Goal: Task Accomplishment & Management: Complete application form

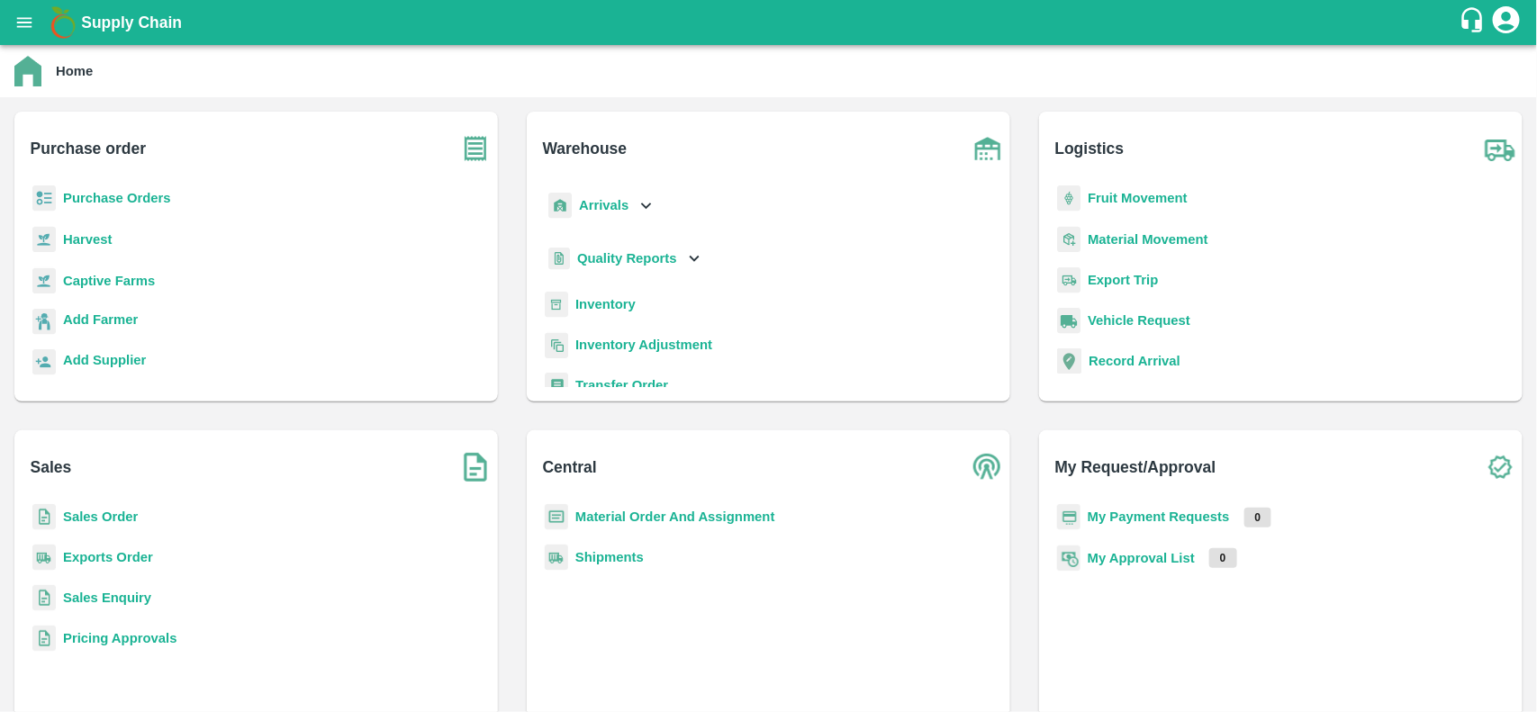
click at [100, 200] on b "Purchase Orders" at bounding box center [117, 198] width 108 height 14
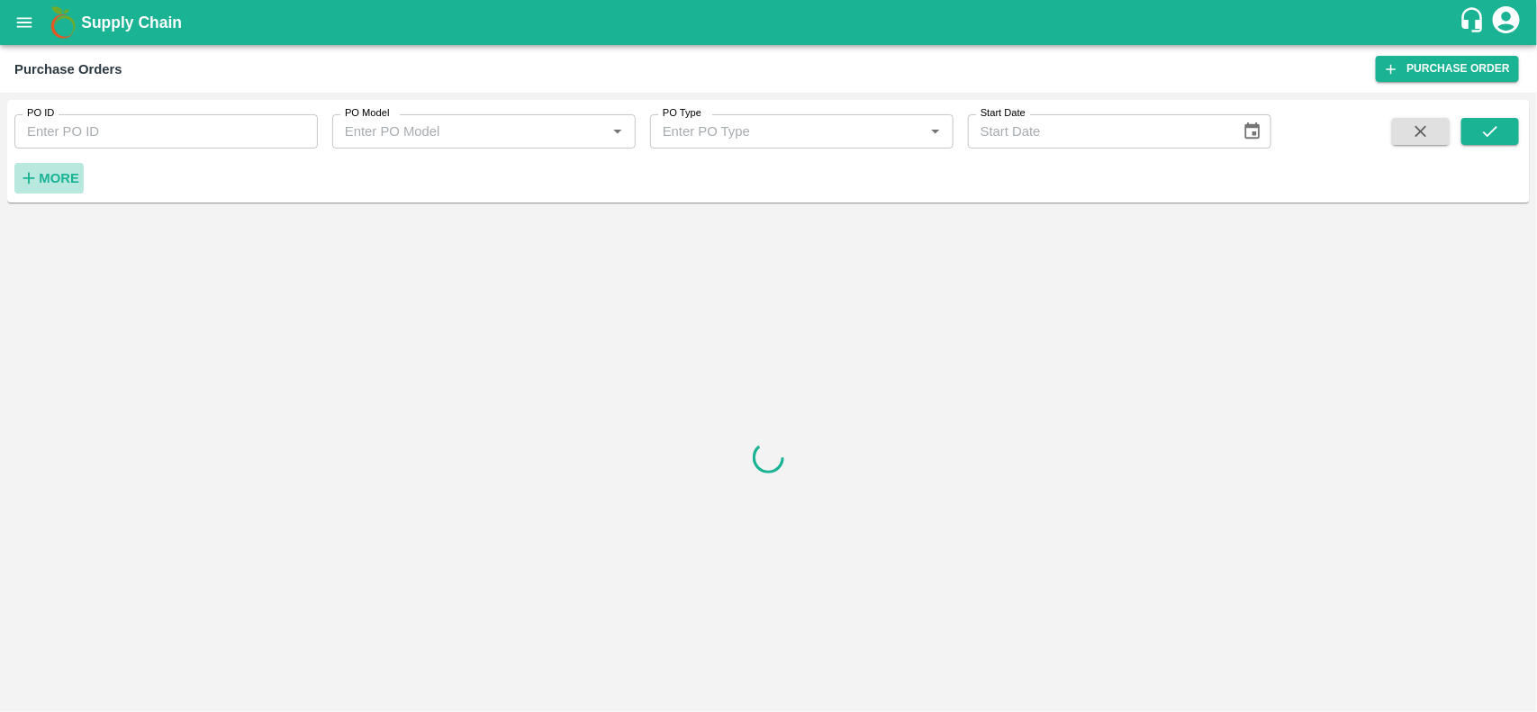
click at [47, 176] on strong "More" at bounding box center [59, 178] width 41 height 14
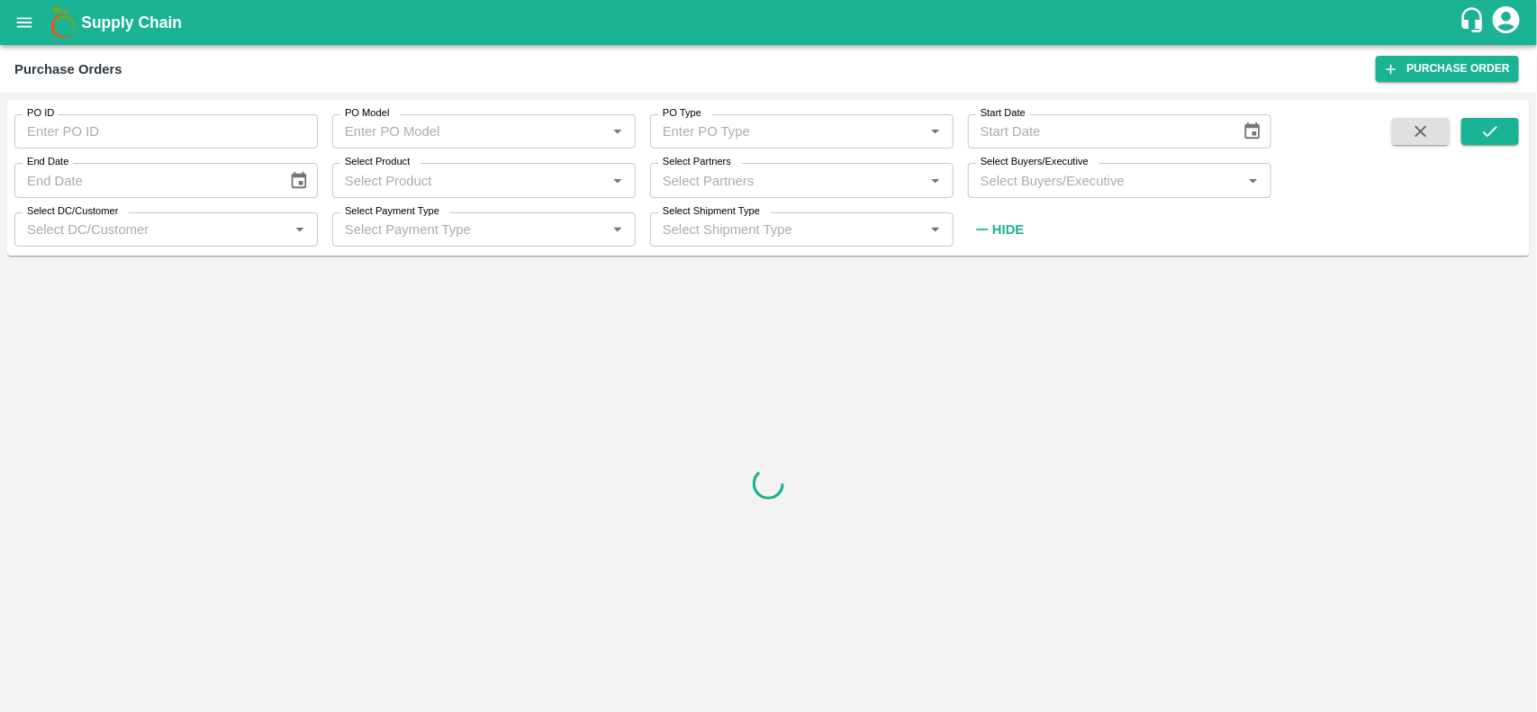
click at [1055, 189] on input "Select Buyers/Executive" at bounding box center [1104, 179] width 263 height 23
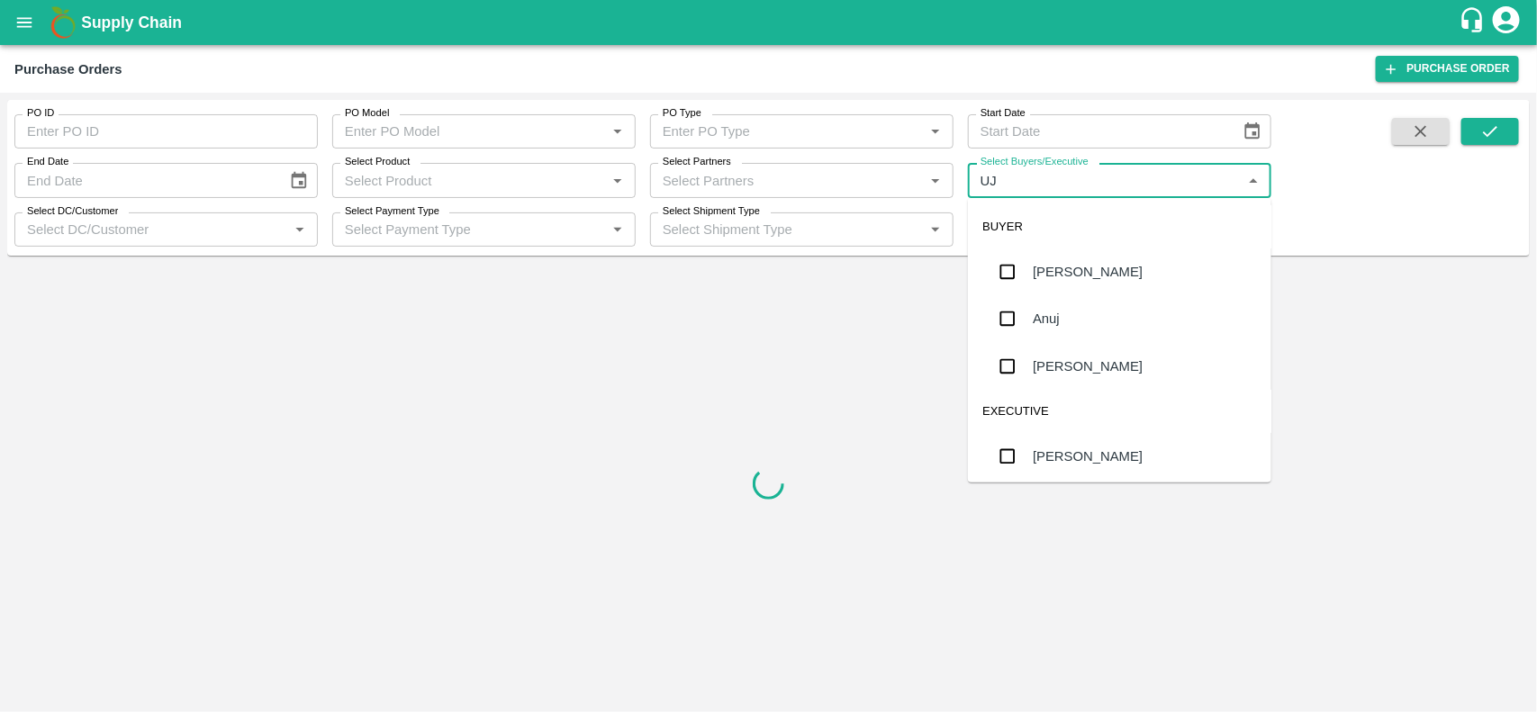
type input "UJJ"
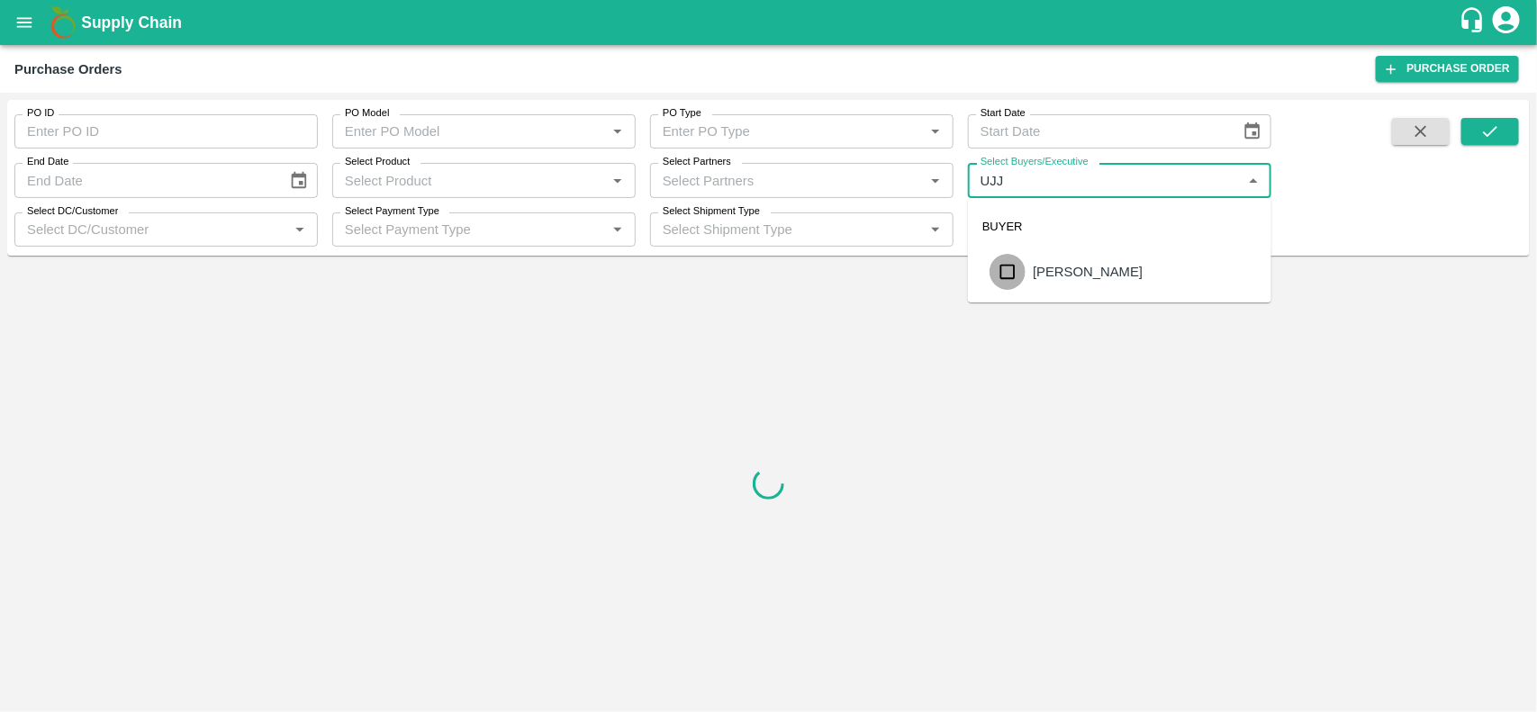
click at [1014, 280] on input "checkbox" at bounding box center [1007, 272] width 36 height 36
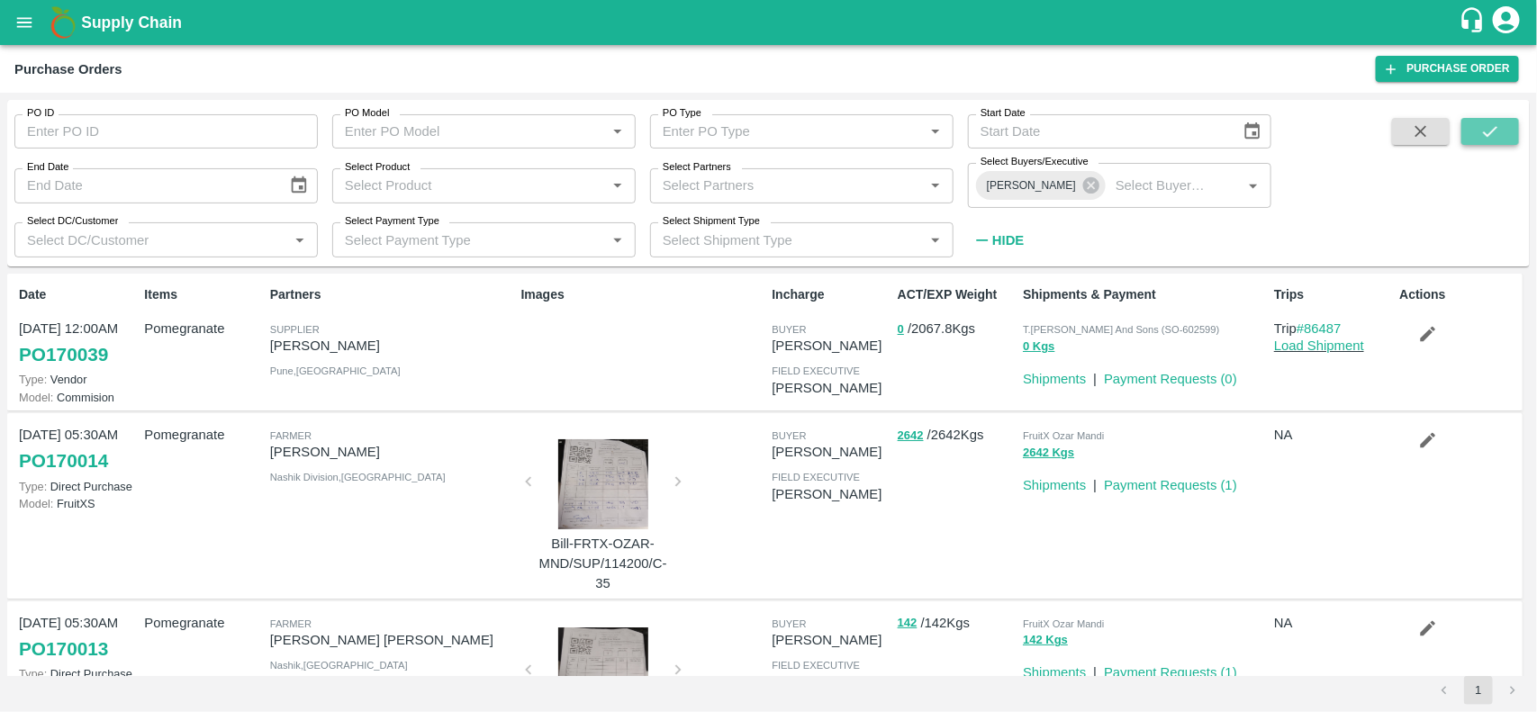
click at [1493, 131] on icon "submit" at bounding box center [1490, 131] width 14 height 11
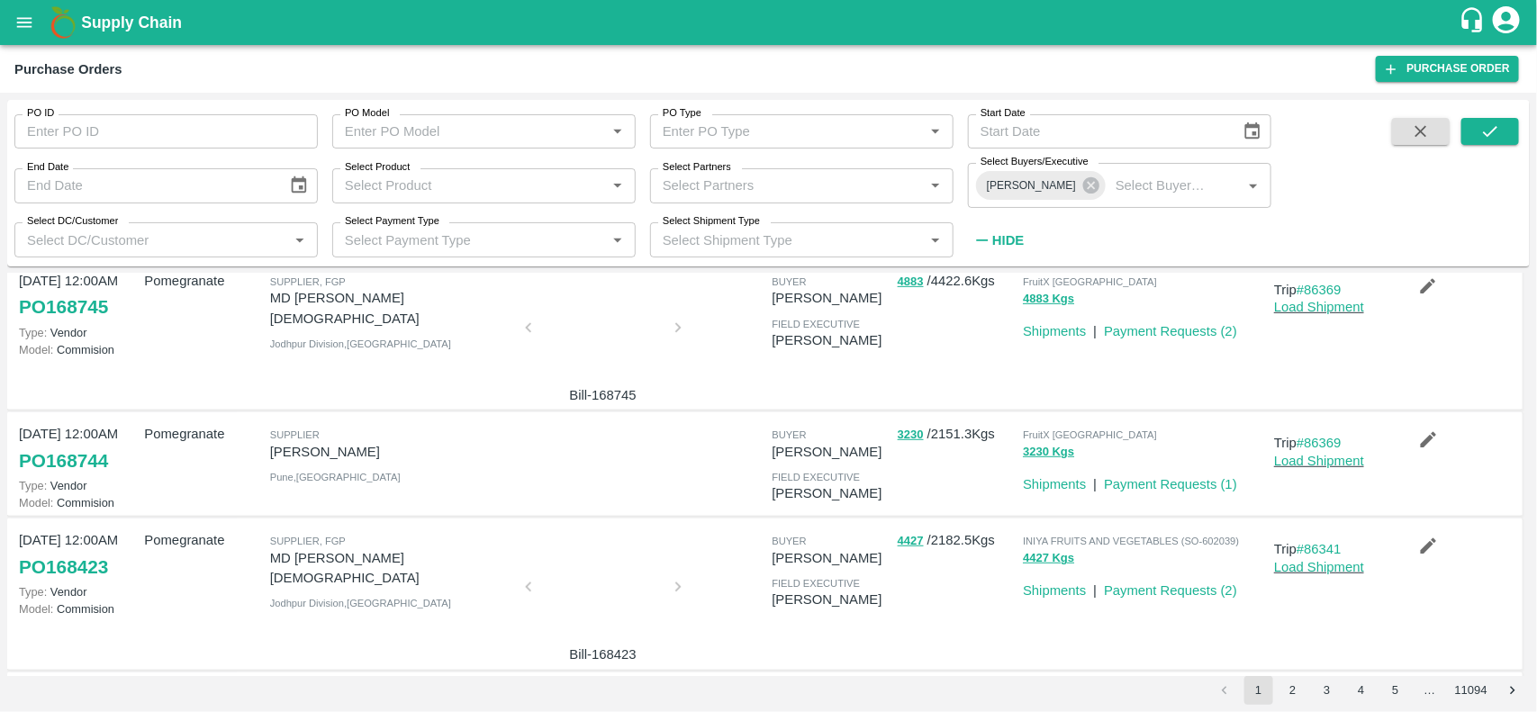
scroll to position [474, 0]
click at [34, 30] on button "open drawer" at bounding box center [24, 22] width 41 height 41
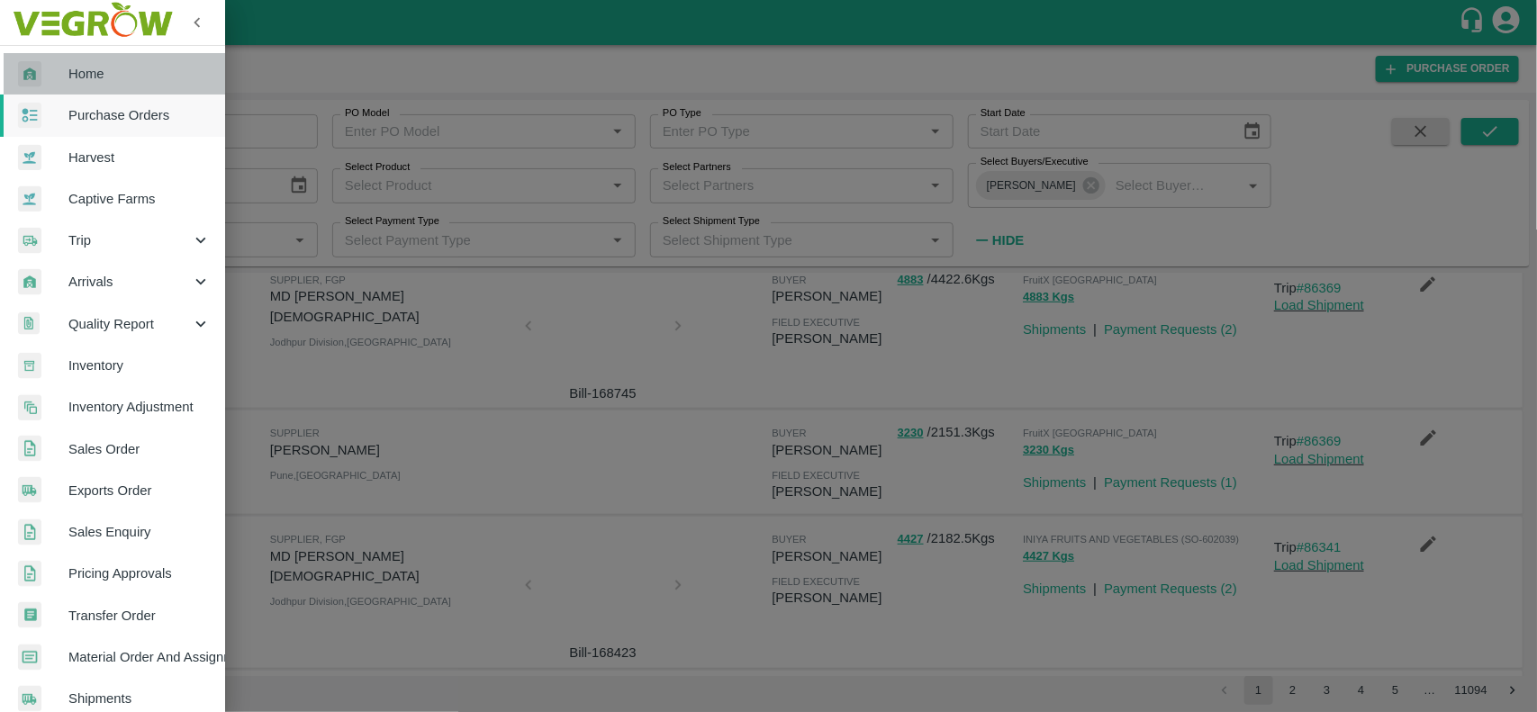
click at [131, 79] on span "Home" at bounding box center [139, 74] width 142 height 20
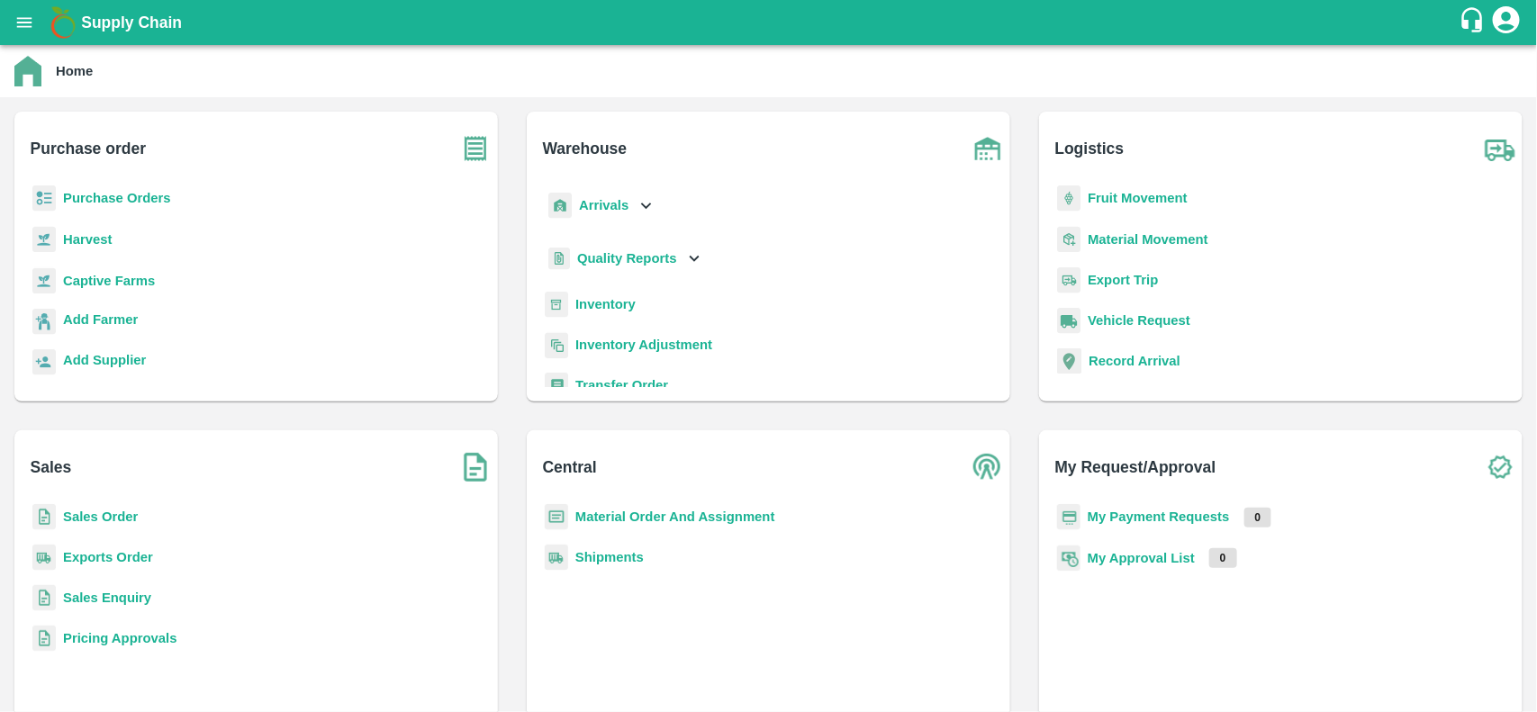
click at [1144, 514] on b "My Payment Requests" at bounding box center [1158, 517] width 142 height 14
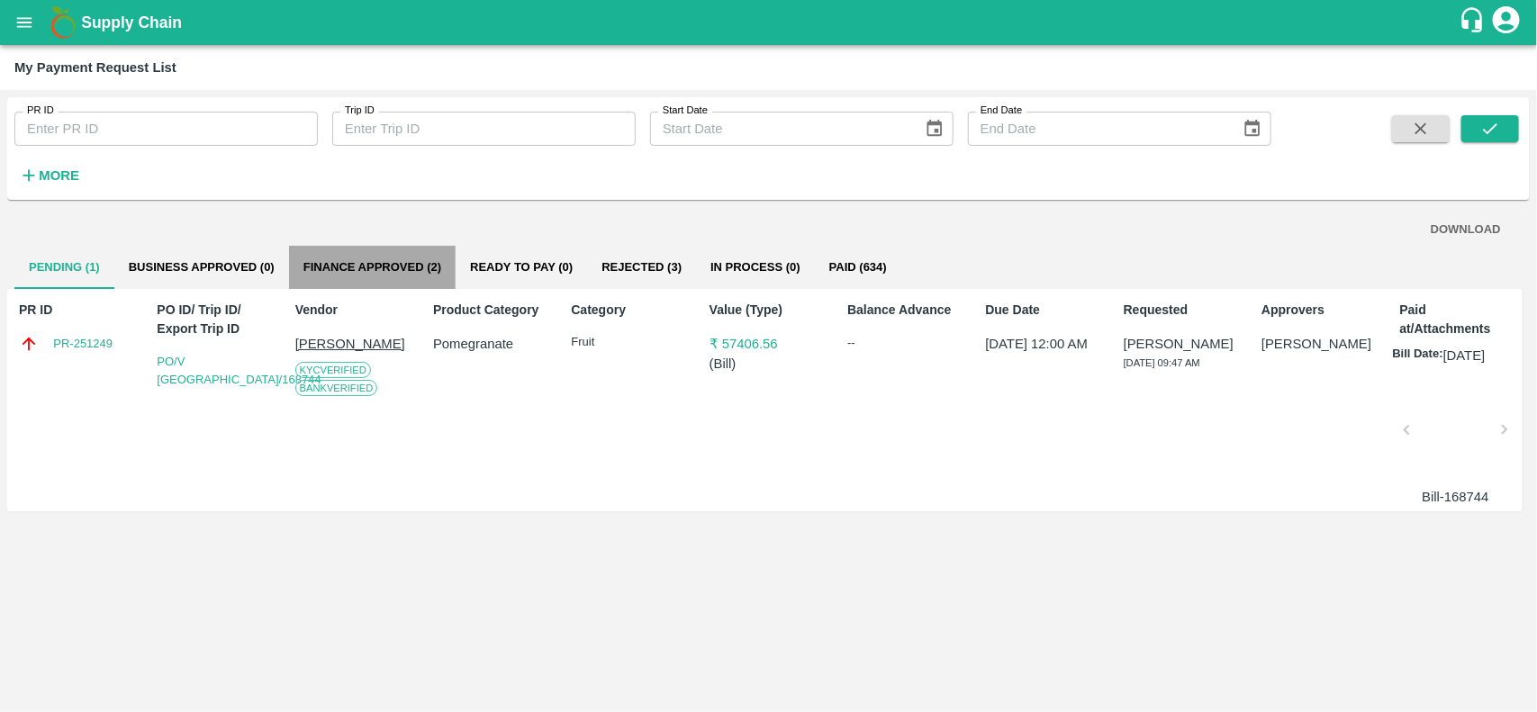
click at [383, 264] on button "Finance Approved (2)" at bounding box center [372, 267] width 167 height 43
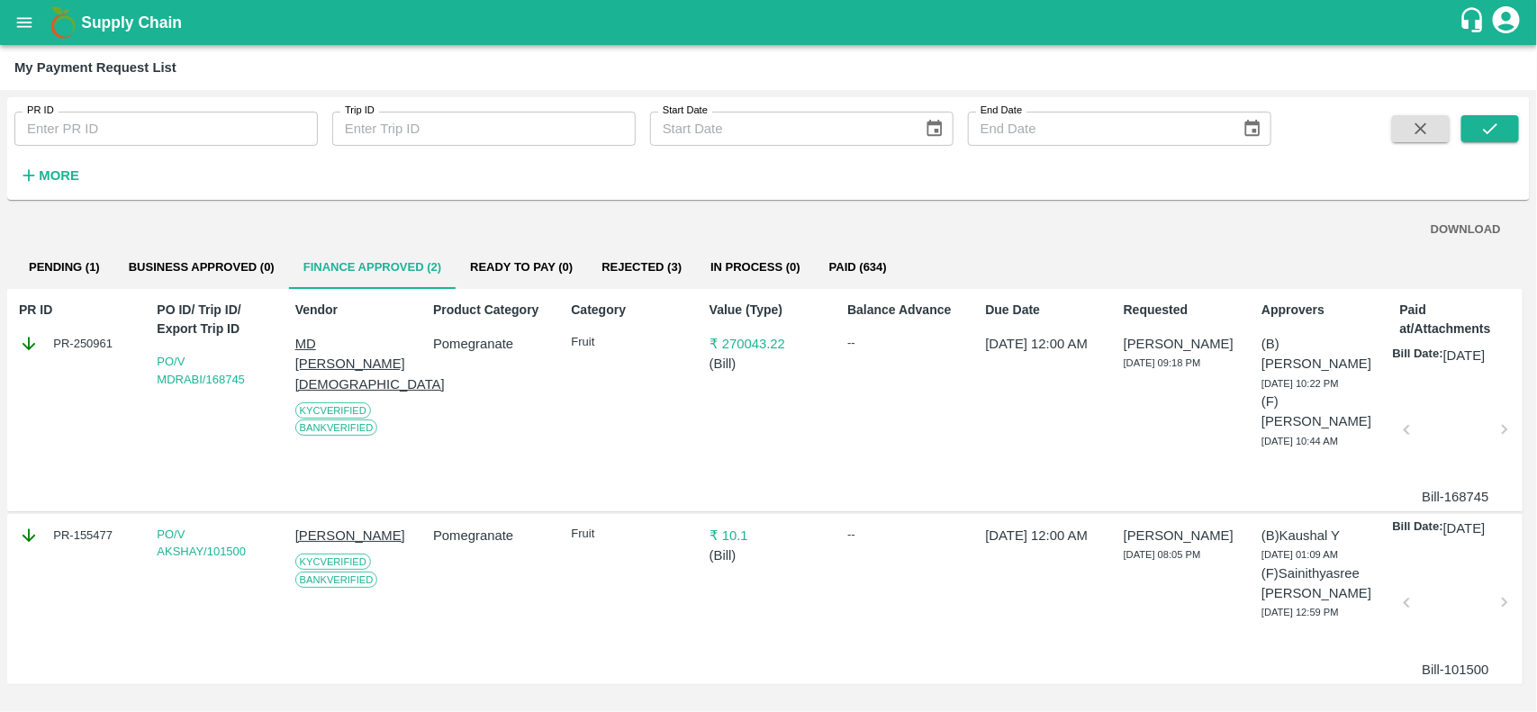
click at [81, 266] on button "Pending (1)" at bounding box center [64, 267] width 100 height 43
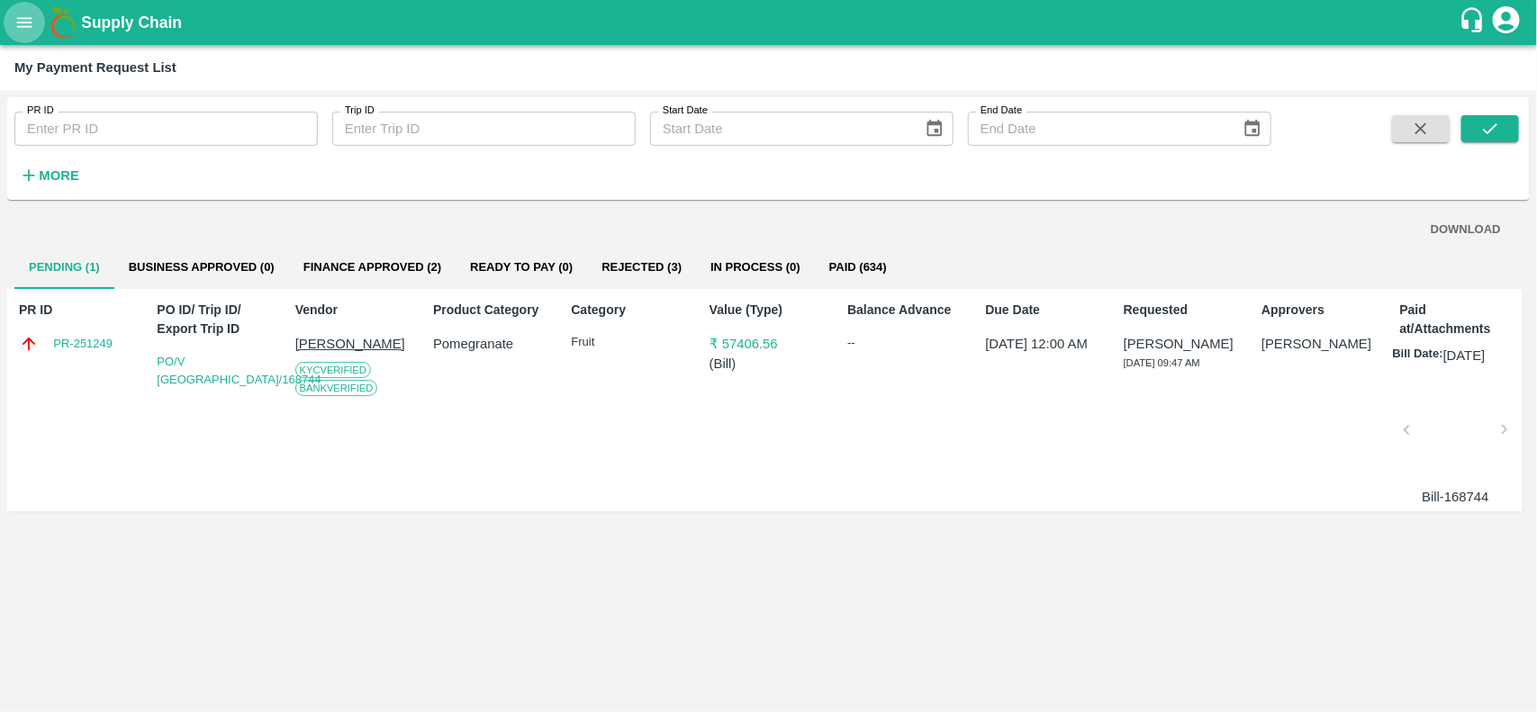
click at [15, 20] on icon "open drawer" at bounding box center [24, 23] width 20 height 20
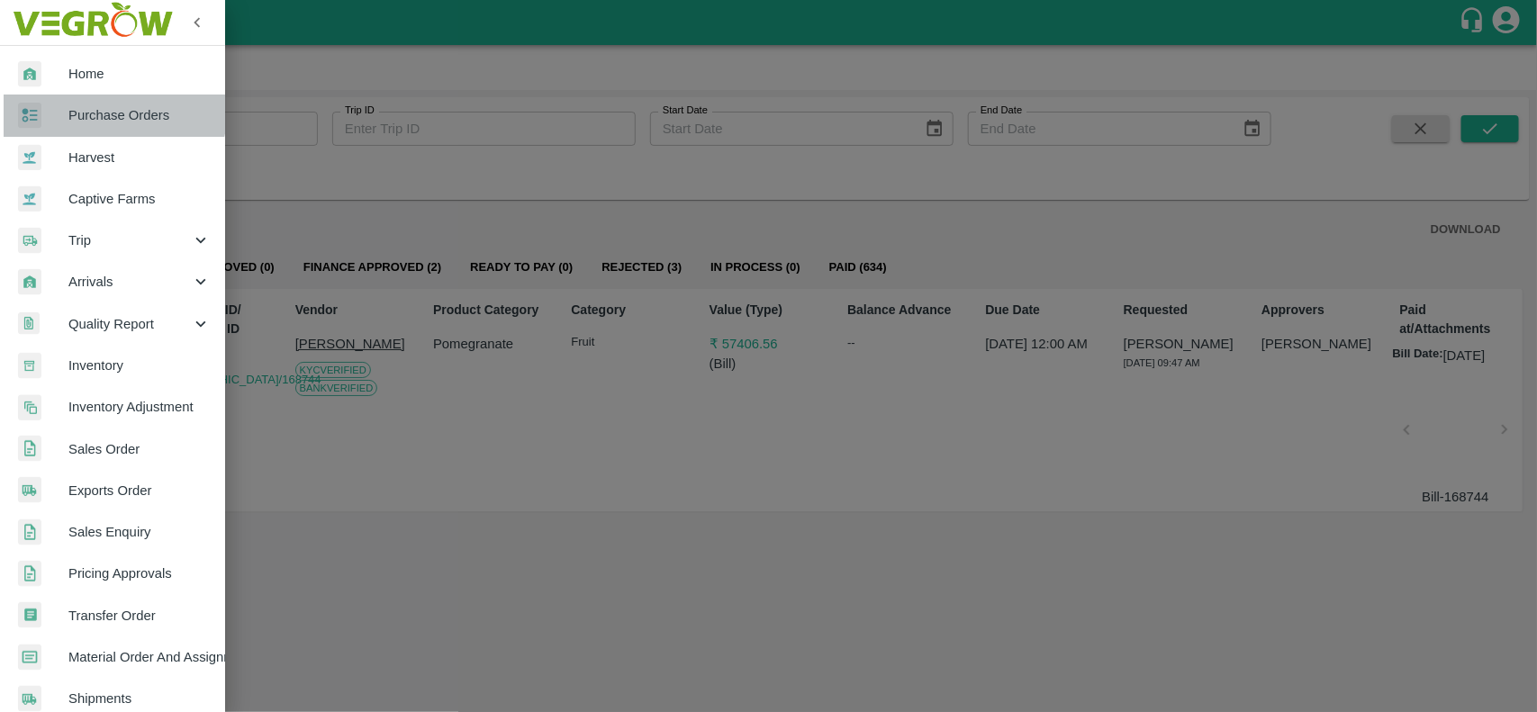
click at [113, 113] on span "Purchase Orders" at bounding box center [139, 115] width 142 height 20
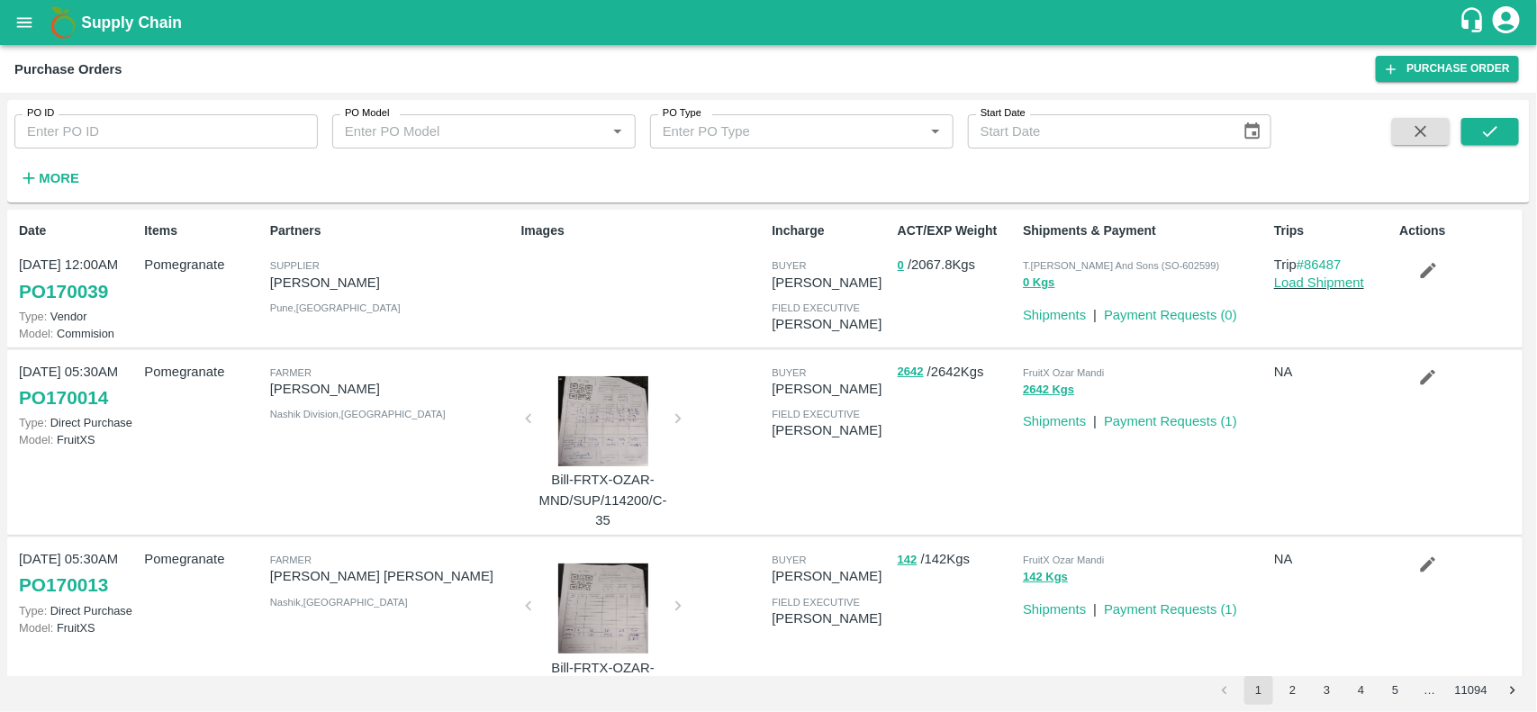
click at [417, 276] on p "[PERSON_NAME]" at bounding box center [392, 283] width 244 height 20
copy p "[PERSON_NAME]"
click at [1449, 68] on link "Purchase Order" at bounding box center [1447, 69] width 143 height 26
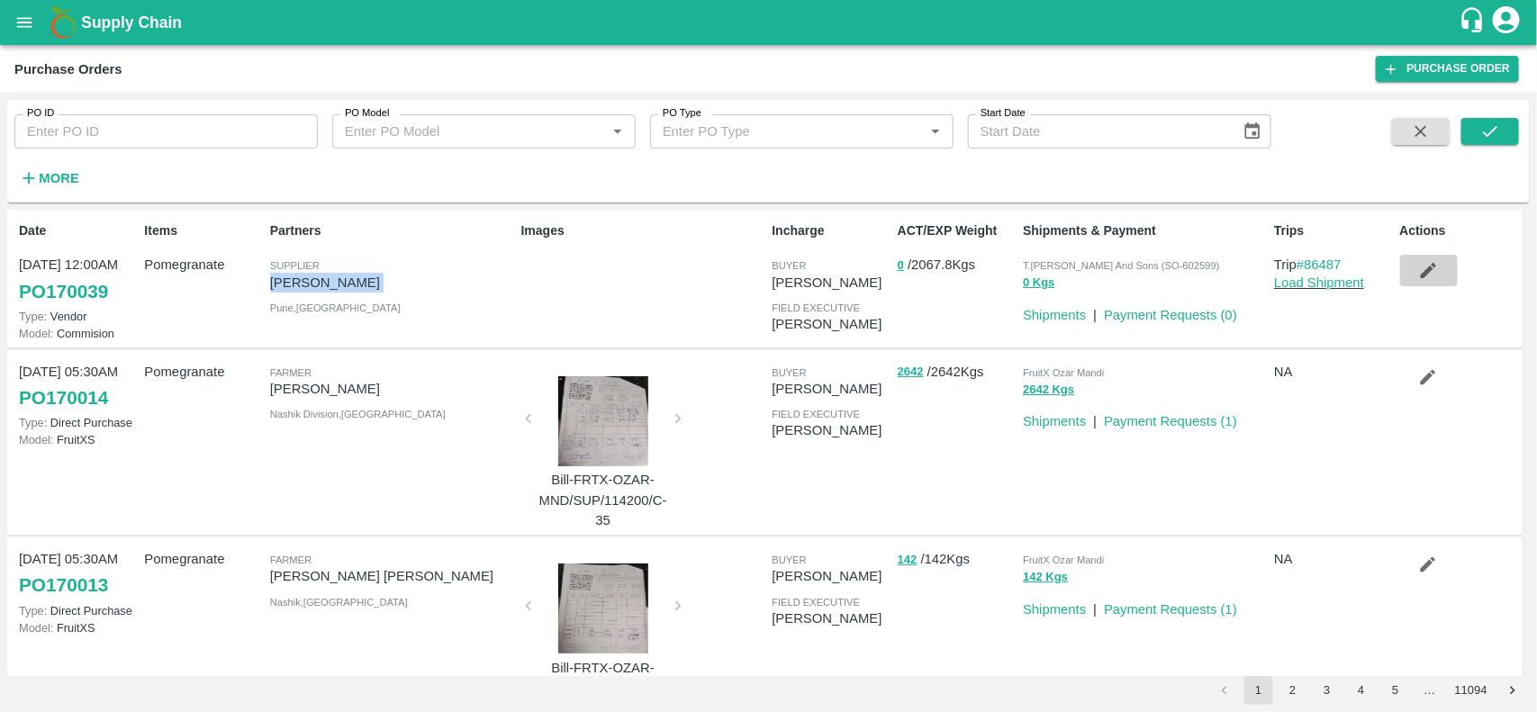
click at [1429, 275] on icon "button" at bounding box center [1428, 270] width 20 height 20
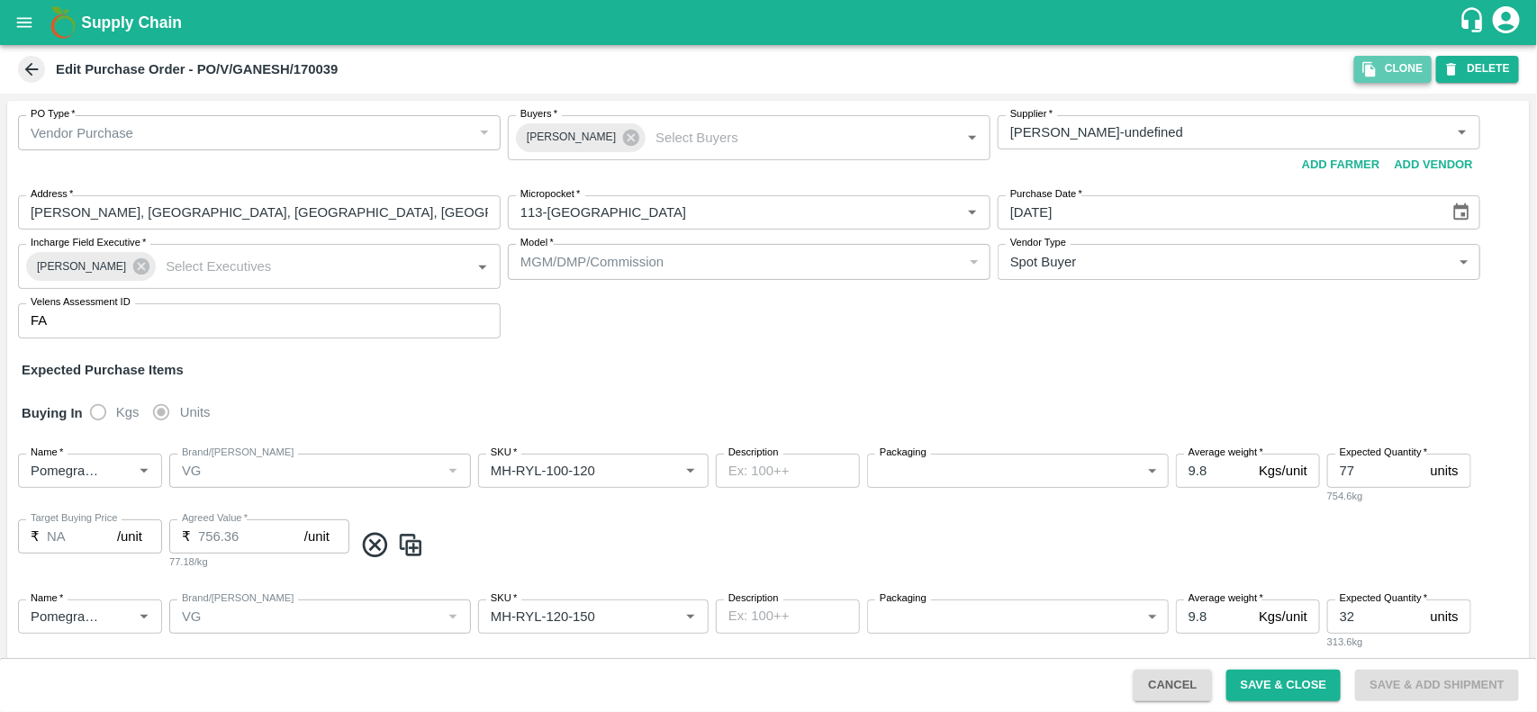
click at [1402, 61] on button "Clone" at bounding box center [1392, 69] width 77 height 26
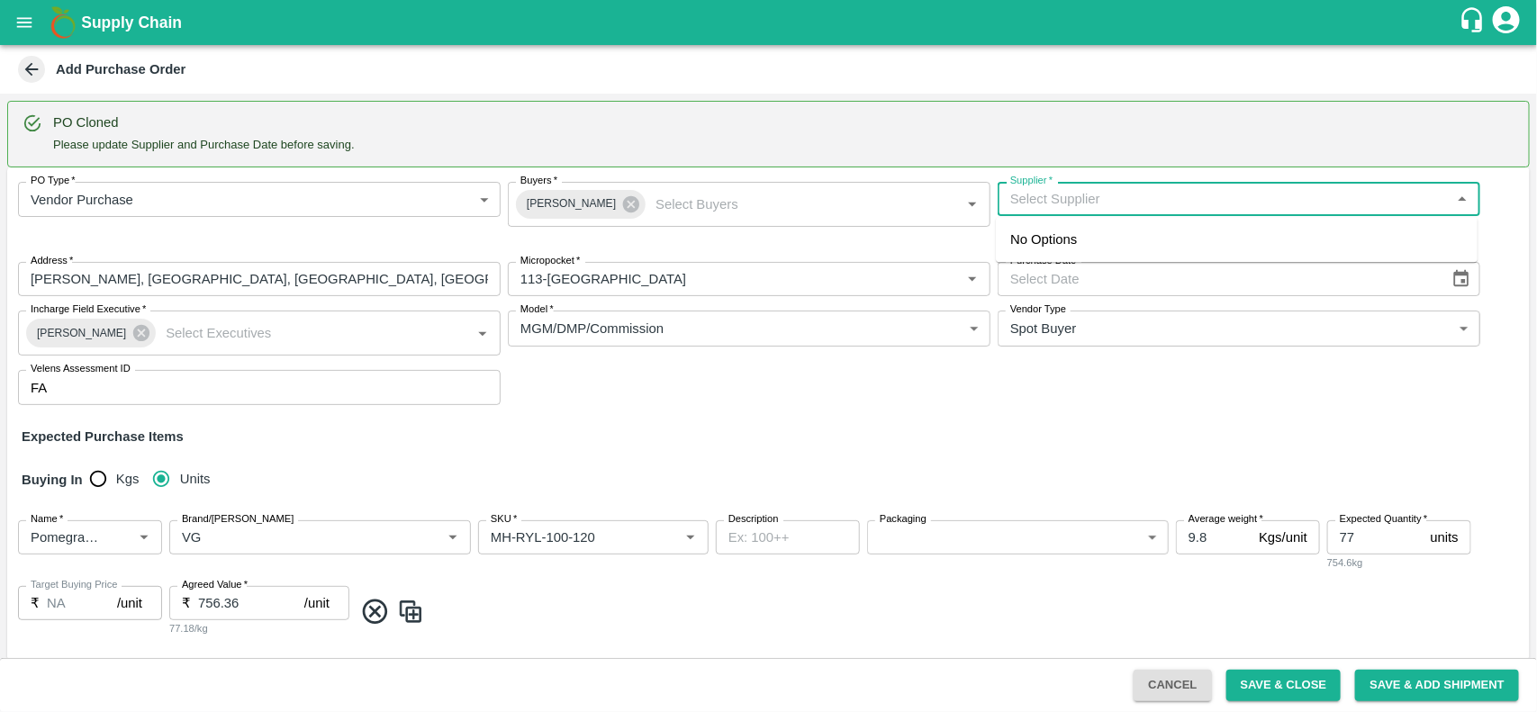
click at [1104, 194] on input "Supplier   *" at bounding box center [1224, 198] width 442 height 23
paste input "[PERSON_NAME]"
click at [1090, 227] on div "[PERSON_NAME]-[PERSON_NAME], Pune-9730729349(Supplier)" at bounding box center [1237, 239] width 482 height 31
type input "[PERSON_NAME]-[PERSON_NAME], Pune-9730729349(Supplier)"
click at [1456, 277] on icon "Choose date" at bounding box center [1461, 279] width 20 height 20
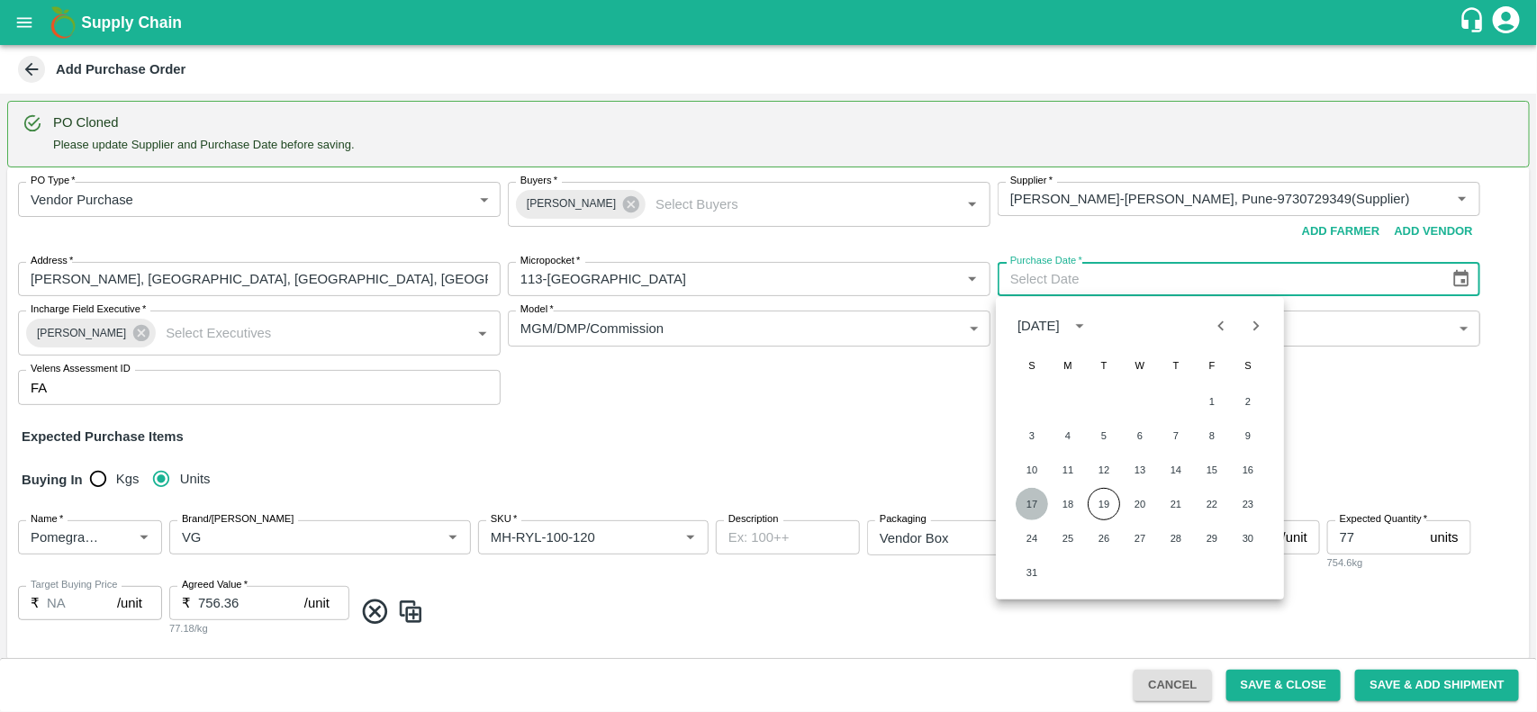
click at [1031, 506] on button "17" at bounding box center [1031, 504] width 32 height 32
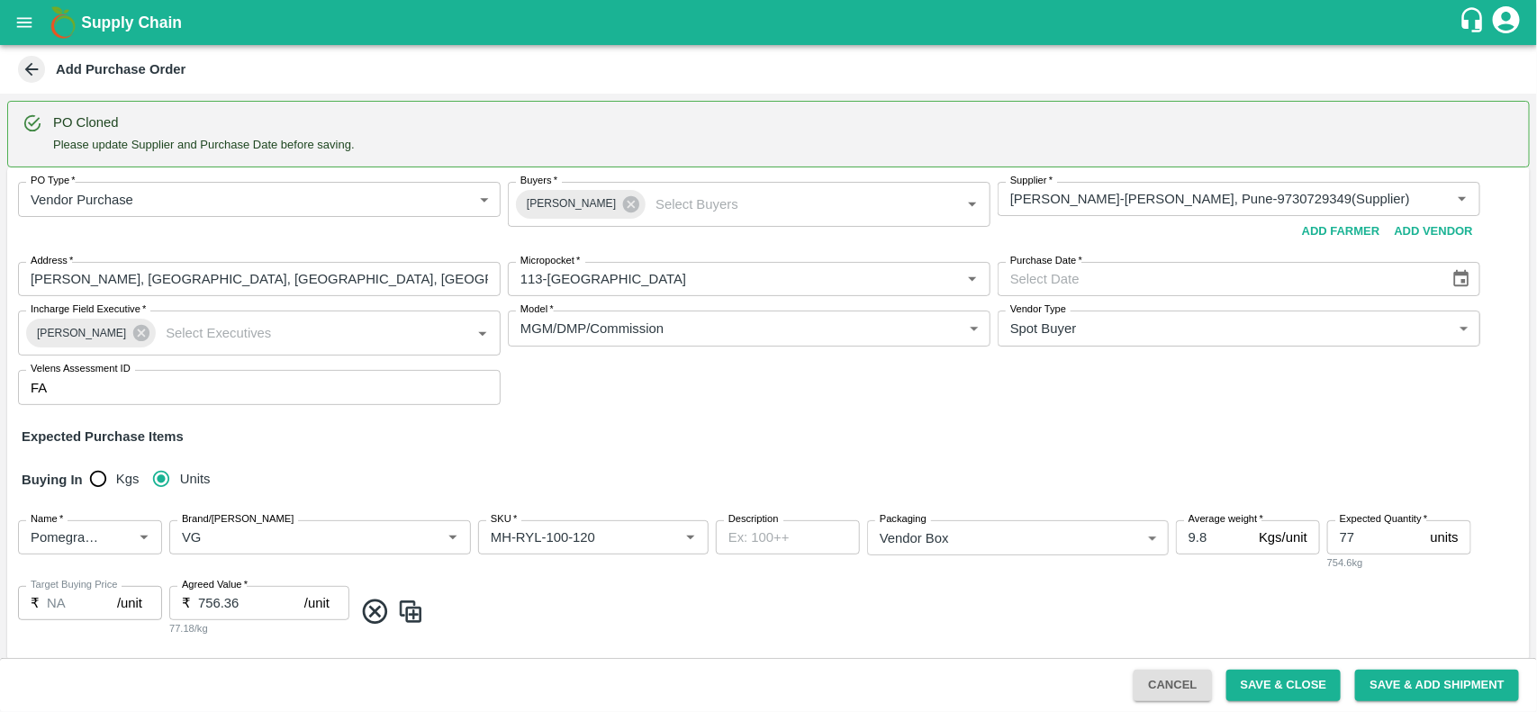
type input "[DATE]"
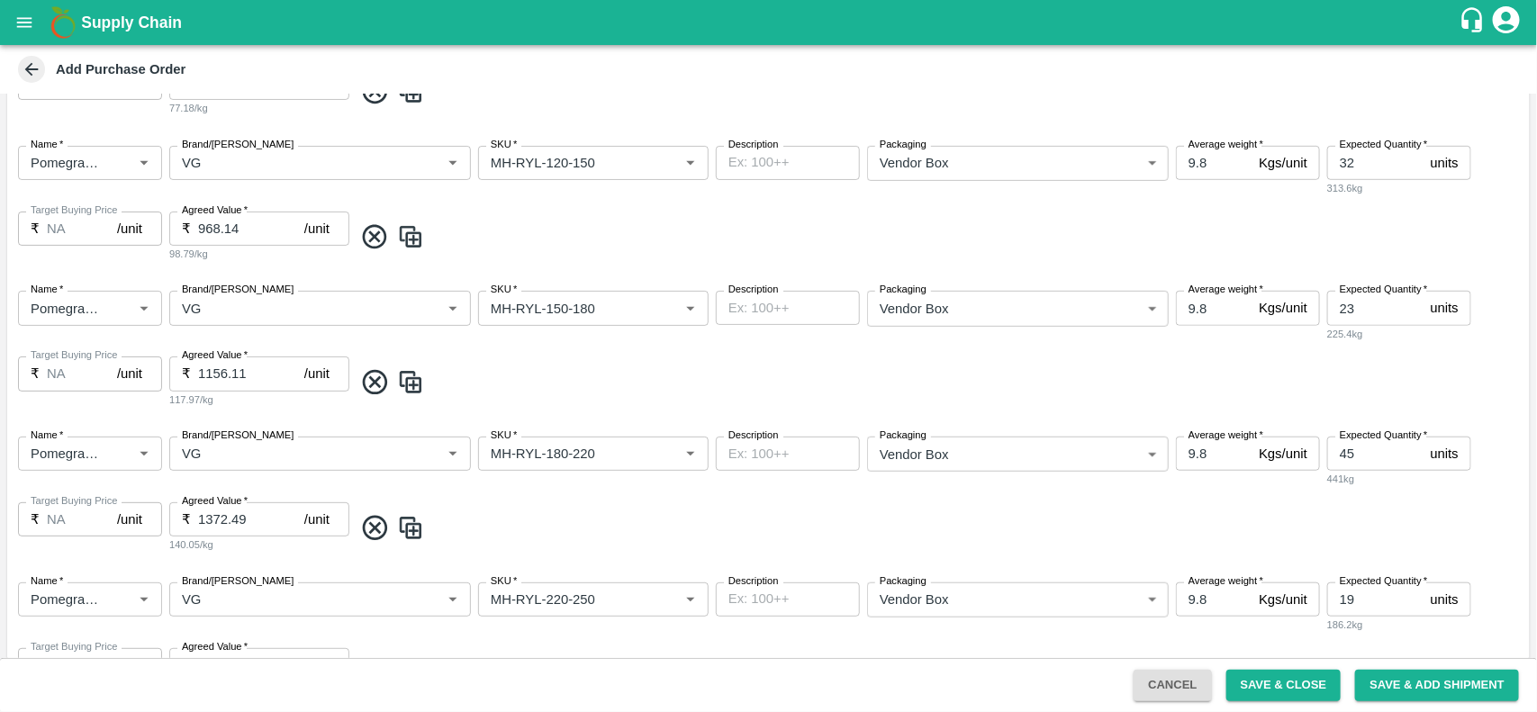
scroll to position [897, 0]
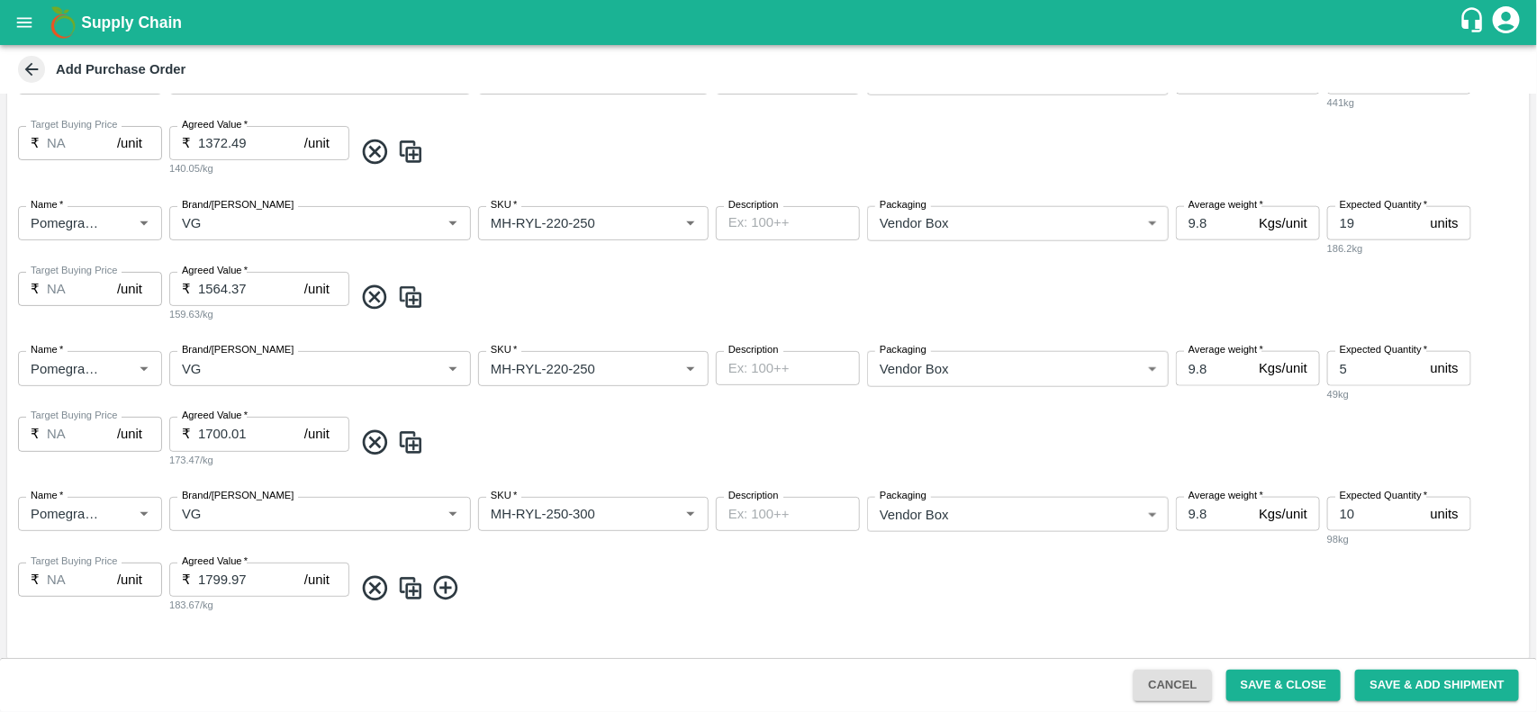
click at [381, 588] on icon at bounding box center [375, 588] width 30 height 30
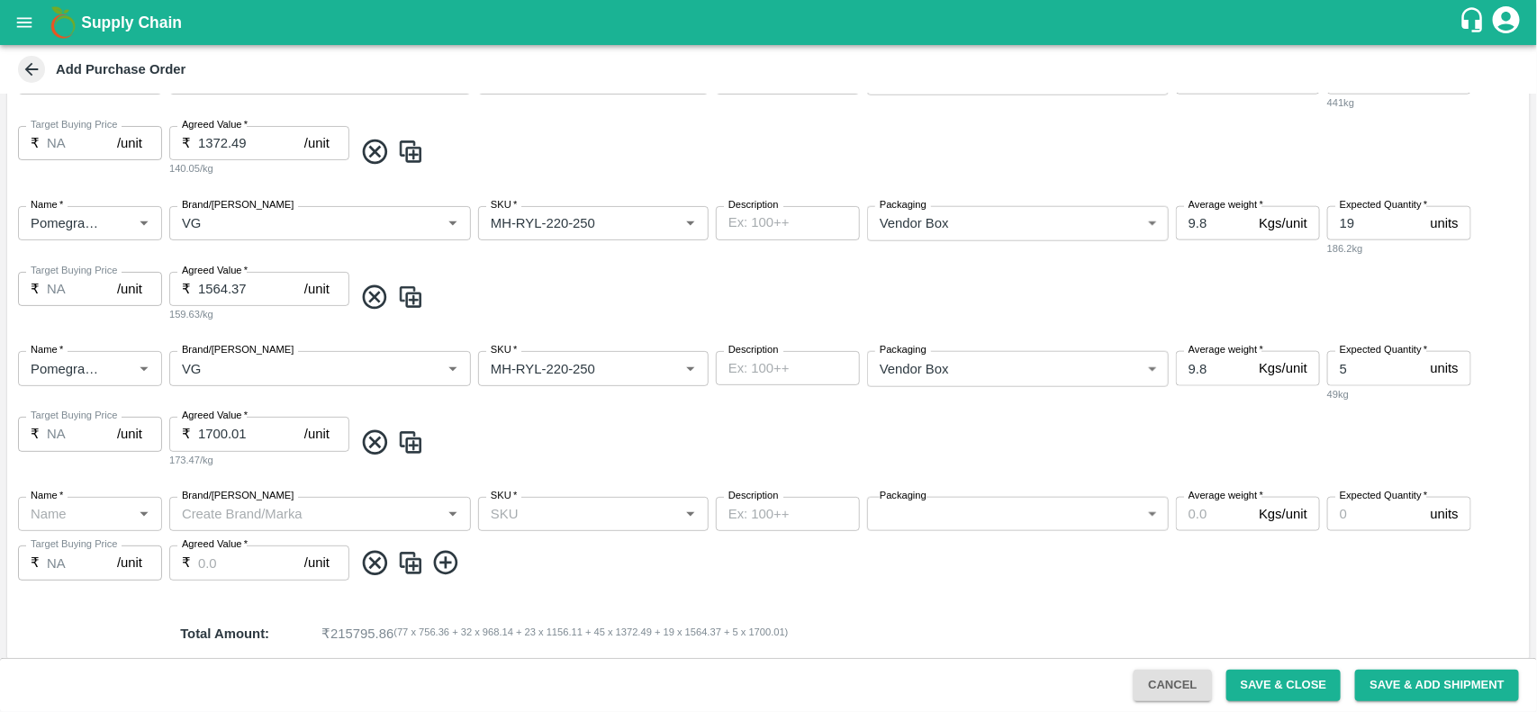
click at [374, 564] on icon at bounding box center [375, 563] width 24 height 24
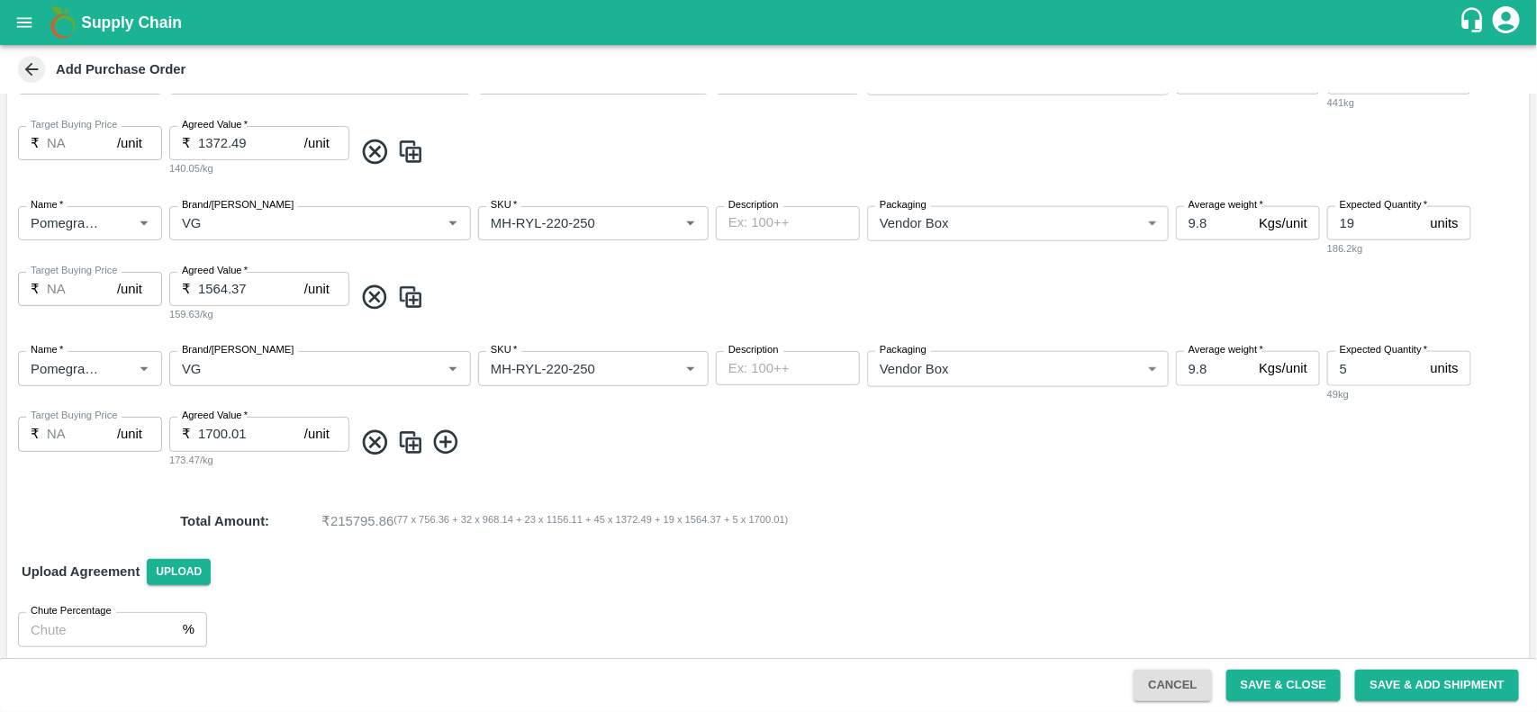
click at [378, 448] on icon at bounding box center [375, 443] width 30 height 30
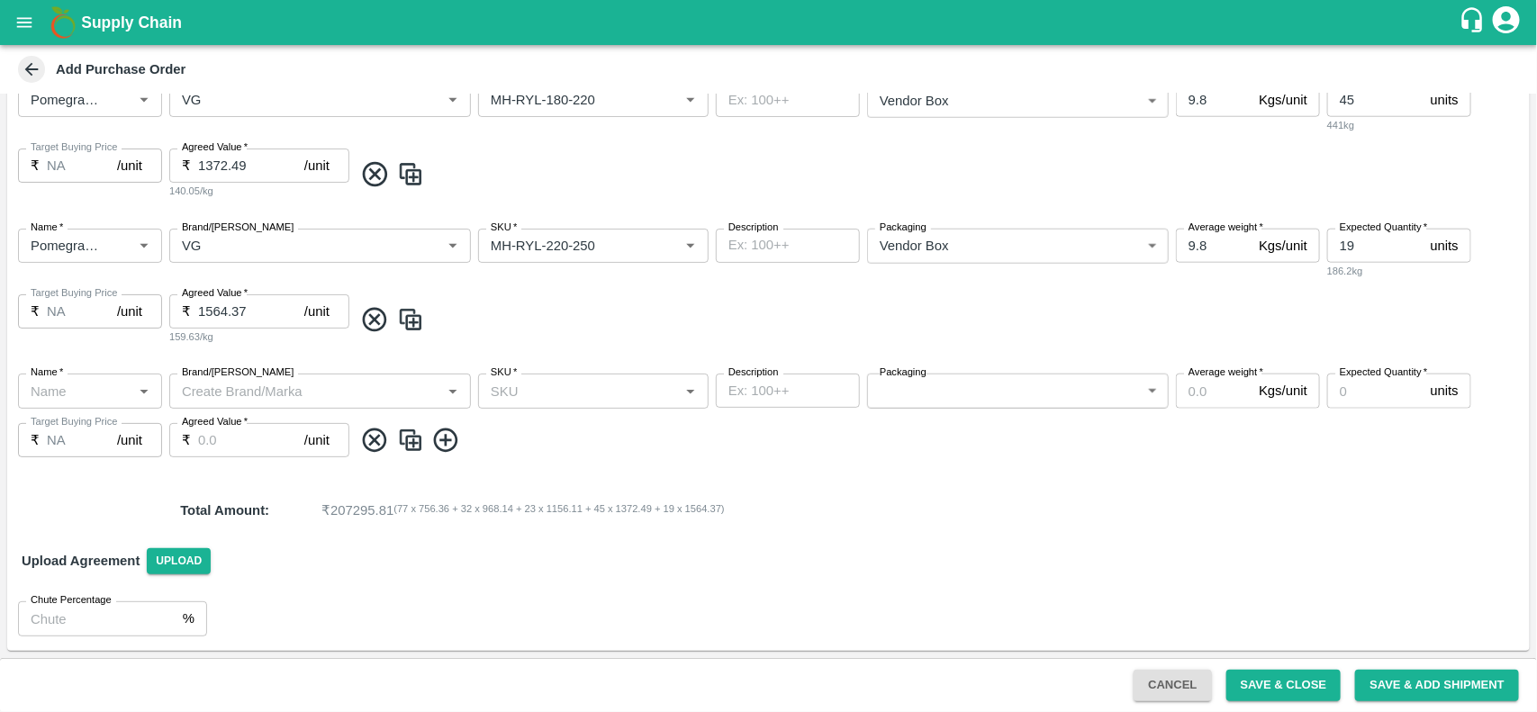
scroll to position [873, 0]
click at [378, 448] on icon at bounding box center [375, 442] width 30 height 30
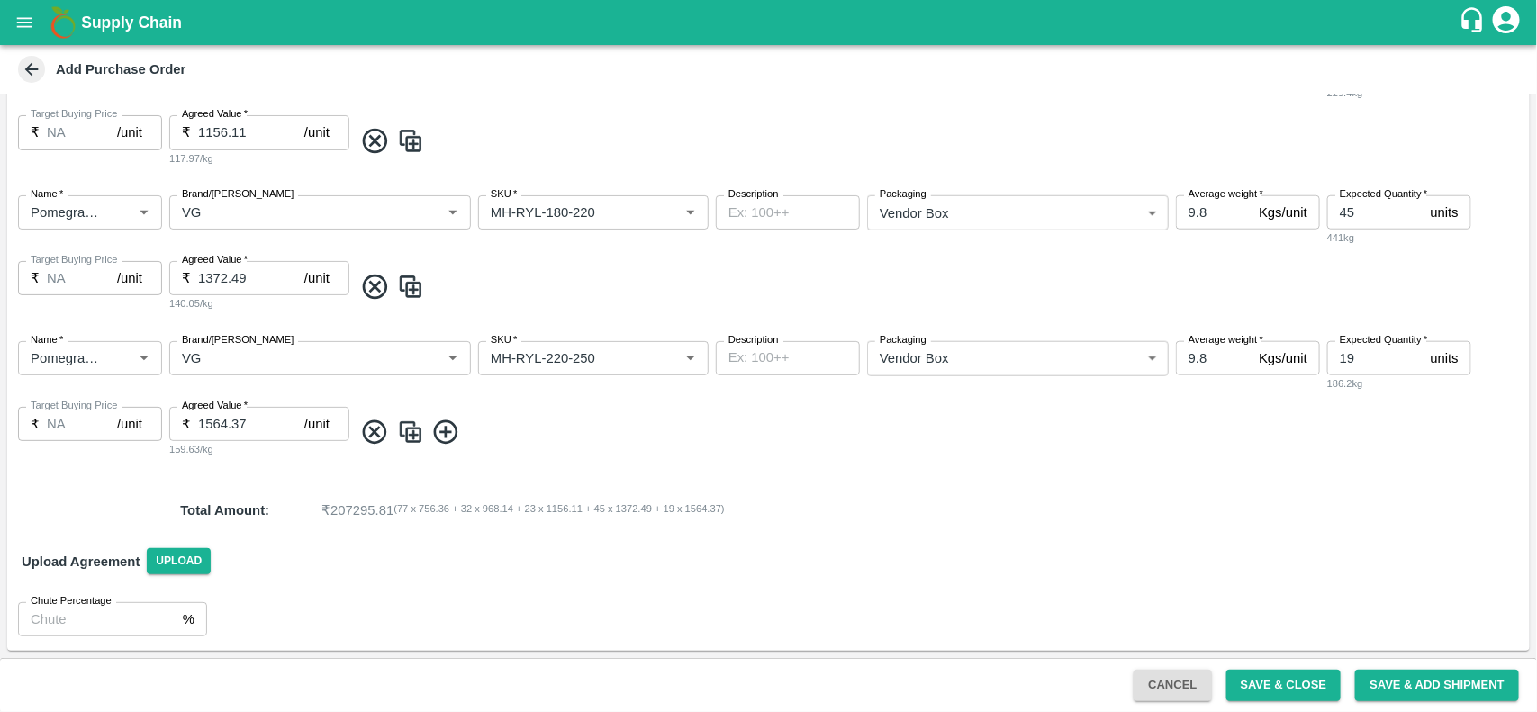
scroll to position [761, 0]
click at [375, 425] on icon at bounding box center [375, 434] width 30 height 30
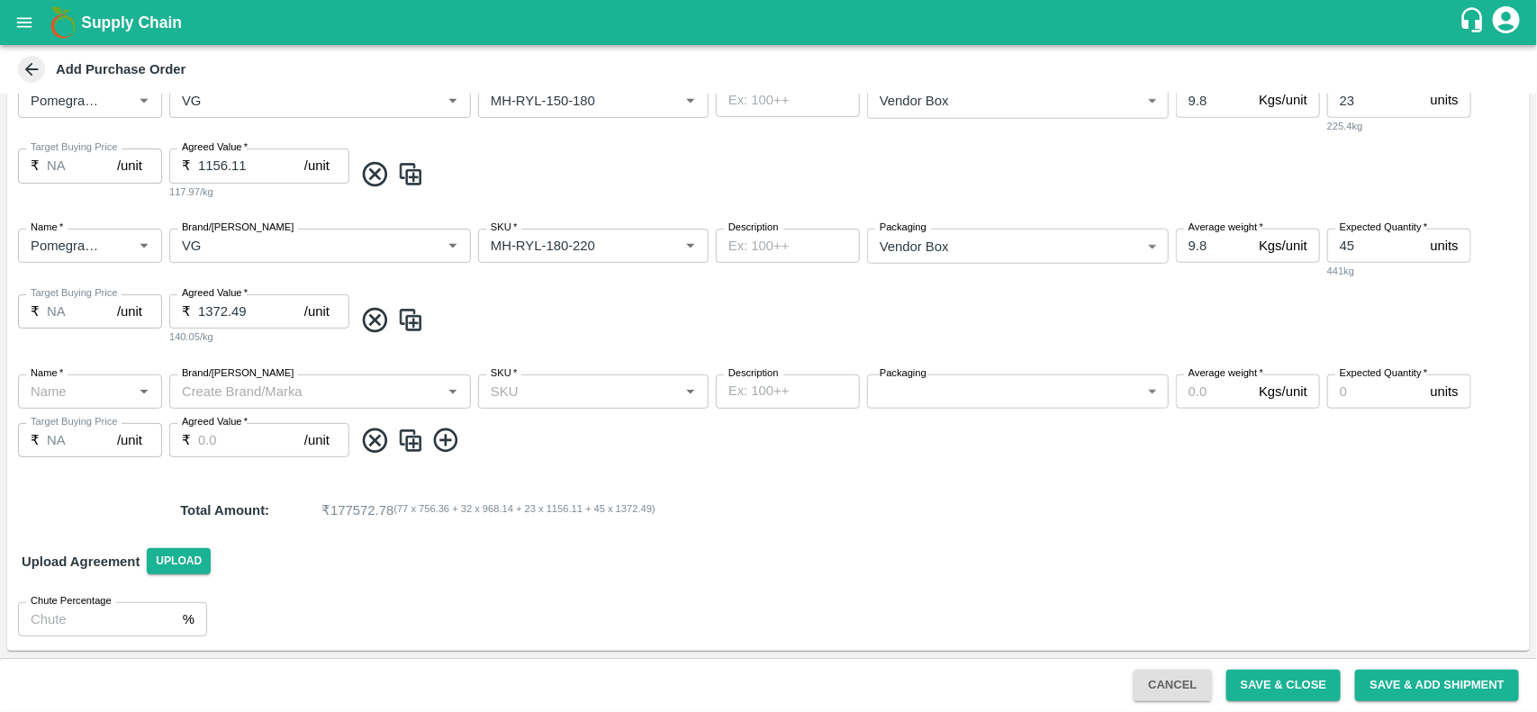
scroll to position [727, 0]
click at [375, 435] on icon at bounding box center [375, 442] width 30 height 30
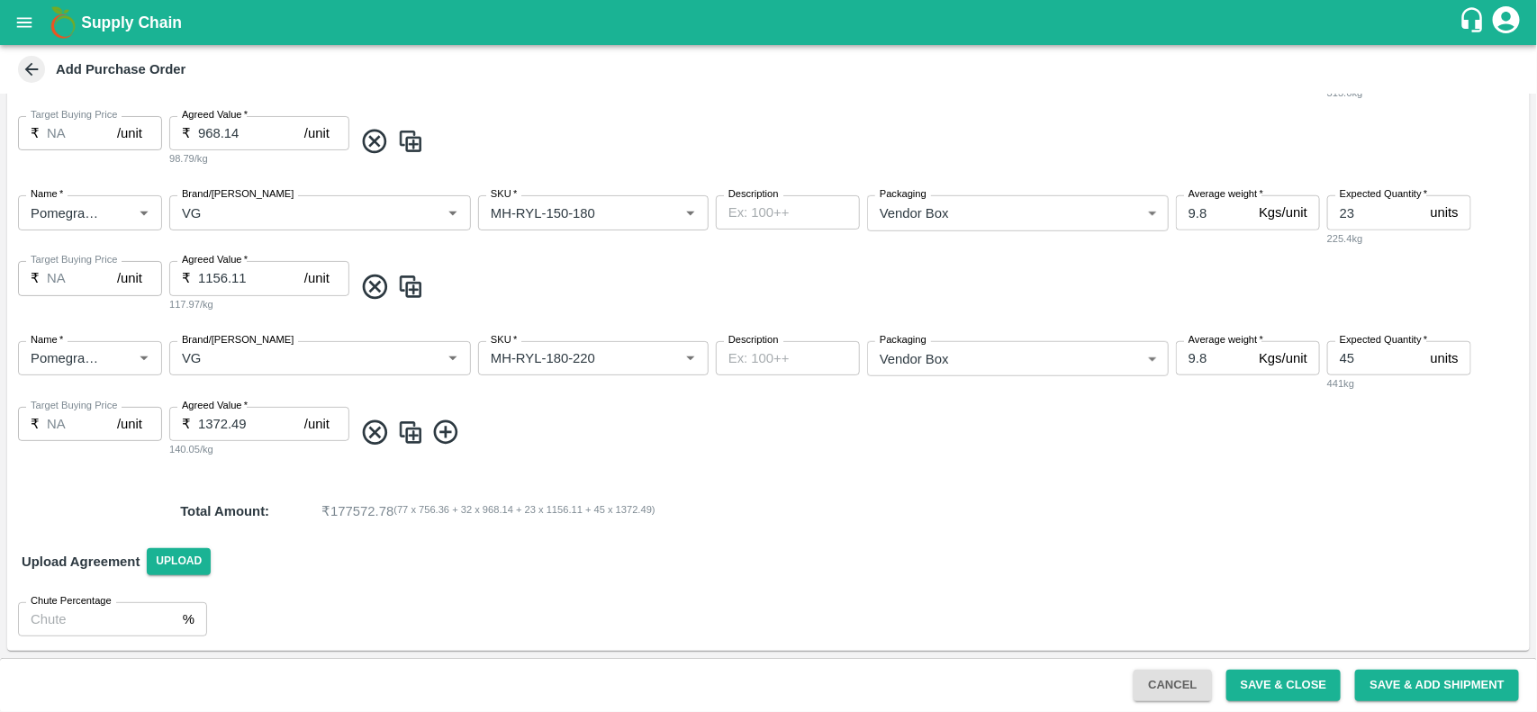
scroll to position [615, 0]
click at [374, 432] on icon at bounding box center [375, 433] width 24 height 24
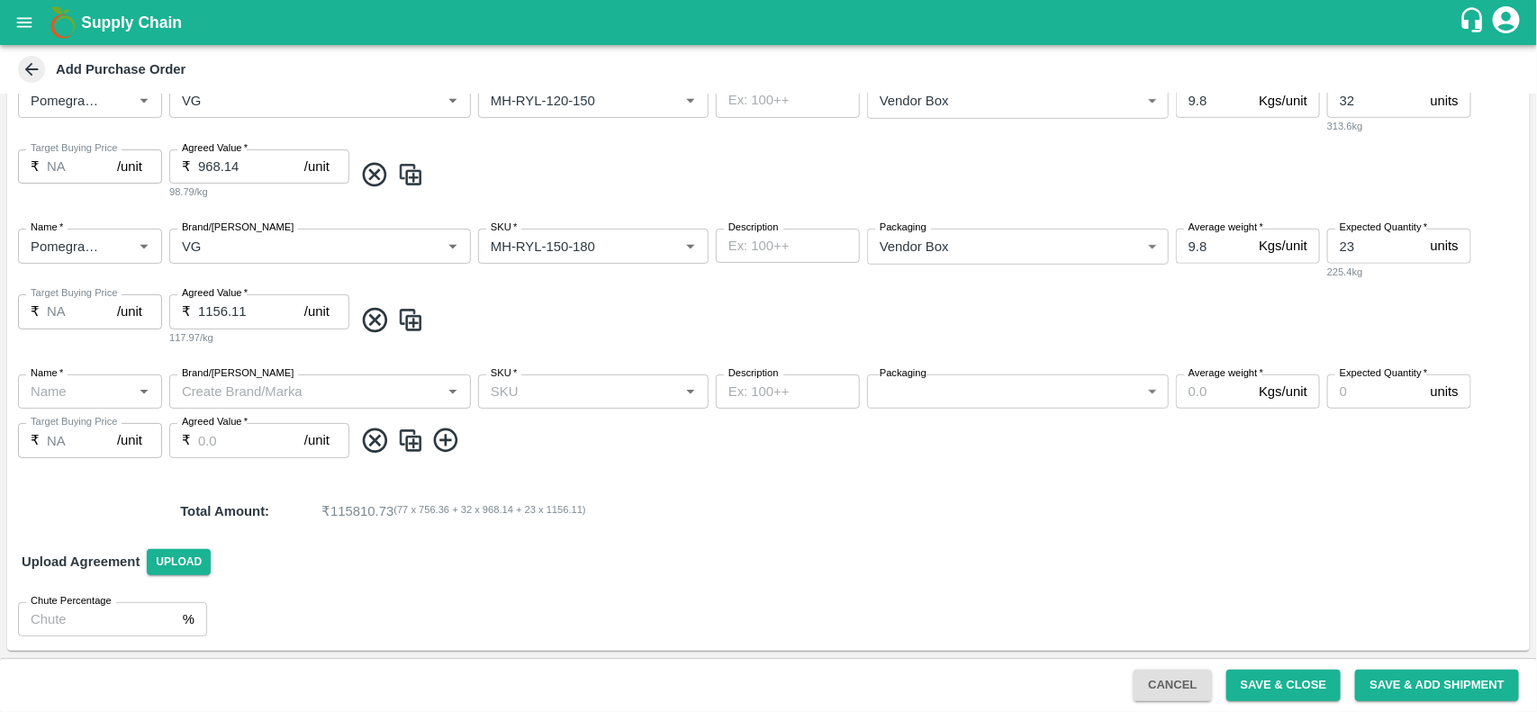
scroll to position [582, 0]
click at [378, 442] on icon at bounding box center [375, 442] width 30 height 30
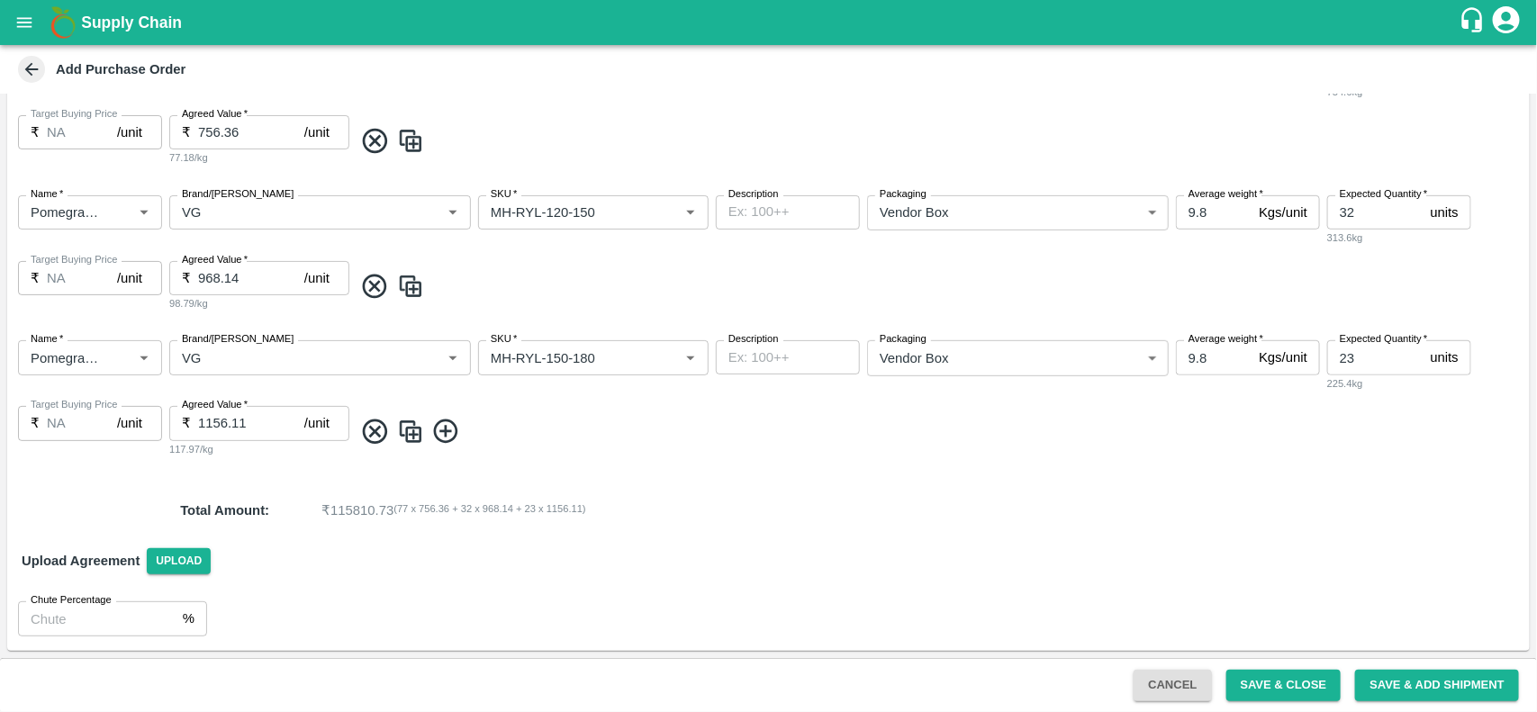
scroll to position [470, 0]
click at [378, 442] on icon at bounding box center [375, 432] width 24 height 24
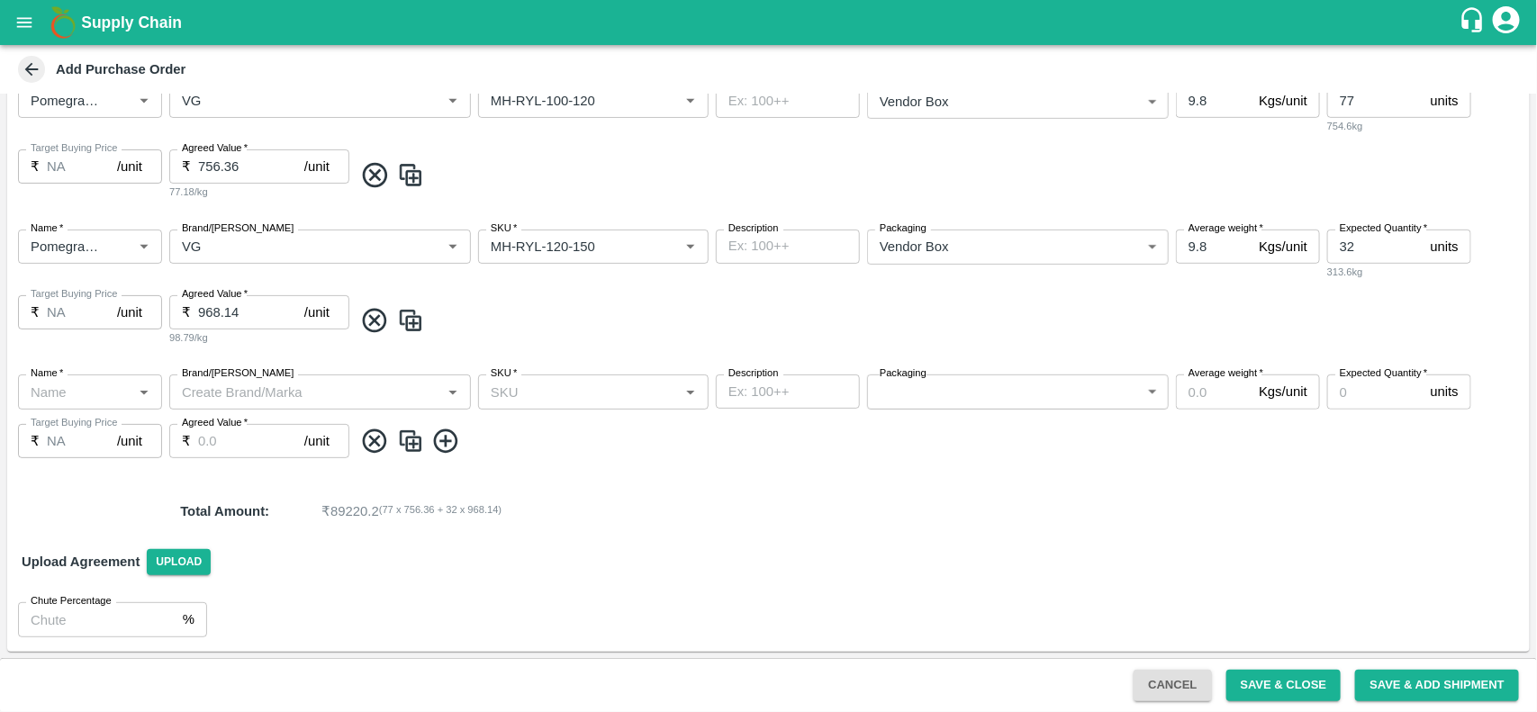
click at [378, 442] on icon at bounding box center [375, 442] width 30 height 30
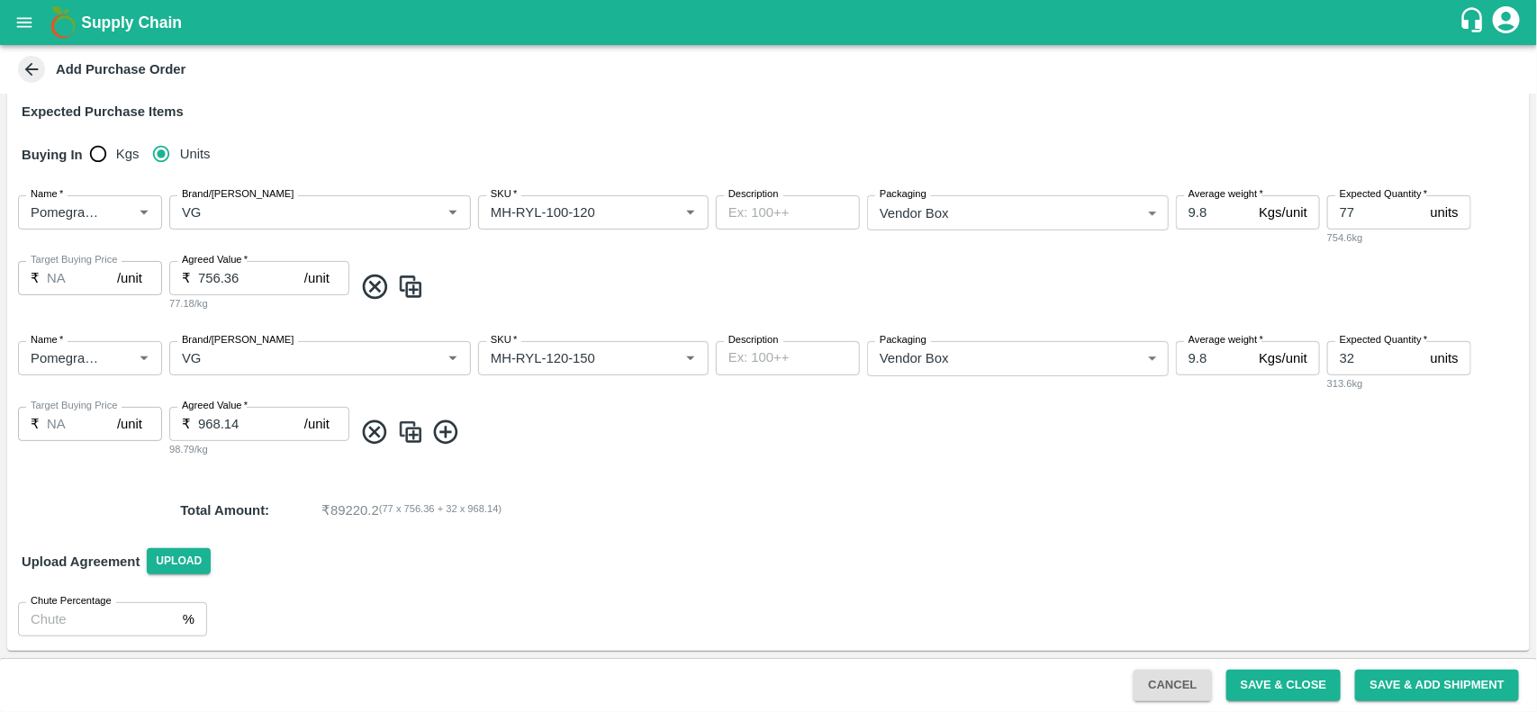
scroll to position [324, 0]
click at [378, 442] on icon at bounding box center [375, 434] width 30 height 30
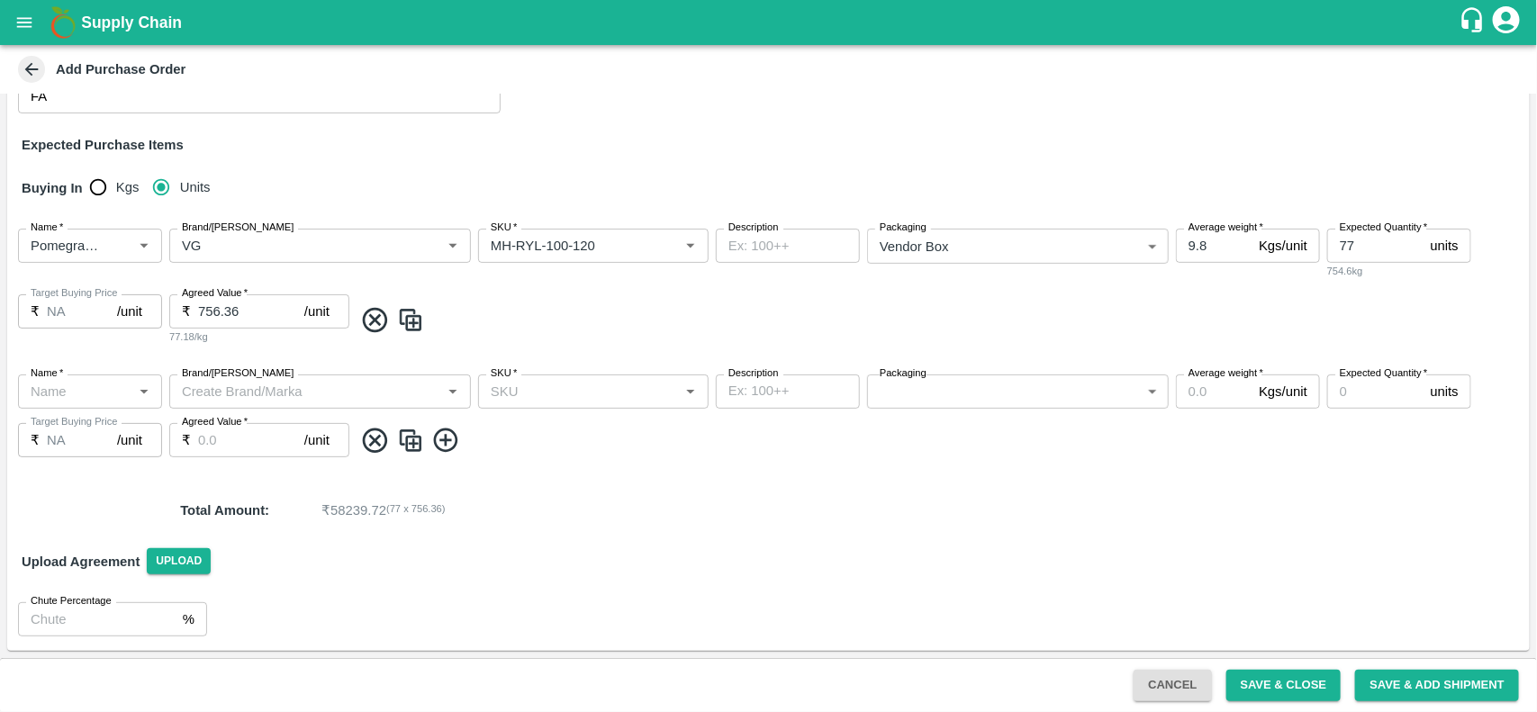
scroll to position [291, 0]
click at [383, 321] on icon at bounding box center [375, 321] width 30 height 30
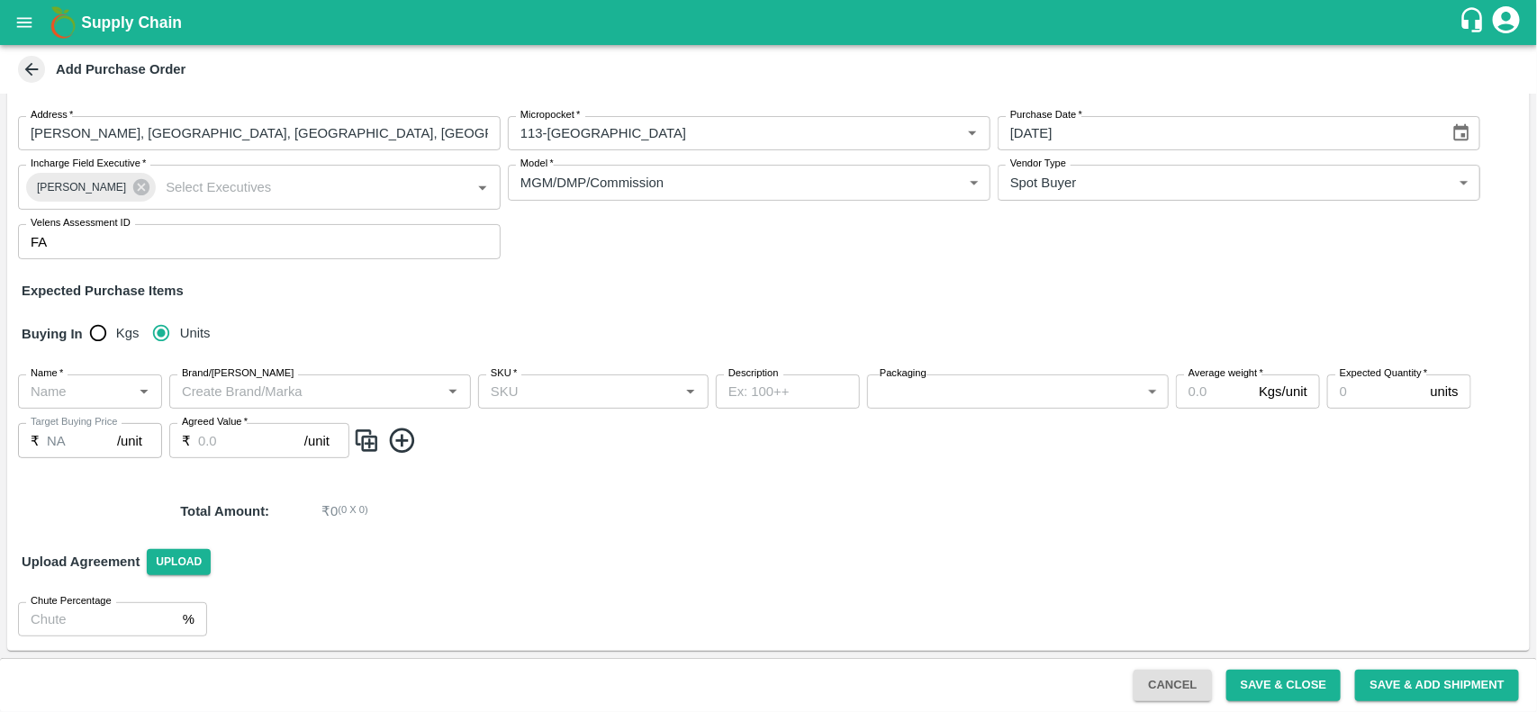
scroll to position [0, 0]
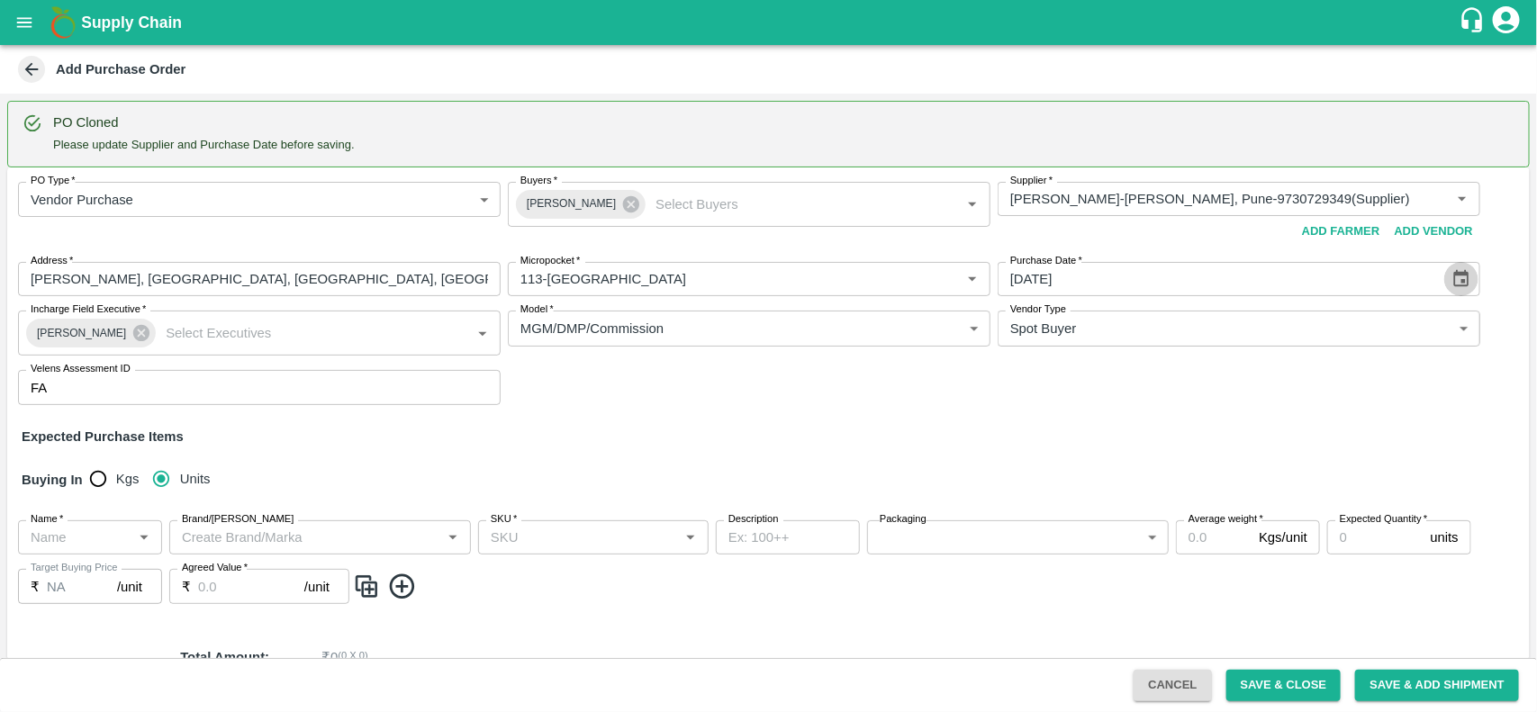
click at [1460, 285] on icon "Choose date, selected date is Aug 17, 2025" at bounding box center [1461, 278] width 15 height 17
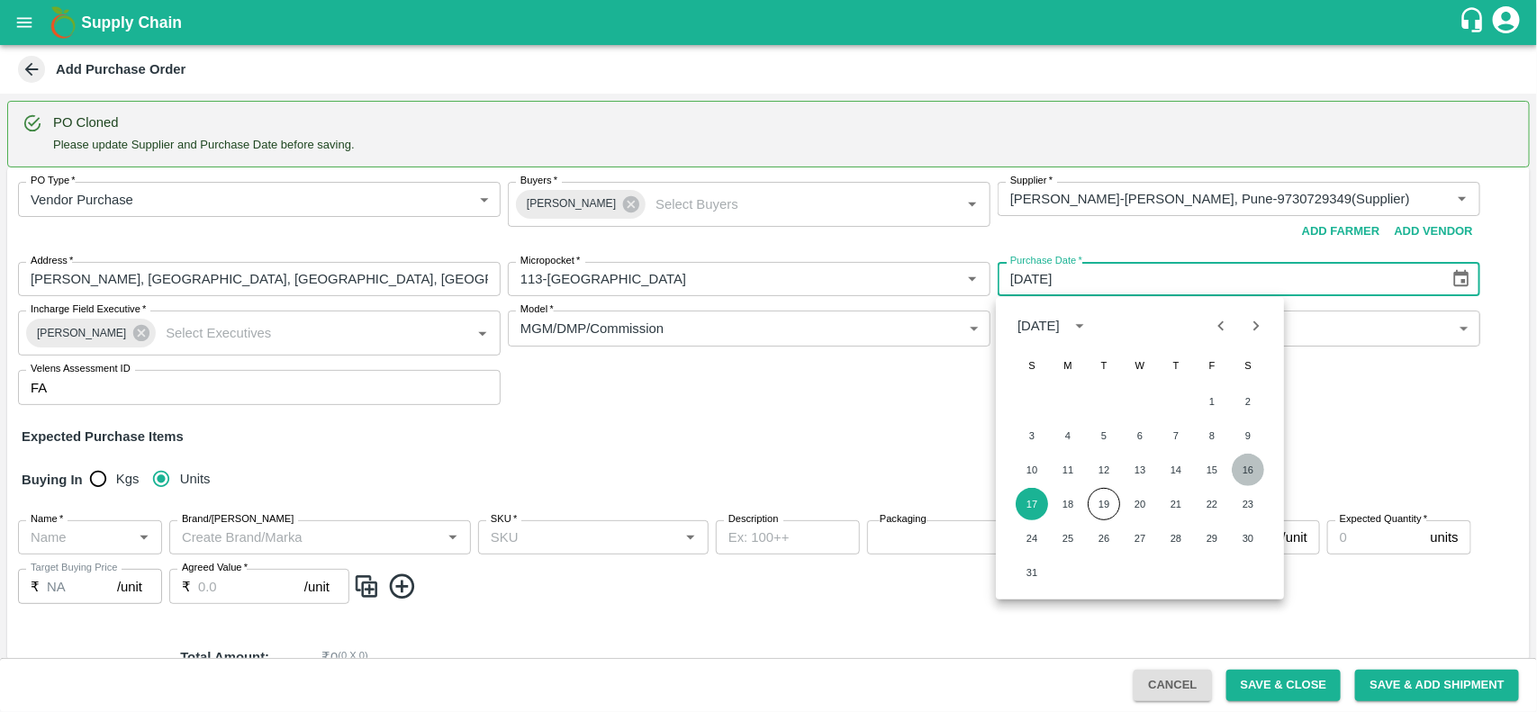
click at [1253, 466] on button "16" at bounding box center [1248, 470] width 32 height 32
type input "[DATE]"
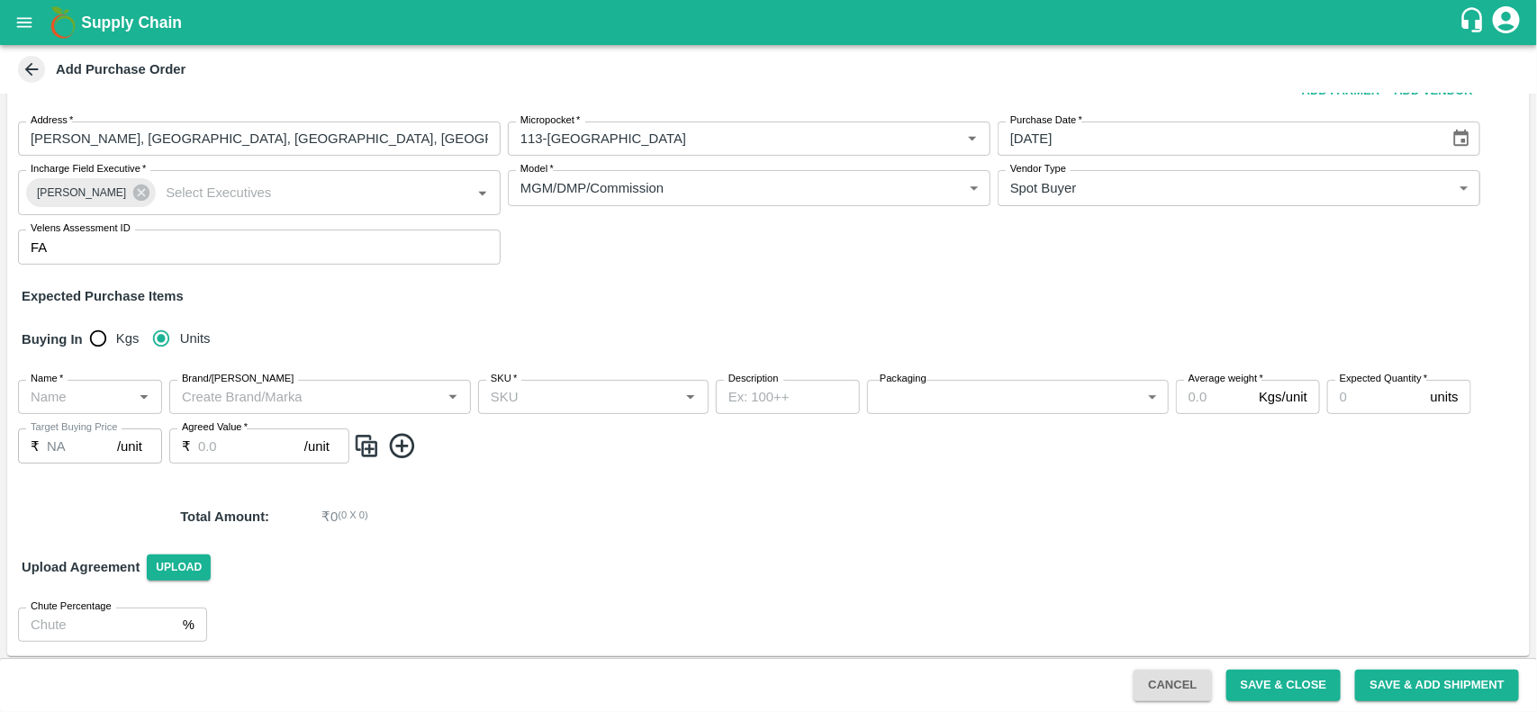
scroll to position [146, 0]
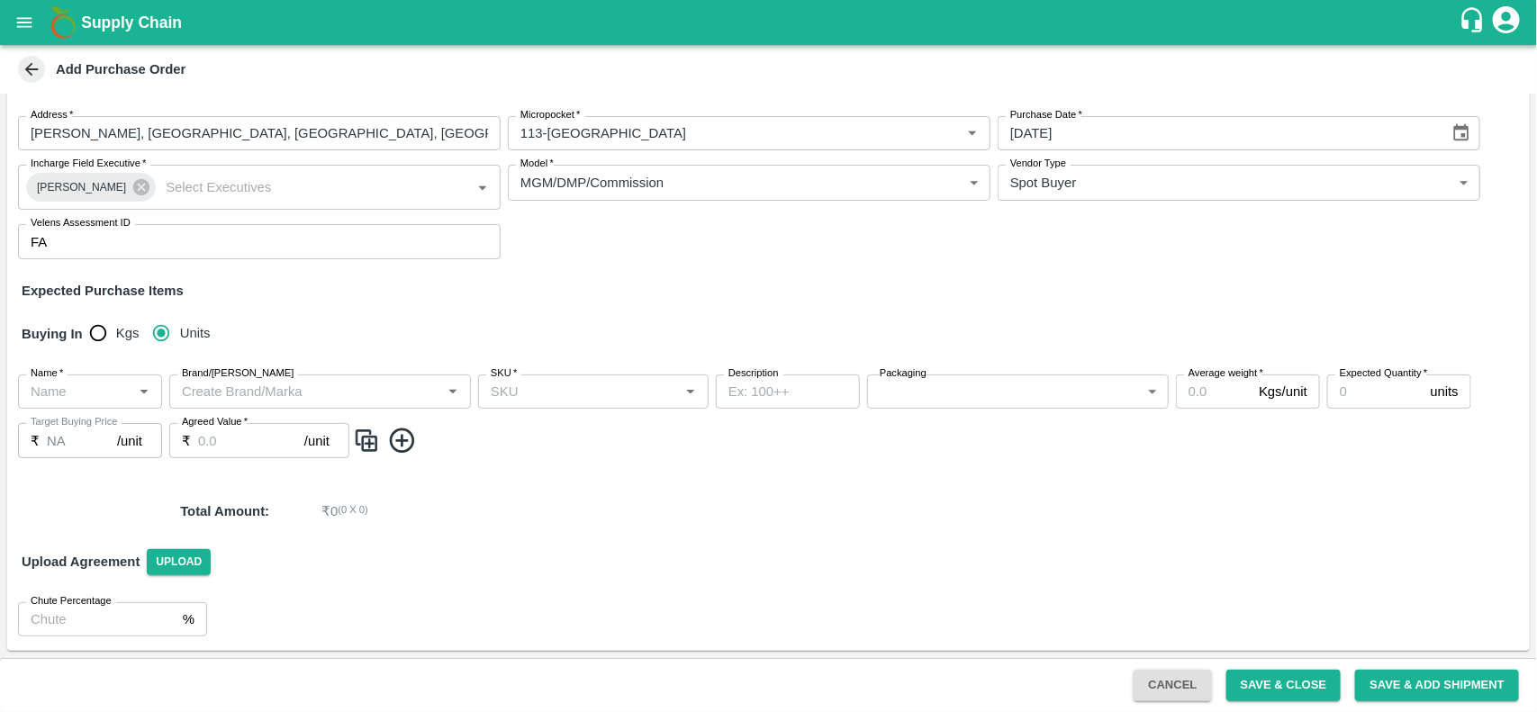
click at [127, 397] on div "Name   *" at bounding box center [90, 391] width 144 height 34
click at [88, 438] on div "Pomegranate" at bounding box center [72, 431] width 80 height 20
type input "Pomegranate"
click at [280, 398] on input "Brand/[PERSON_NAME]" at bounding box center [294, 391] width 238 height 23
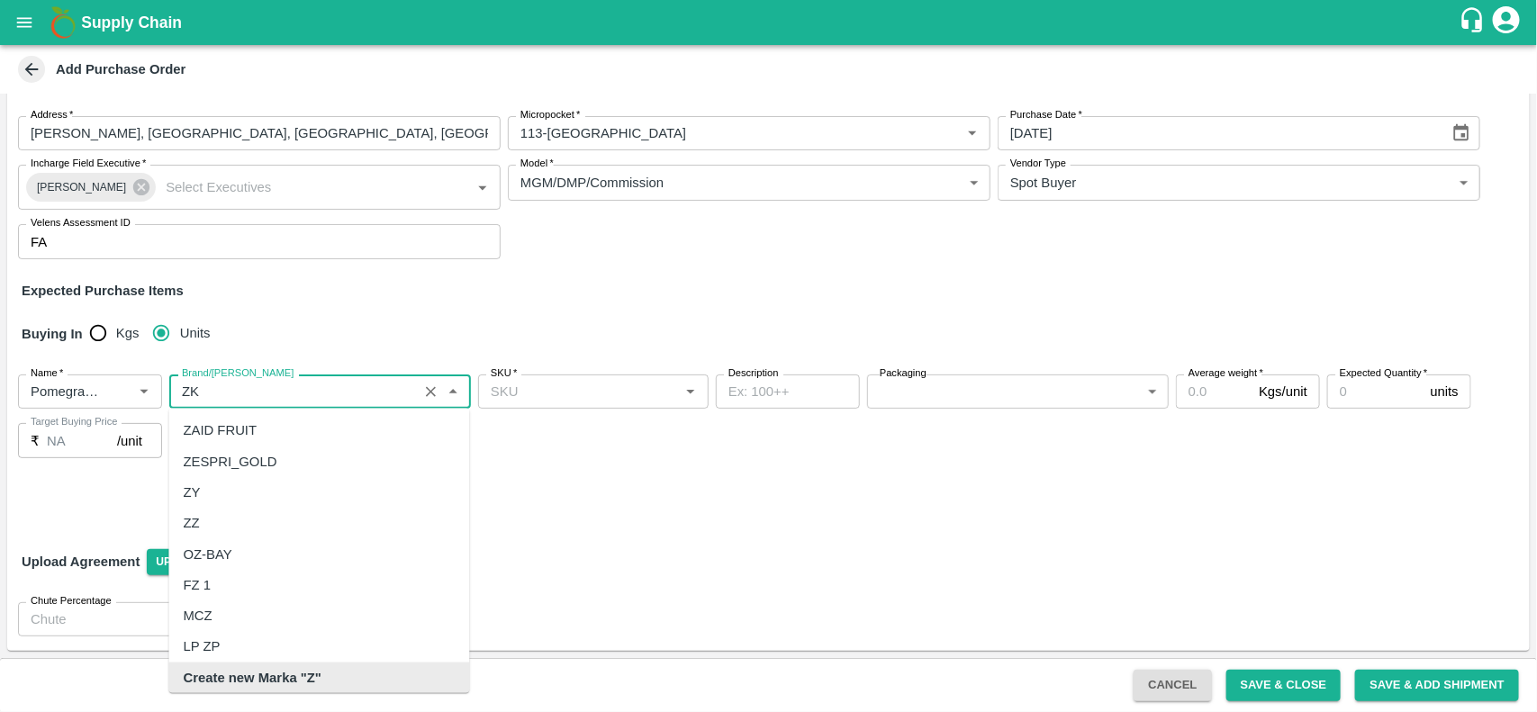
scroll to position [0, 0]
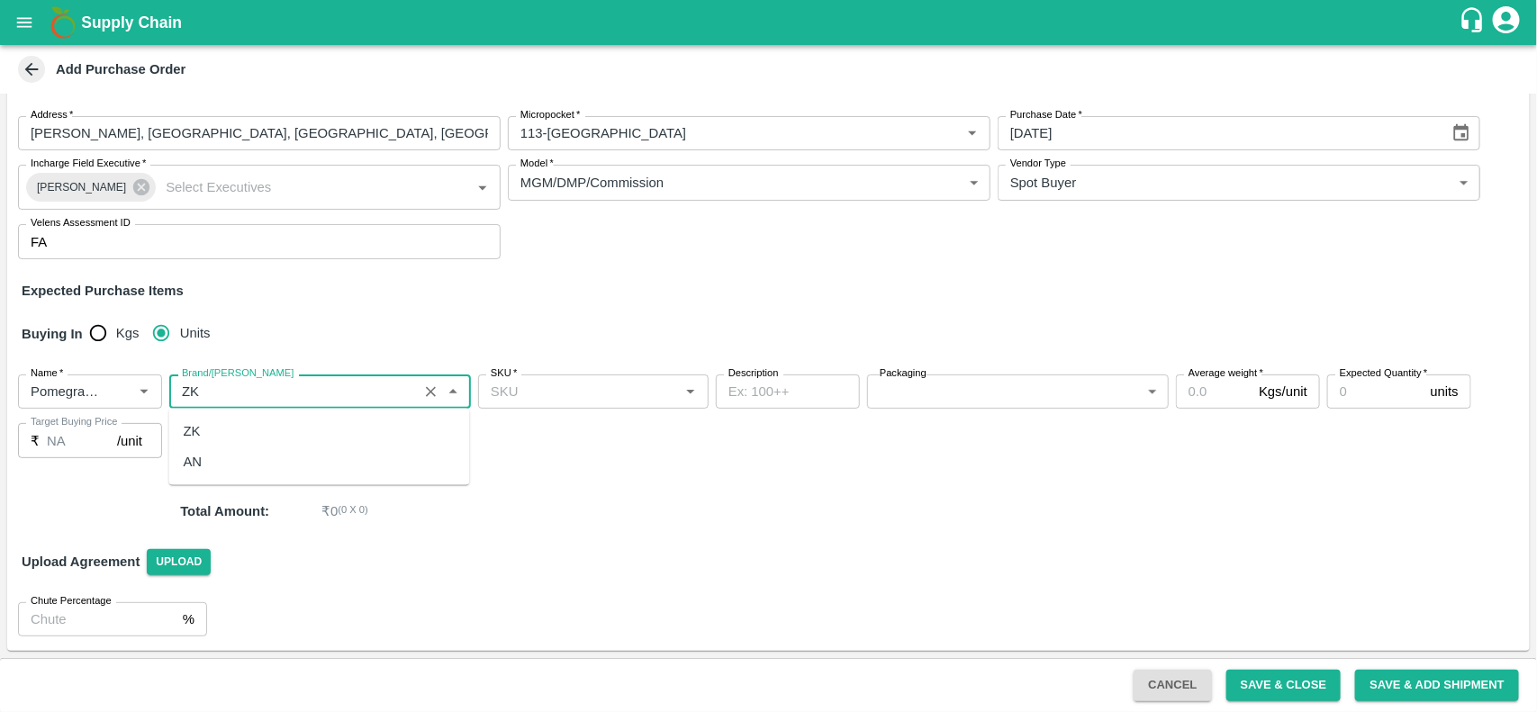
click at [221, 430] on div "ZK" at bounding box center [319, 431] width 301 height 31
type input "ZK"
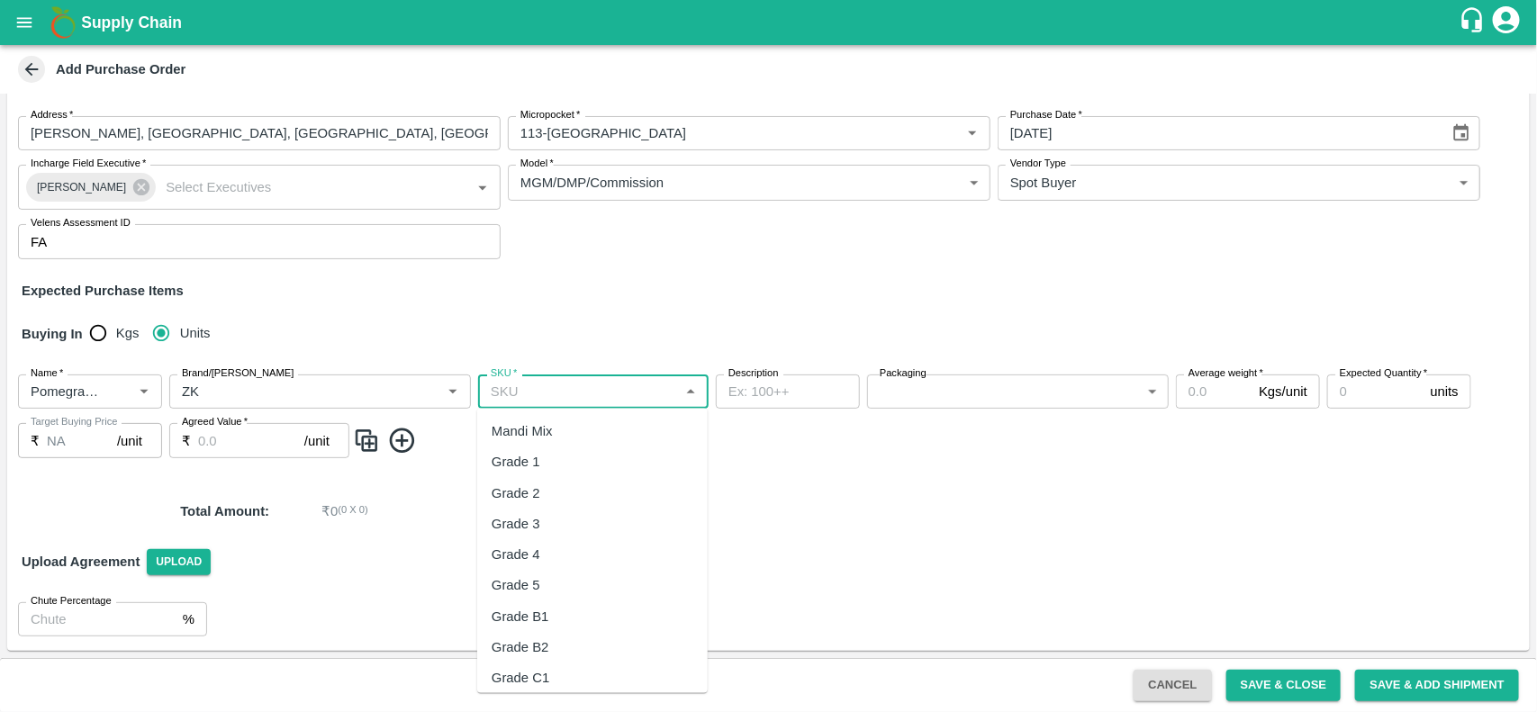
click at [524, 398] on input "SKU   *" at bounding box center [578, 391] width 190 height 23
click at [528, 428] on div "MH-Loose A" at bounding box center [529, 431] width 74 height 20
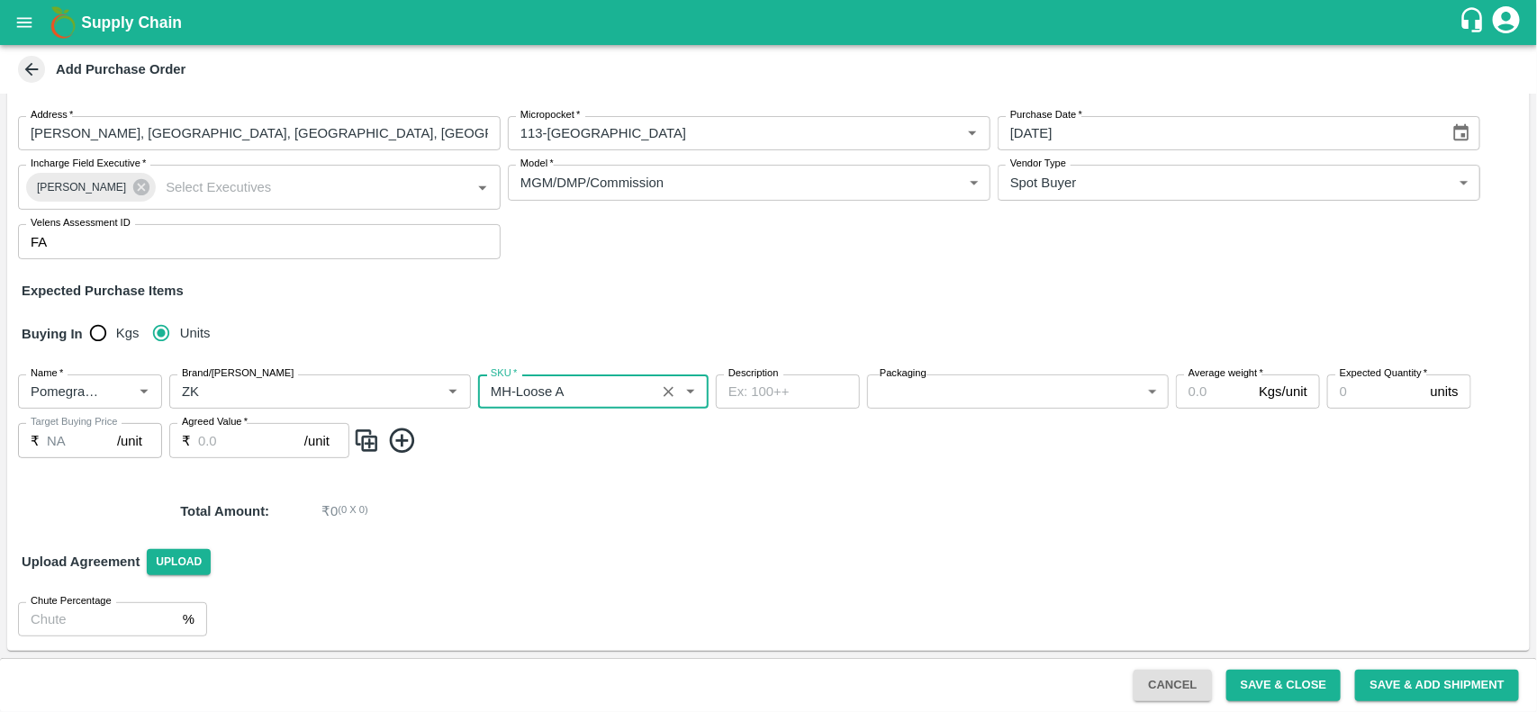
type input "MH-Loose A"
click at [934, 387] on body "Supply Chain Add Purchase Order PO Cloned Please update Supplier and Purchase D…" at bounding box center [768, 356] width 1537 height 712
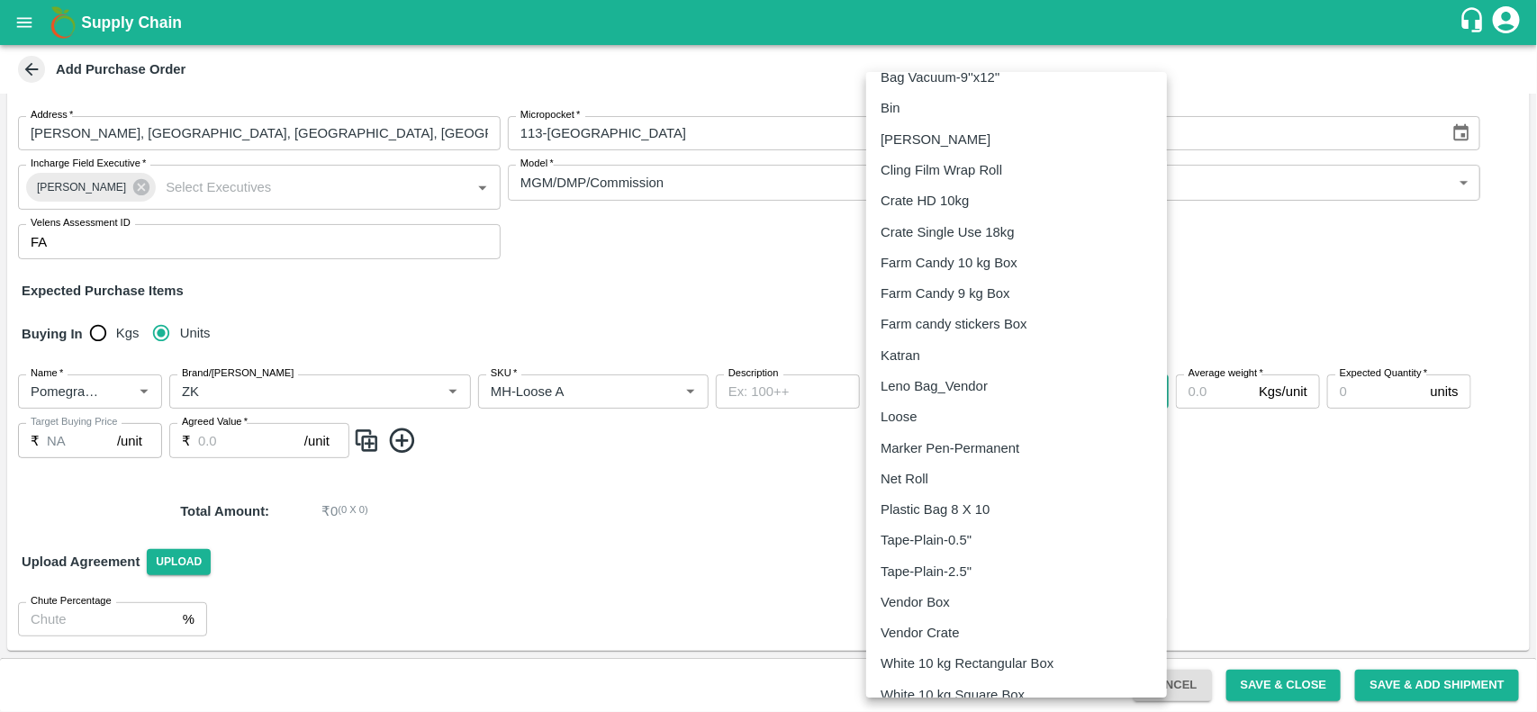
scroll to position [159, 0]
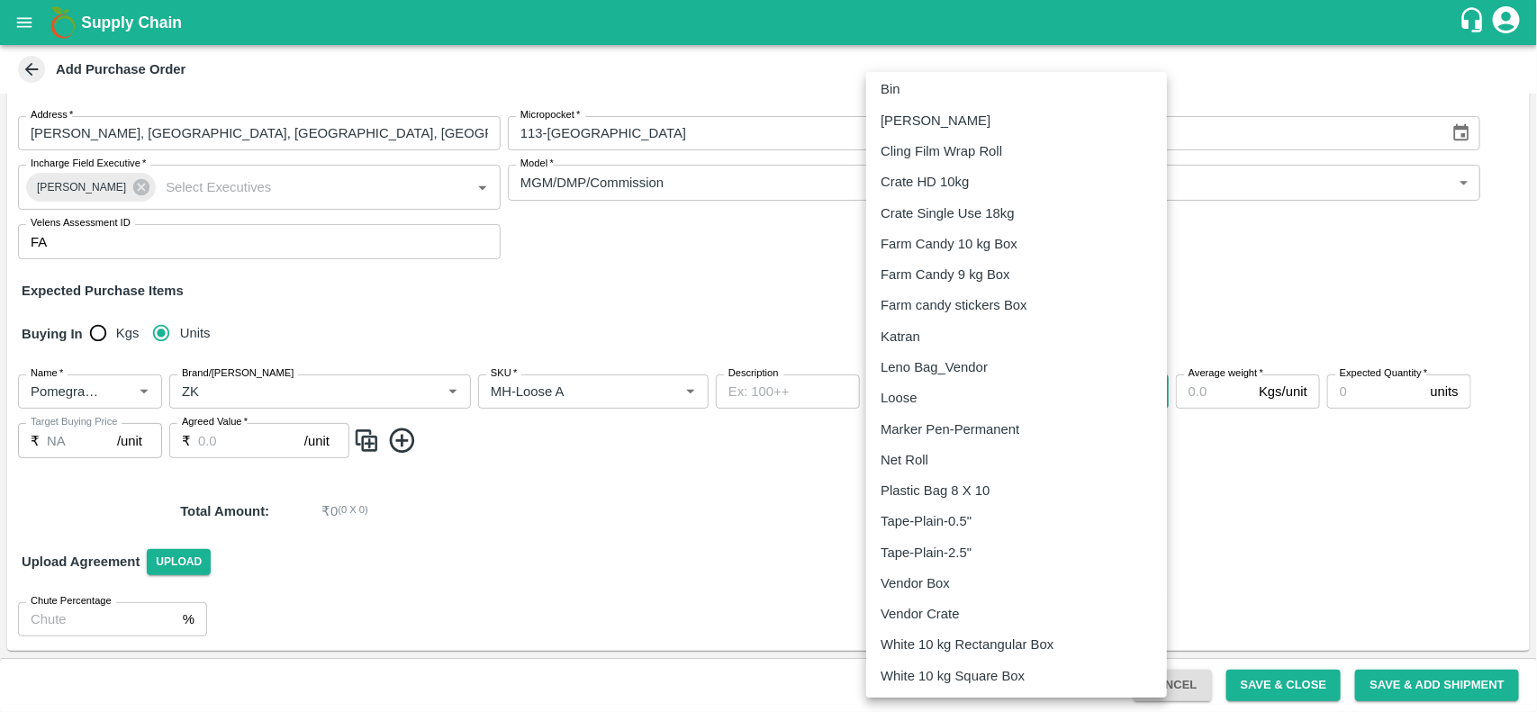
click at [952, 582] on div "Vendor Box" at bounding box center [919, 583] width 78 height 20
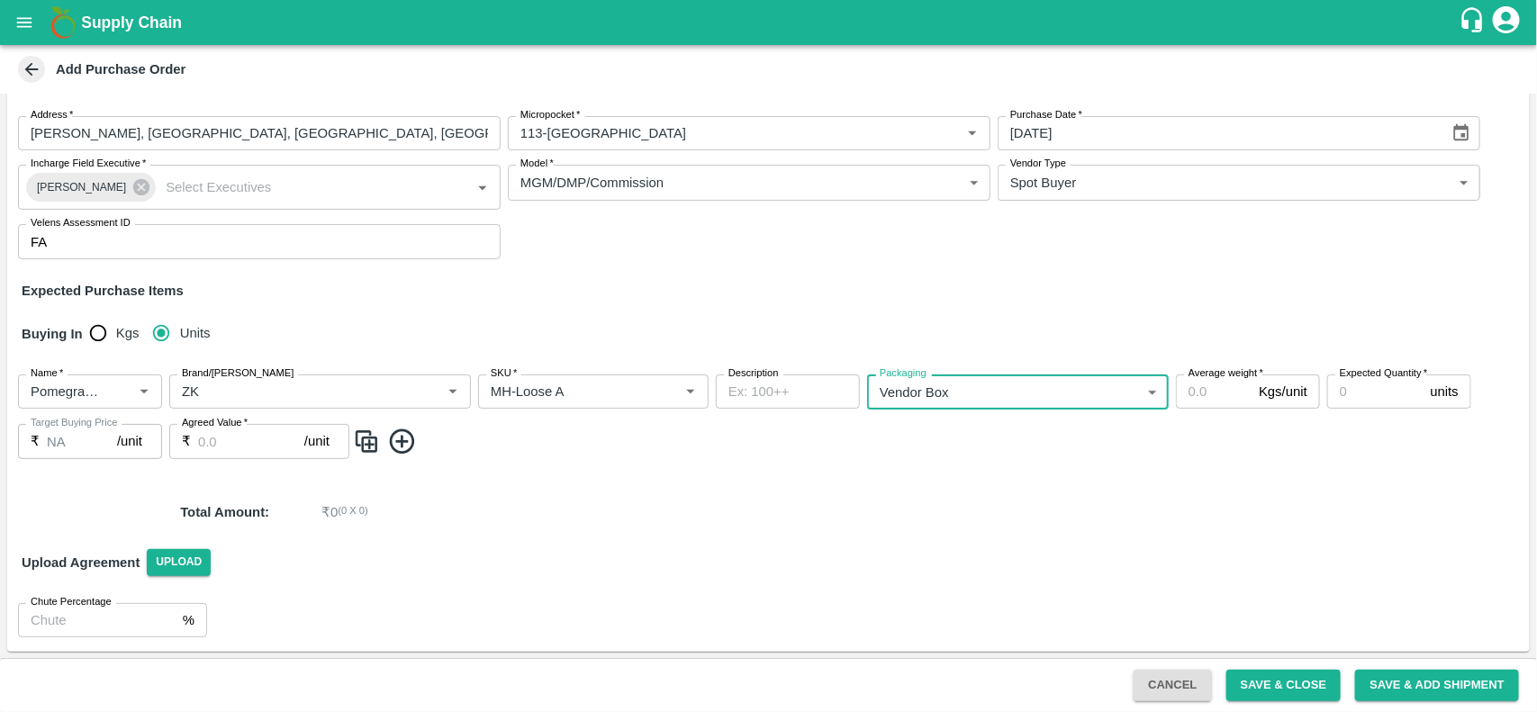
type input "276"
click at [1200, 396] on input "Average weight   *" at bounding box center [1214, 391] width 76 height 34
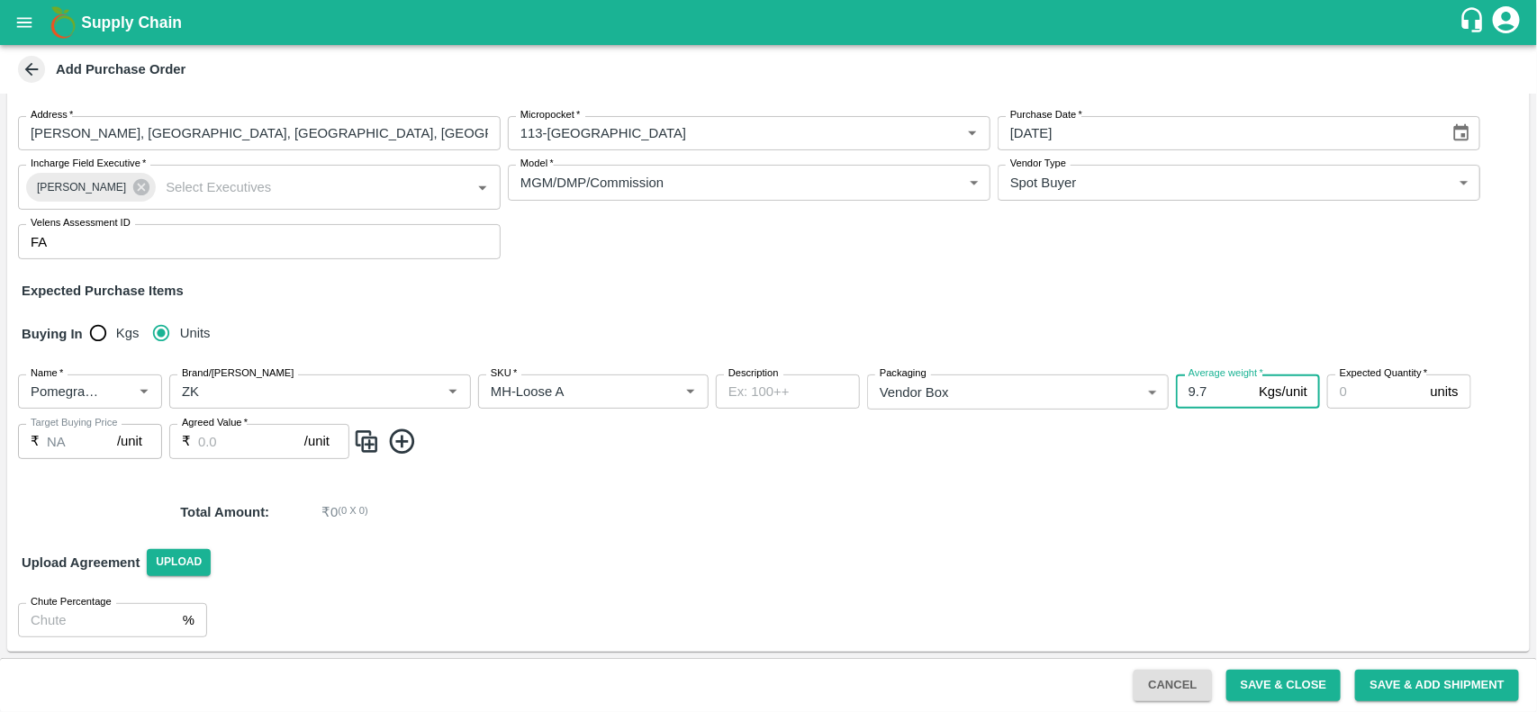
type input "9.7"
click at [1356, 402] on input "Expected Quantity   *" at bounding box center [1375, 391] width 96 height 34
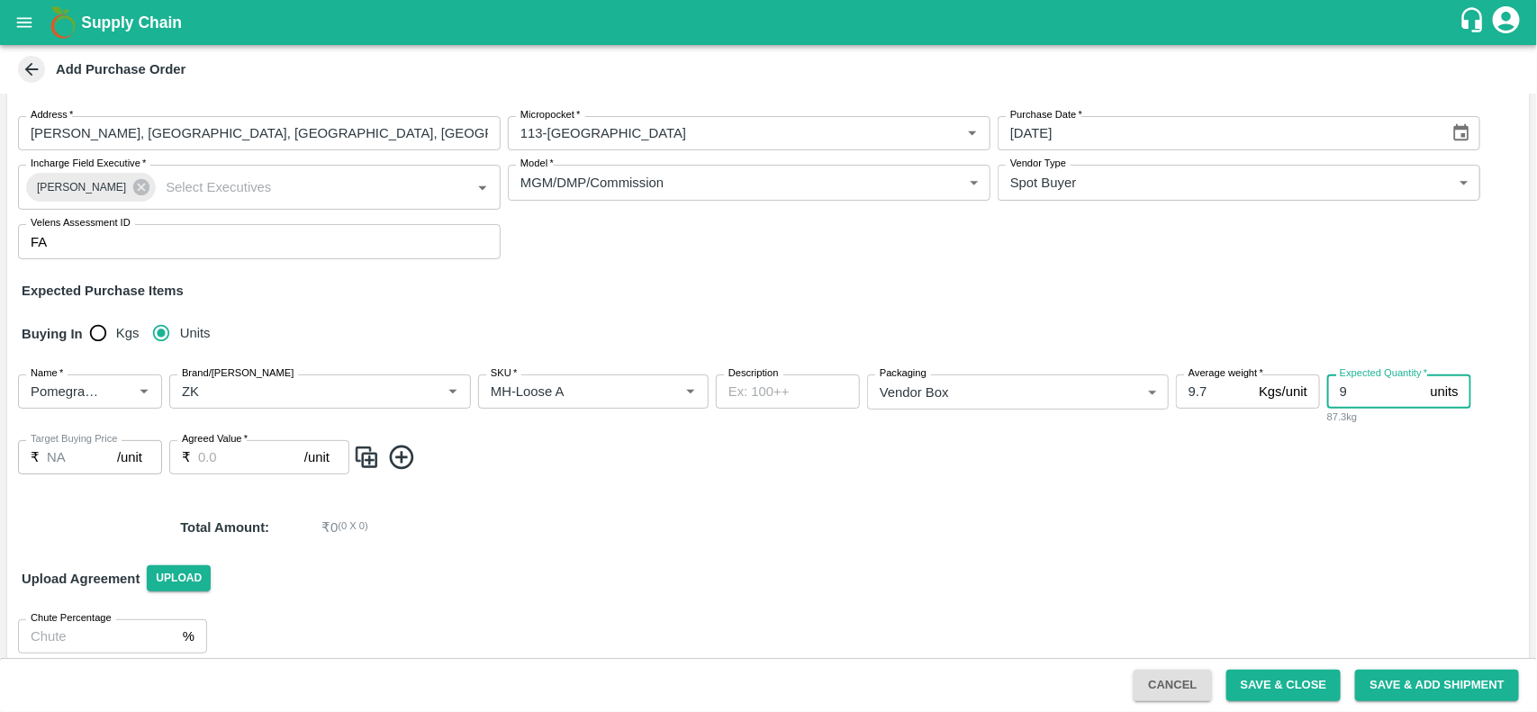
type input "9"
click at [234, 465] on input "Agreed Value   *" at bounding box center [251, 457] width 106 height 34
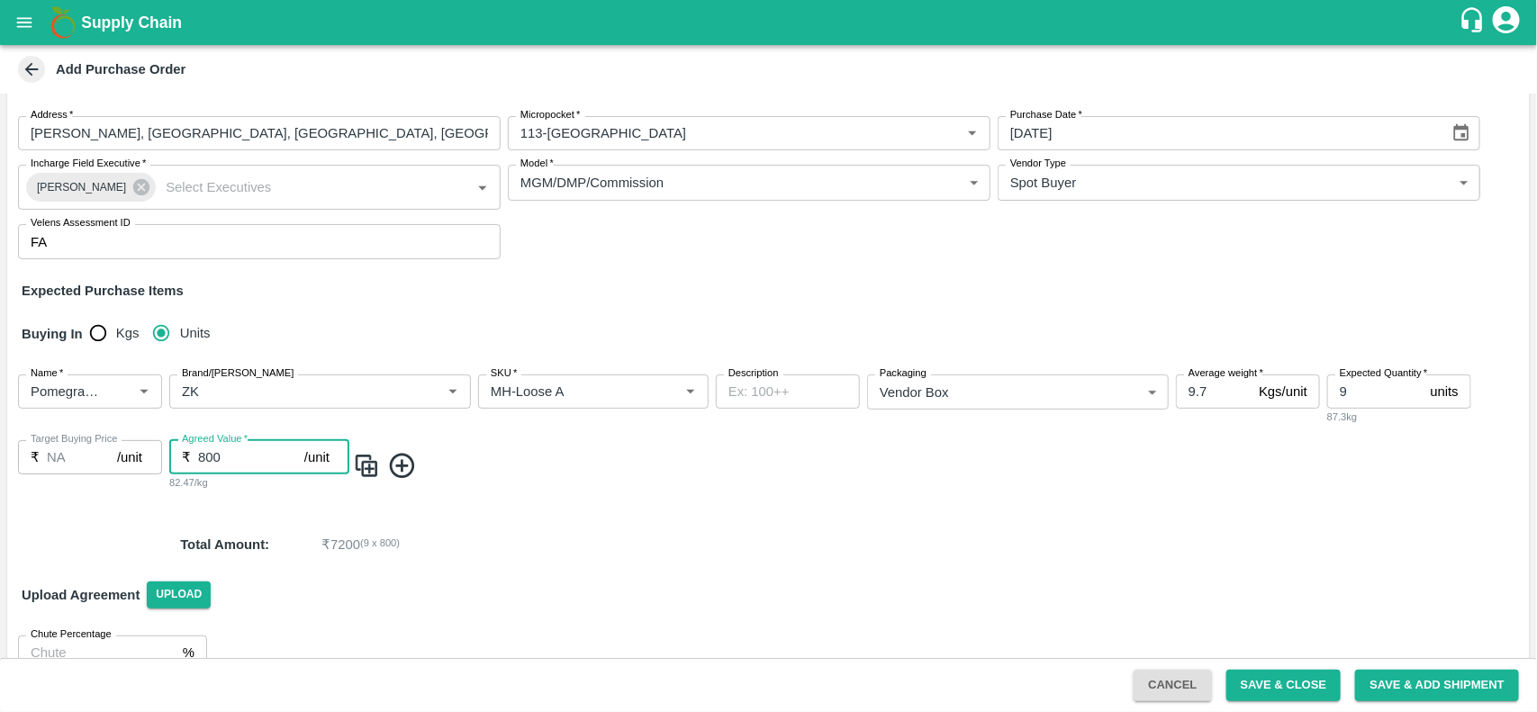
type input "800"
click at [699, 466] on span at bounding box center [937, 466] width 1169 height 30
click at [1269, 672] on button "Save & Close" at bounding box center [1283, 686] width 115 height 32
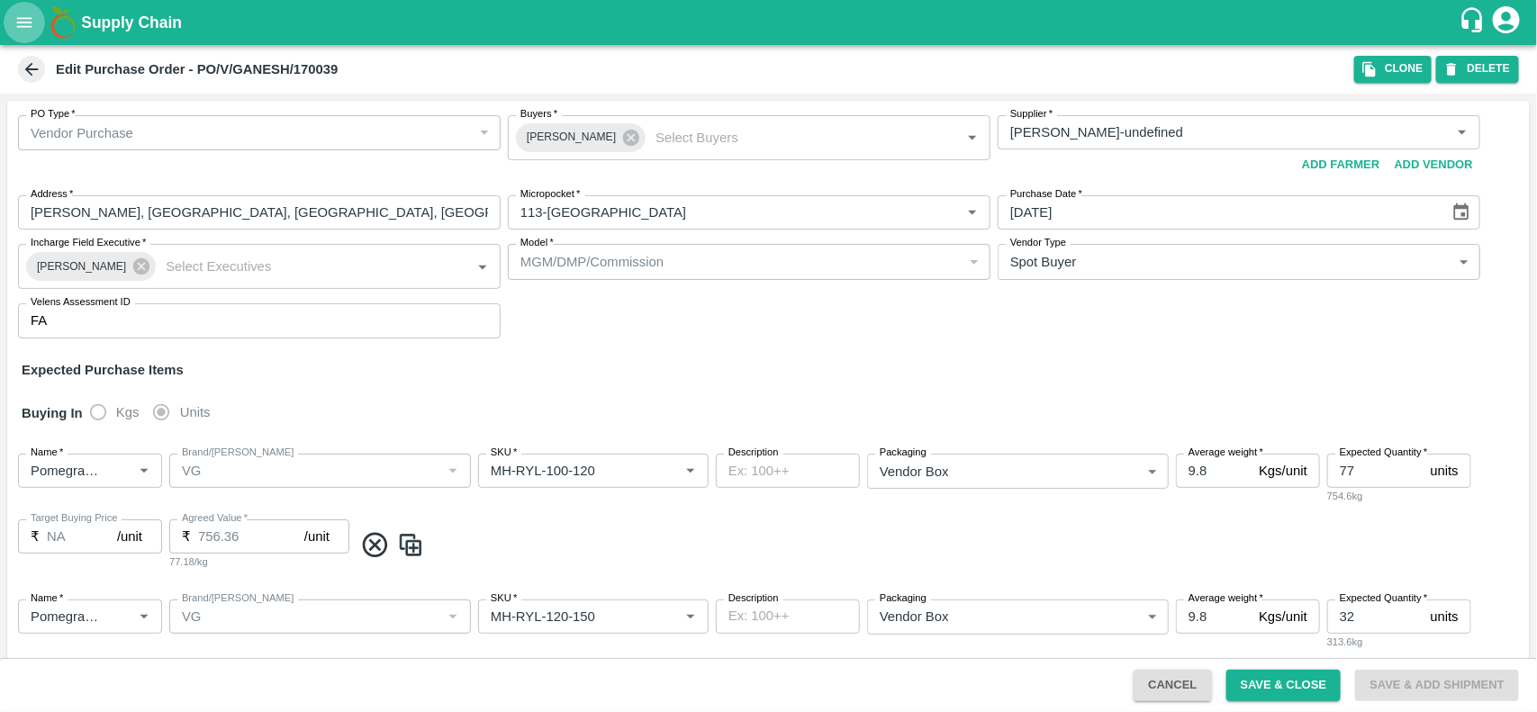
click at [21, 13] on icon "open drawer" at bounding box center [24, 23] width 20 height 20
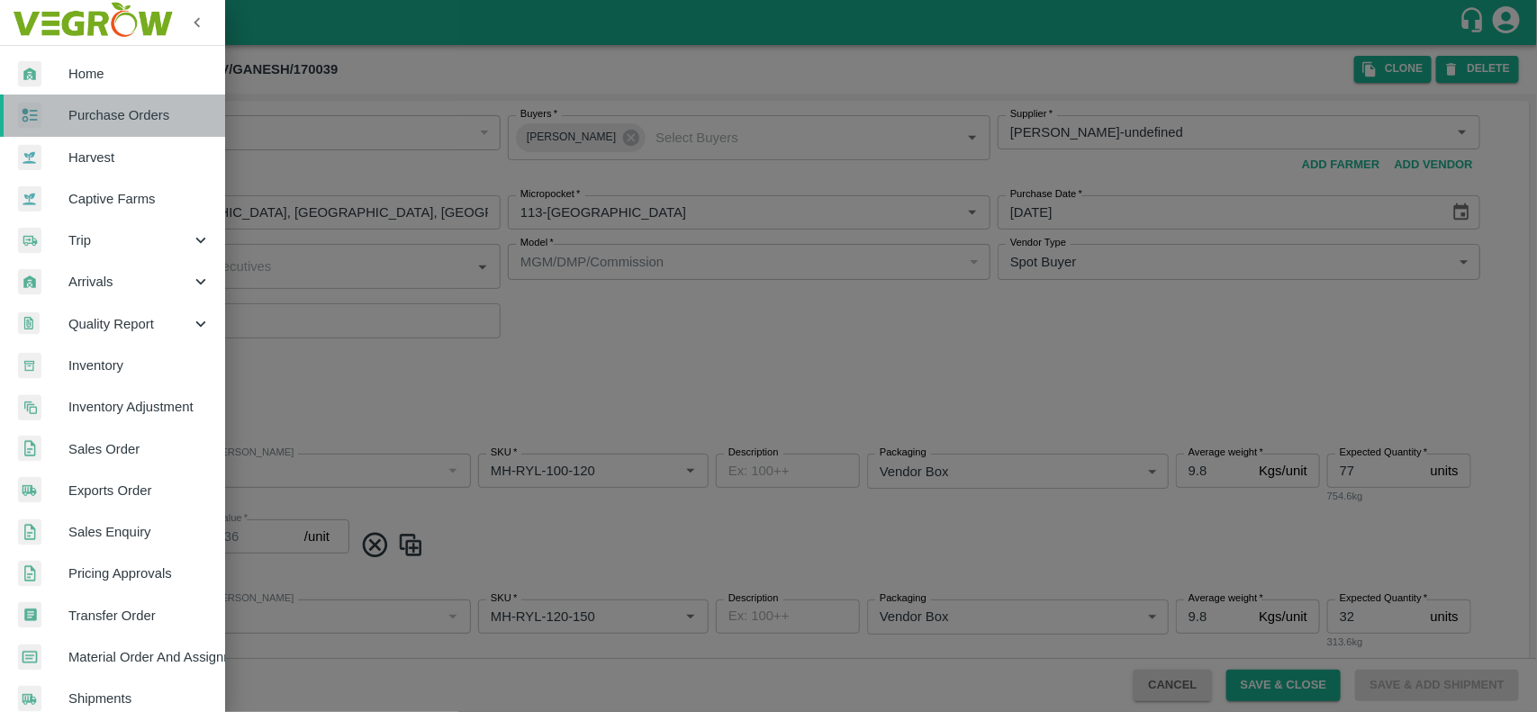
click at [122, 115] on span "Purchase Orders" at bounding box center [139, 115] width 142 height 20
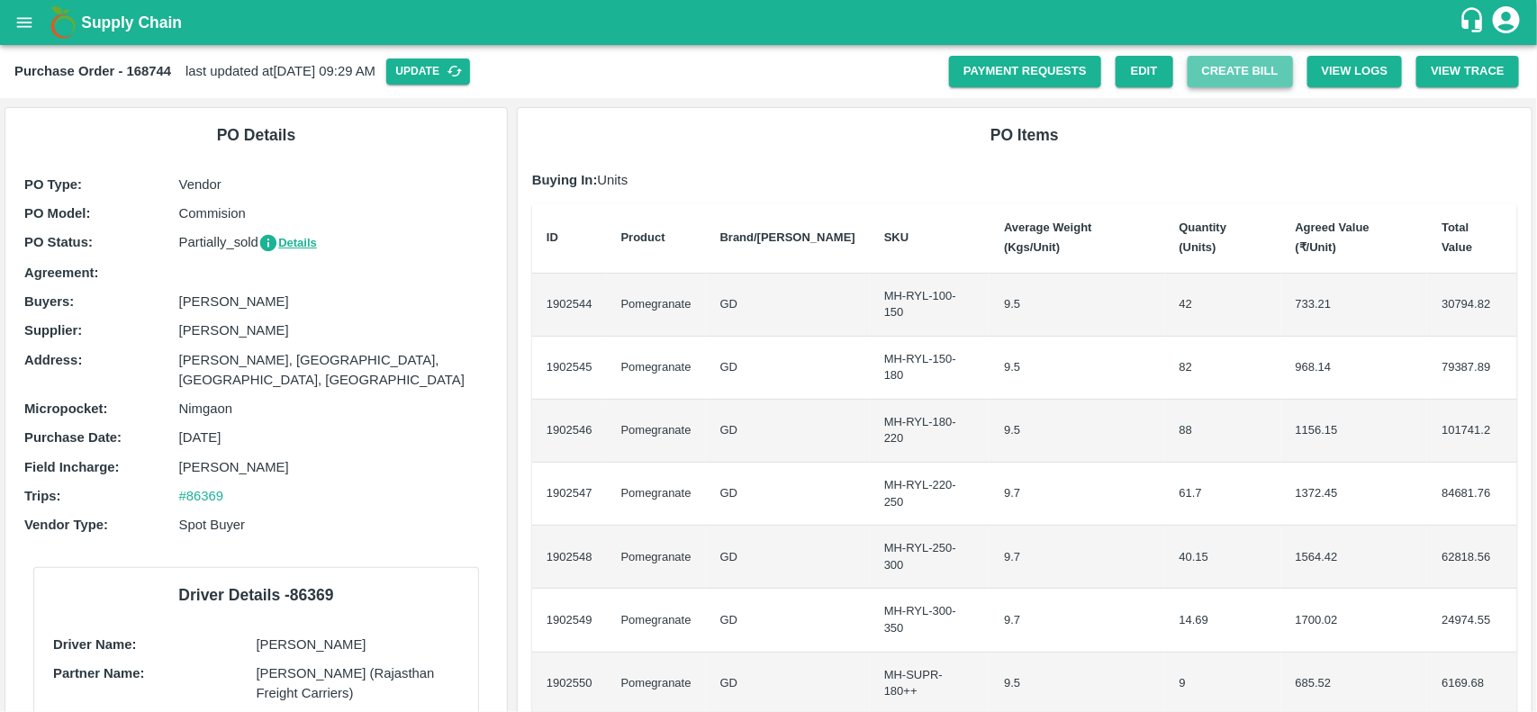
click at [1230, 68] on button "Create Bill" at bounding box center [1239, 72] width 105 height 32
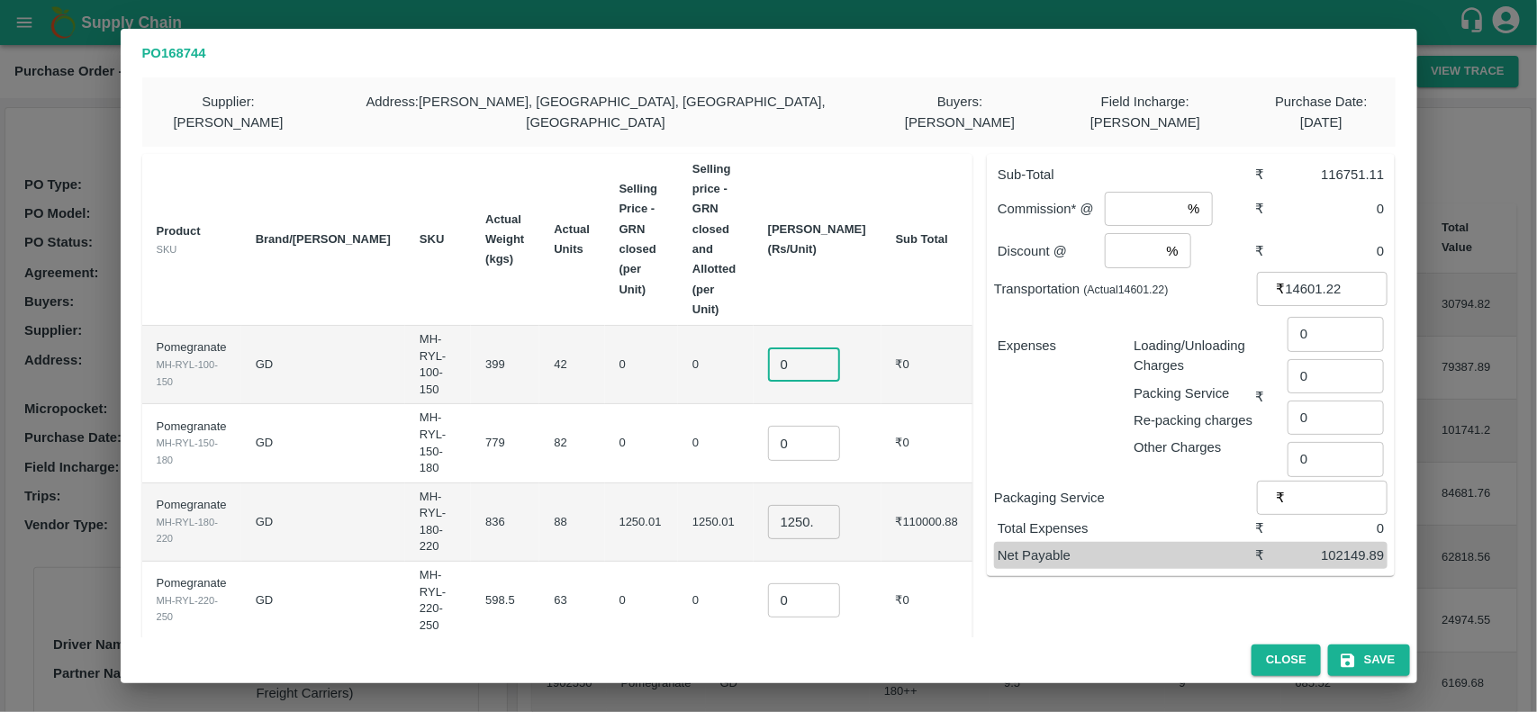
click at [817, 347] on input "0" at bounding box center [804, 364] width 72 height 34
type input "800"
type input "1000"
type input "1150"
type input "1350"
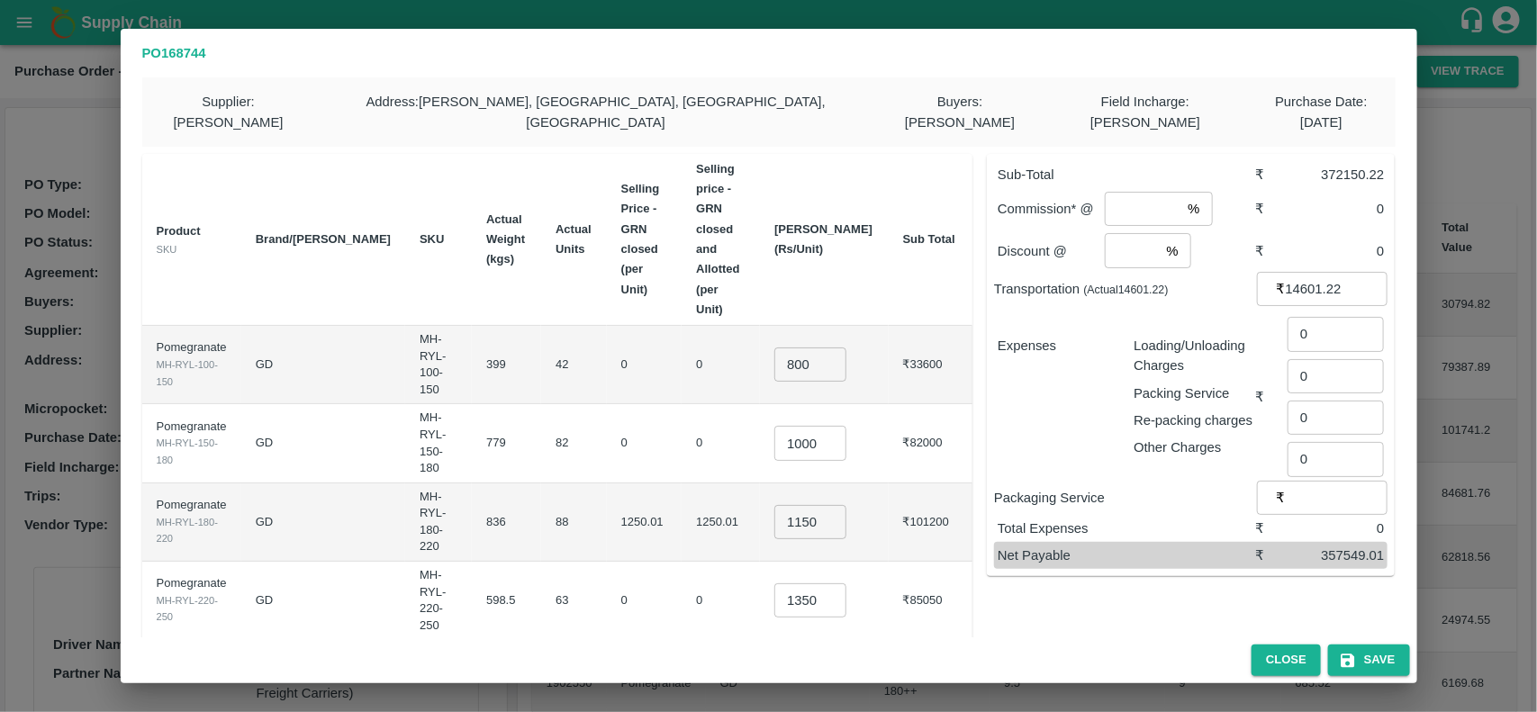
type input "1550"
type input "1700"
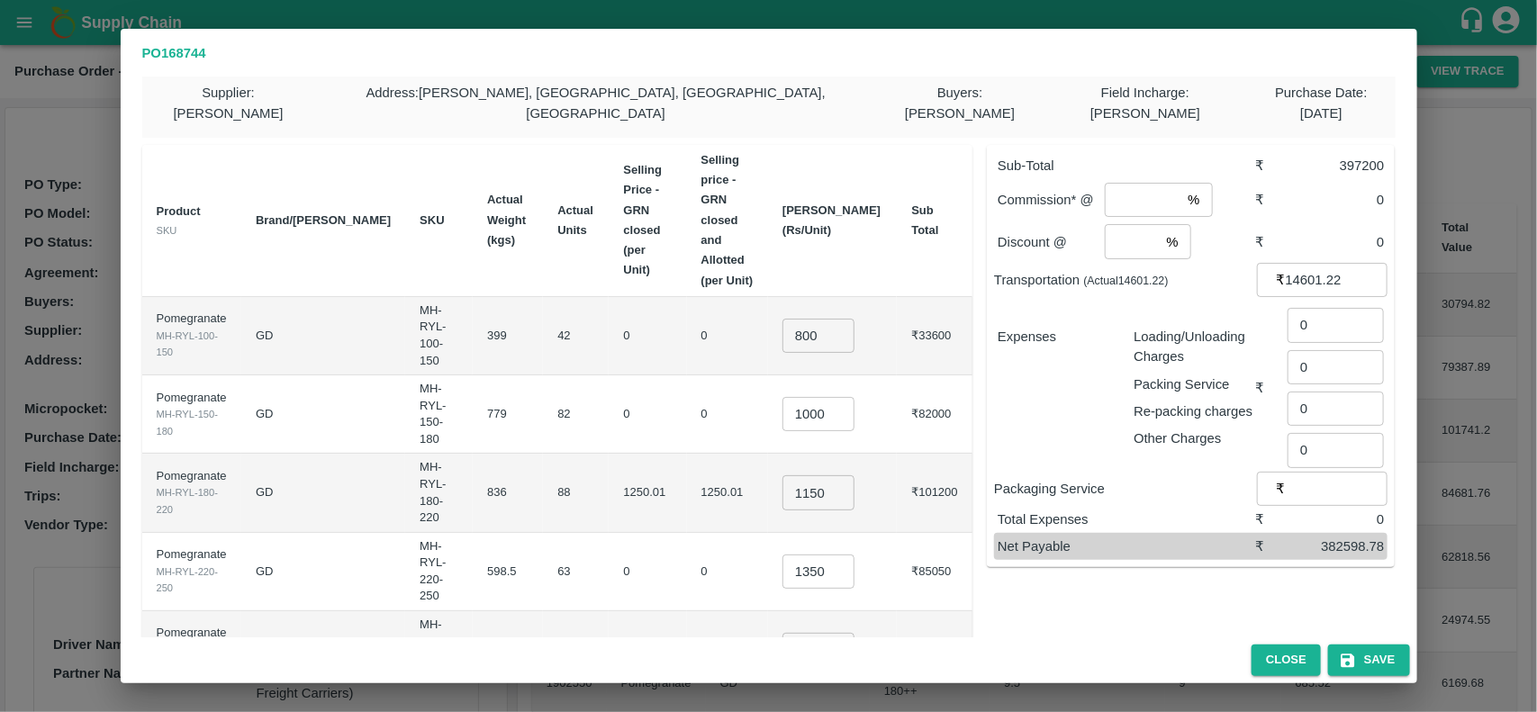
type input "700"
type input "8"
type input "2"
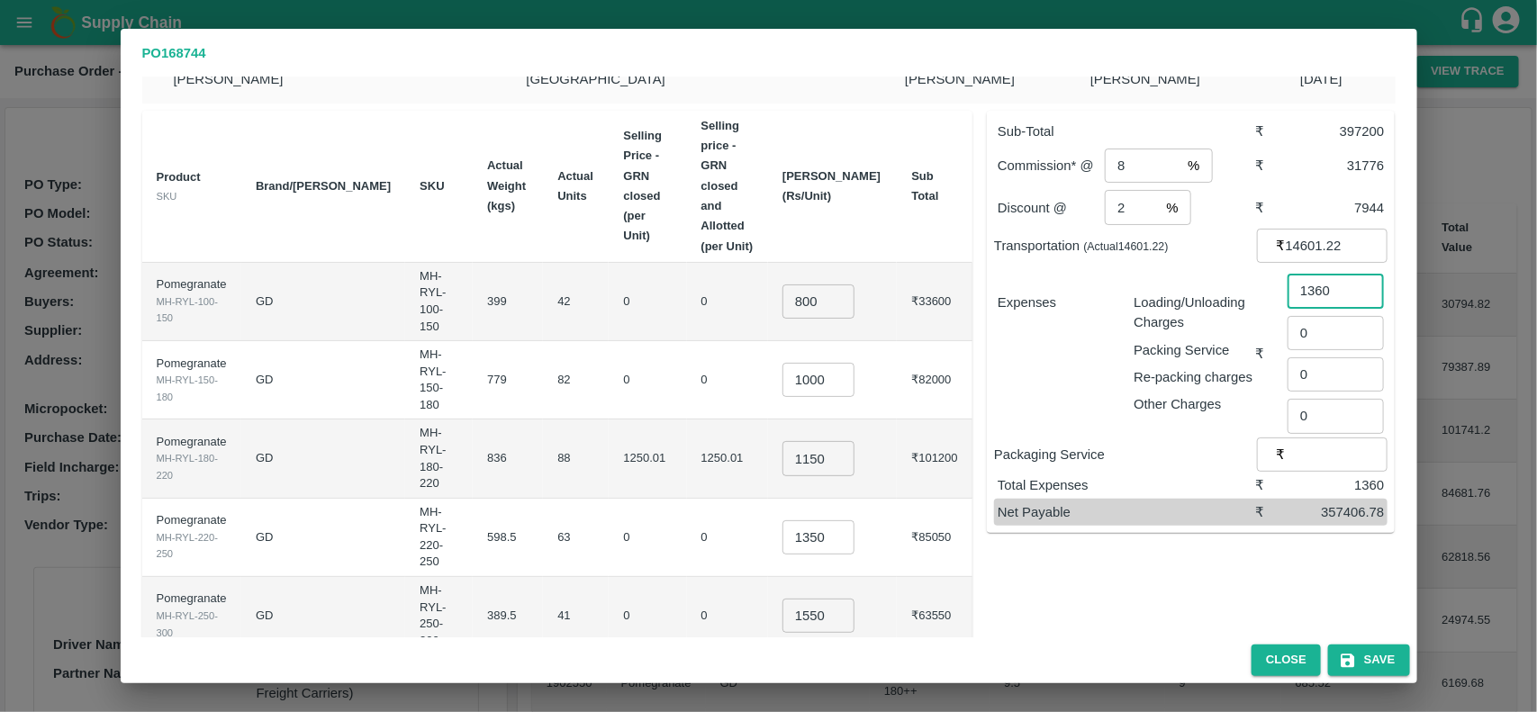
scroll to position [73, 0]
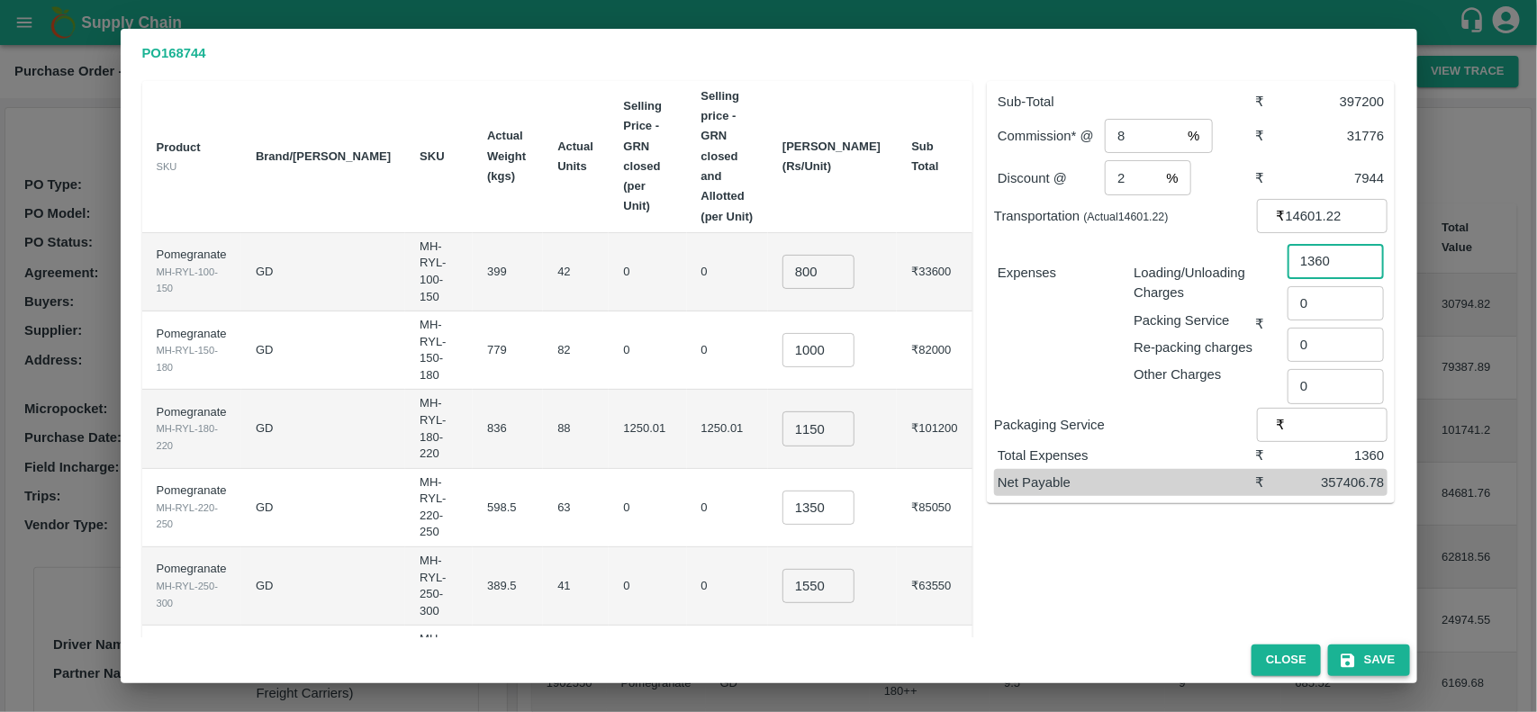
type input "1360"
click at [1358, 648] on button "Save" at bounding box center [1368, 661] width 81 height 32
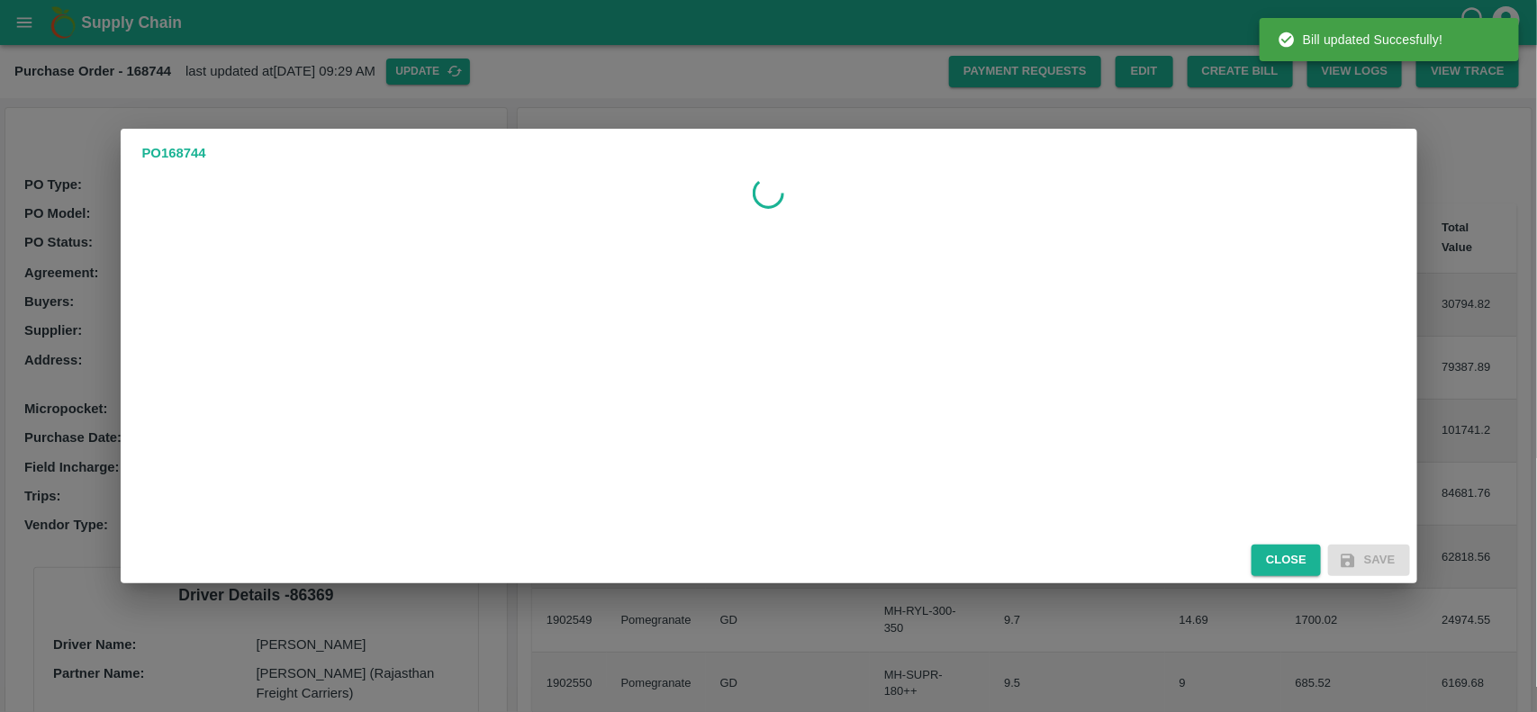
scroll to position [0, 0]
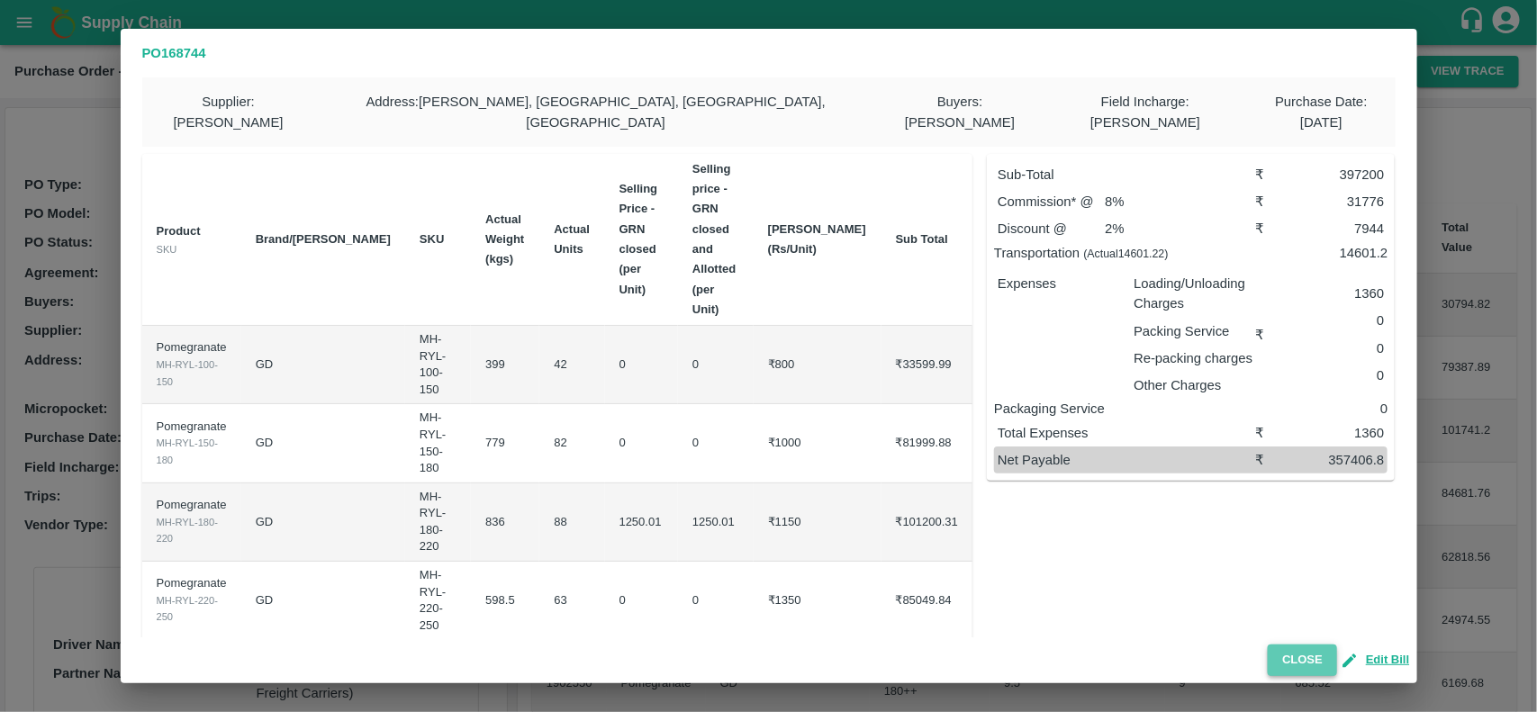
click at [1315, 659] on button "Close" at bounding box center [1302, 661] width 69 height 32
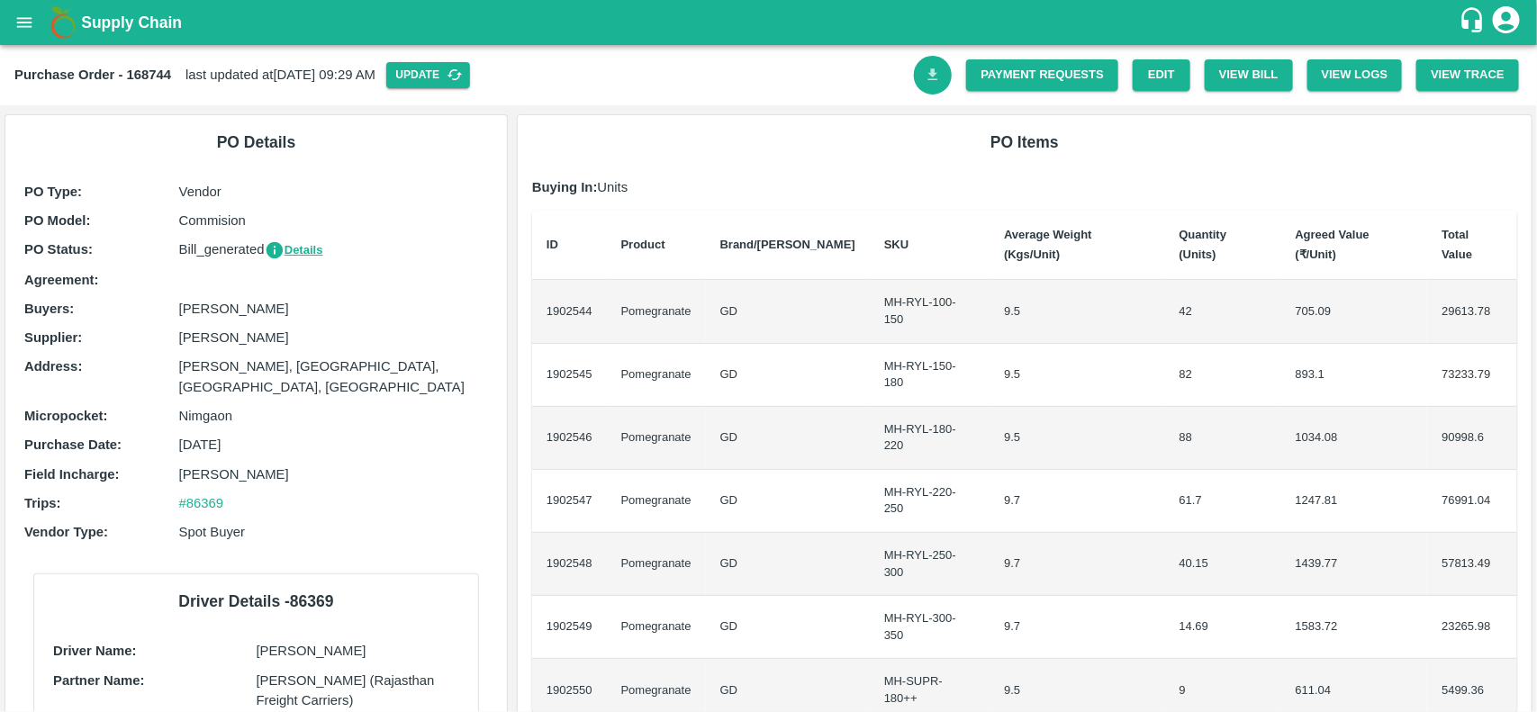
click at [943, 82] on link "Download Bill" at bounding box center [933, 75] width 39 height 39
click at [988, 78] on link "Payment Requests" at bounding box center [1042, 75] width 152 height 32
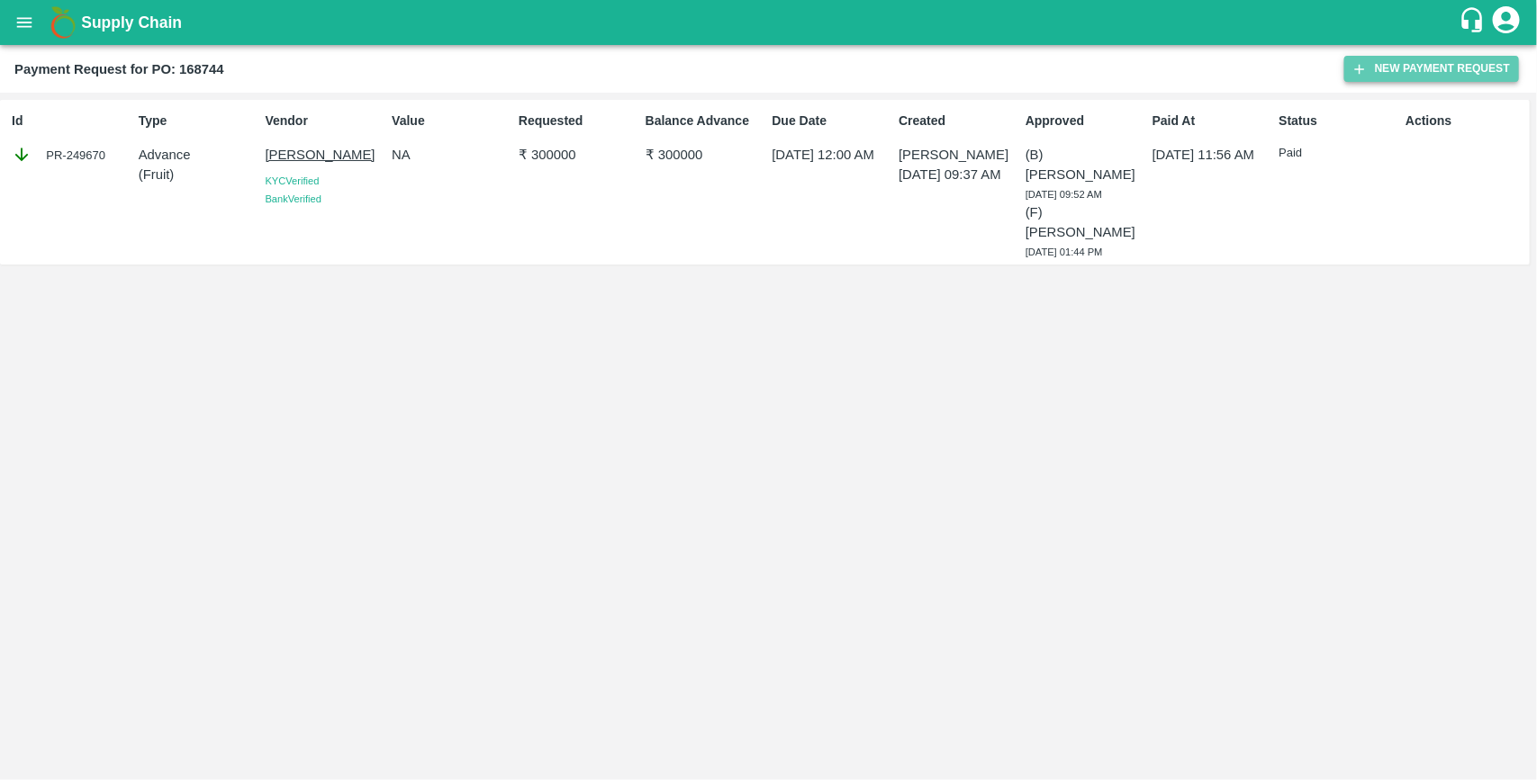
click at [1427, 66] on button "New Payment Request" at bounding box center [1431, 69] width 175 height 26
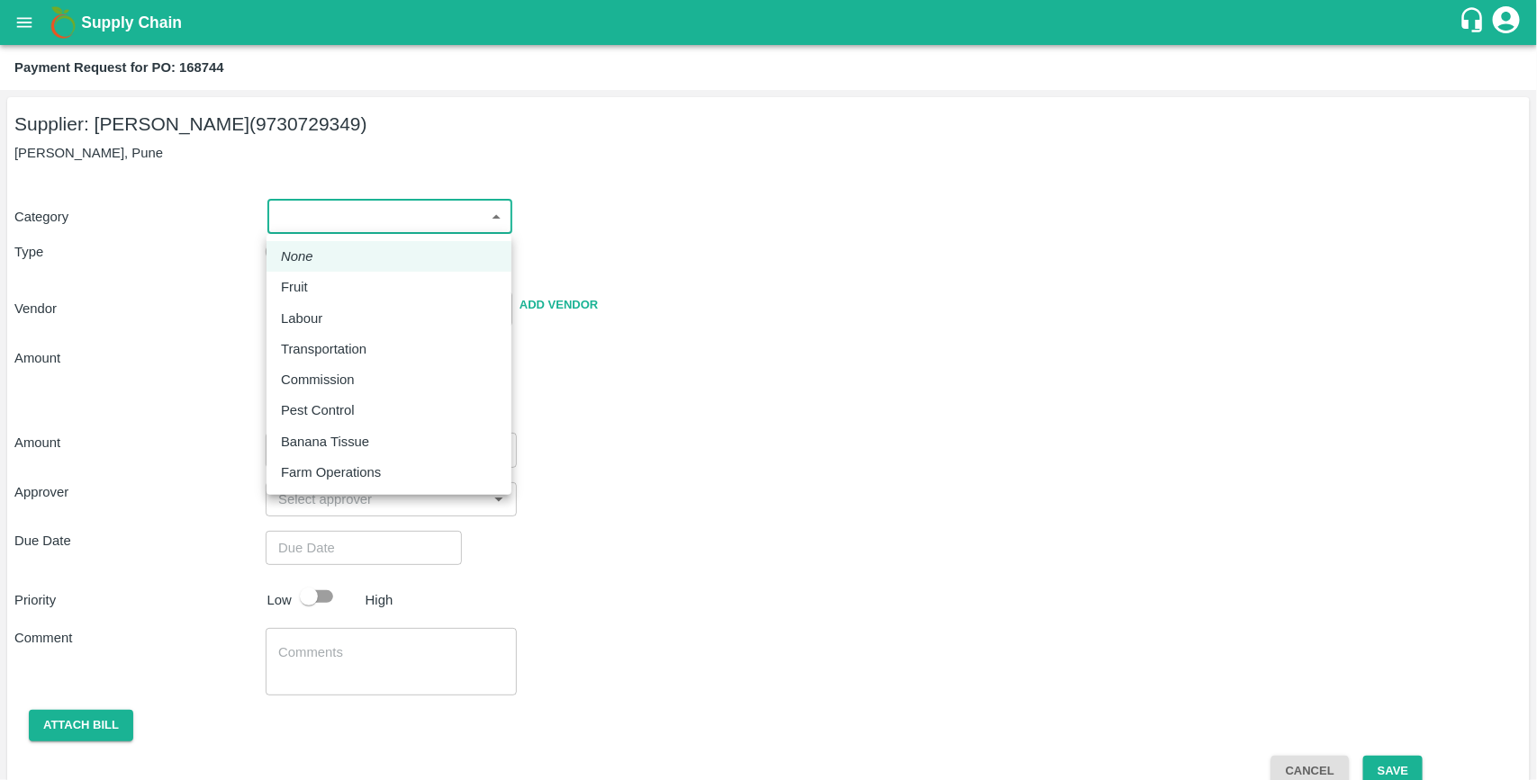
click at [464, 212] on body "Supply Chain Payment Request for PO: 168744 Supplier: Ganesh Dattatray shinde (…" at bounding box center [768, 390] width 1537 height 780
click at [294, 284] on p "Fruit" at bounding box center [294, 287] width 27 height 20
type input "1"
type input "Ganesh Dattatray shinde - 9730729349(Supplier)"
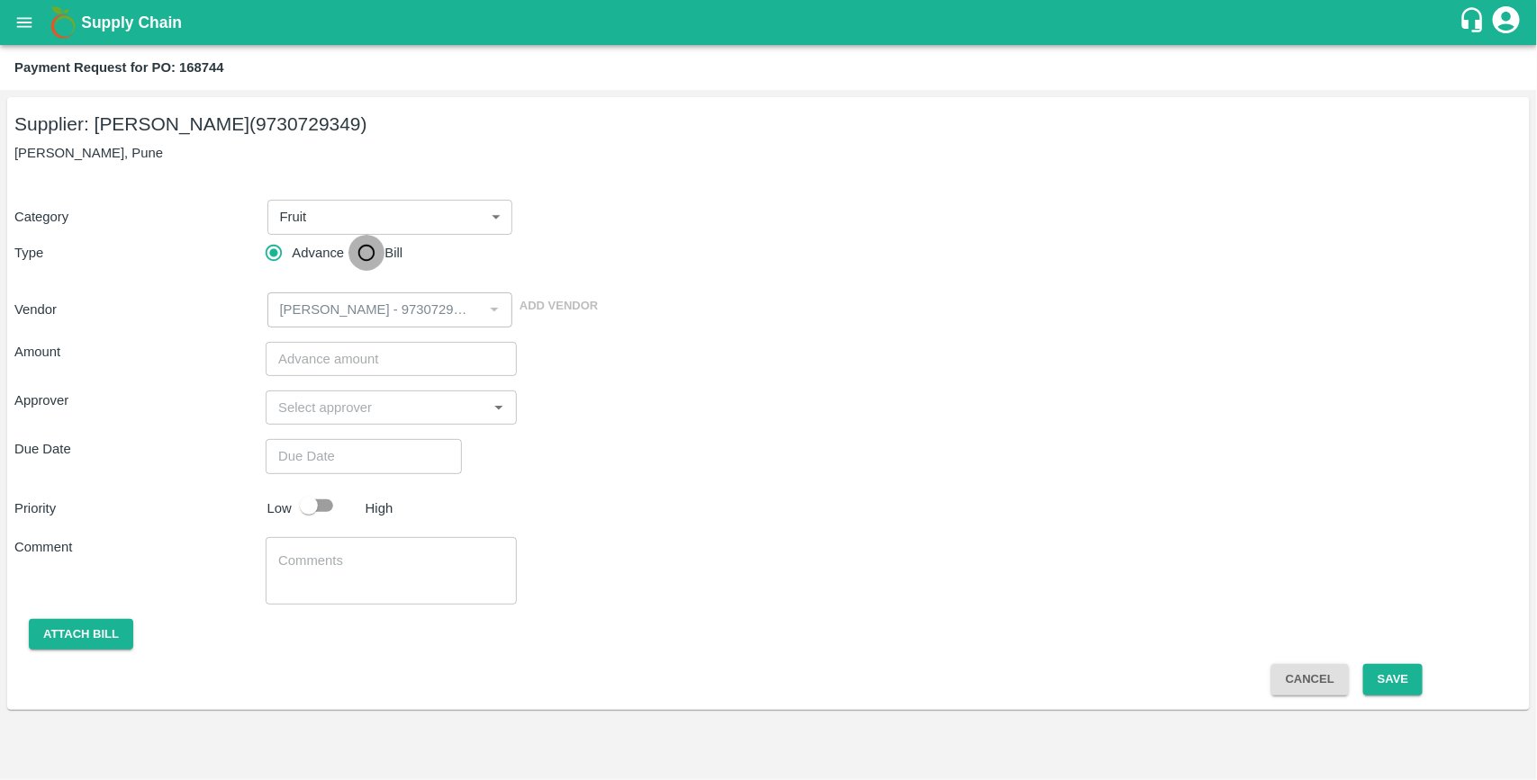
click at [365, 258] on input "Bill" at bounding box center [366, 253] width 36 height 36
radio input "true"
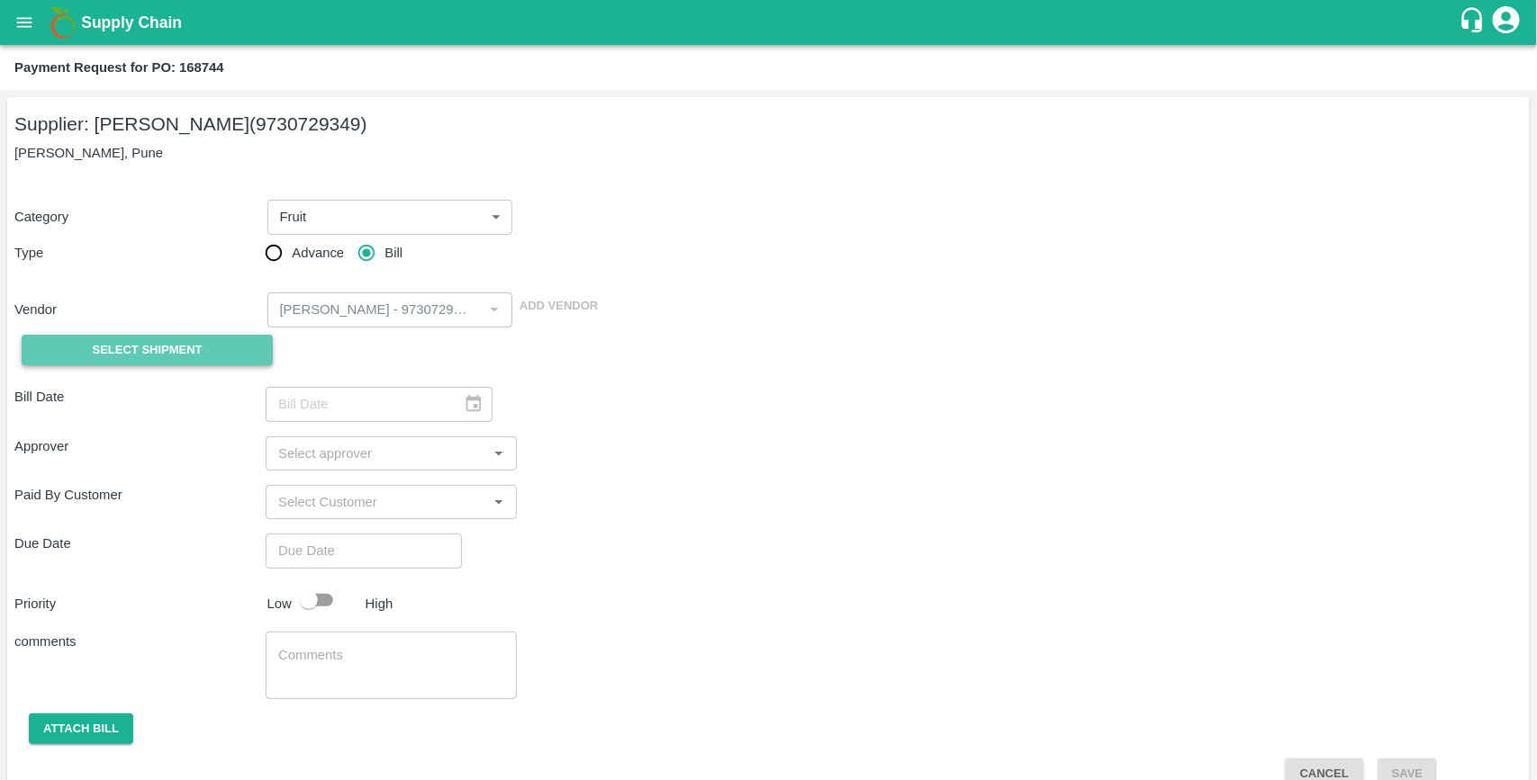
click at [174, 356] on span "Select Shipment" at bounding box center [148, 350] width 110 height 21
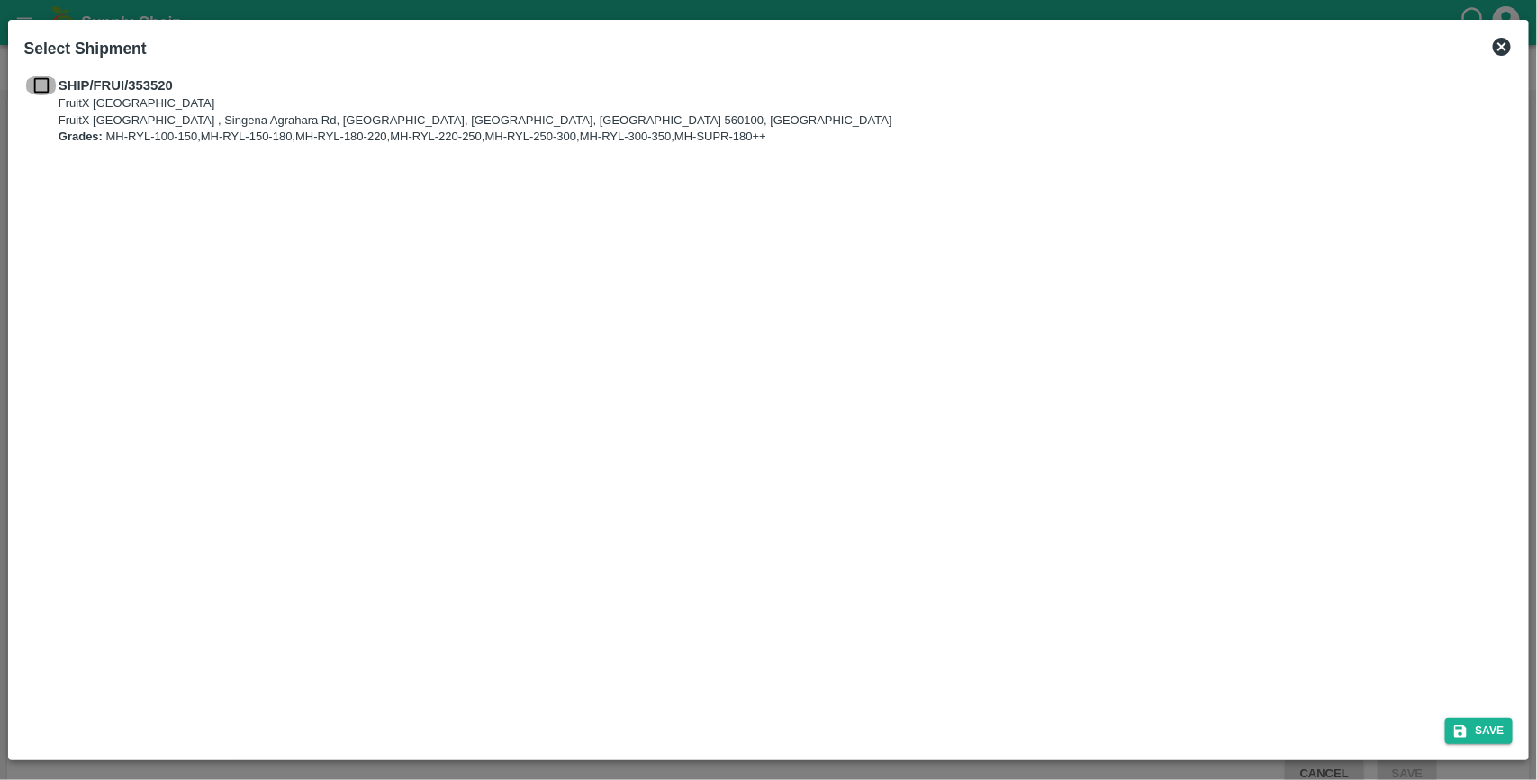
click at [46, 90] on input "checkbox" at bounding box center [41, 86] width 34 height 20
checkbox input "true"
click at [1478, 732] on button "Save" at bounding box center [1479, 731] width 68 height 26
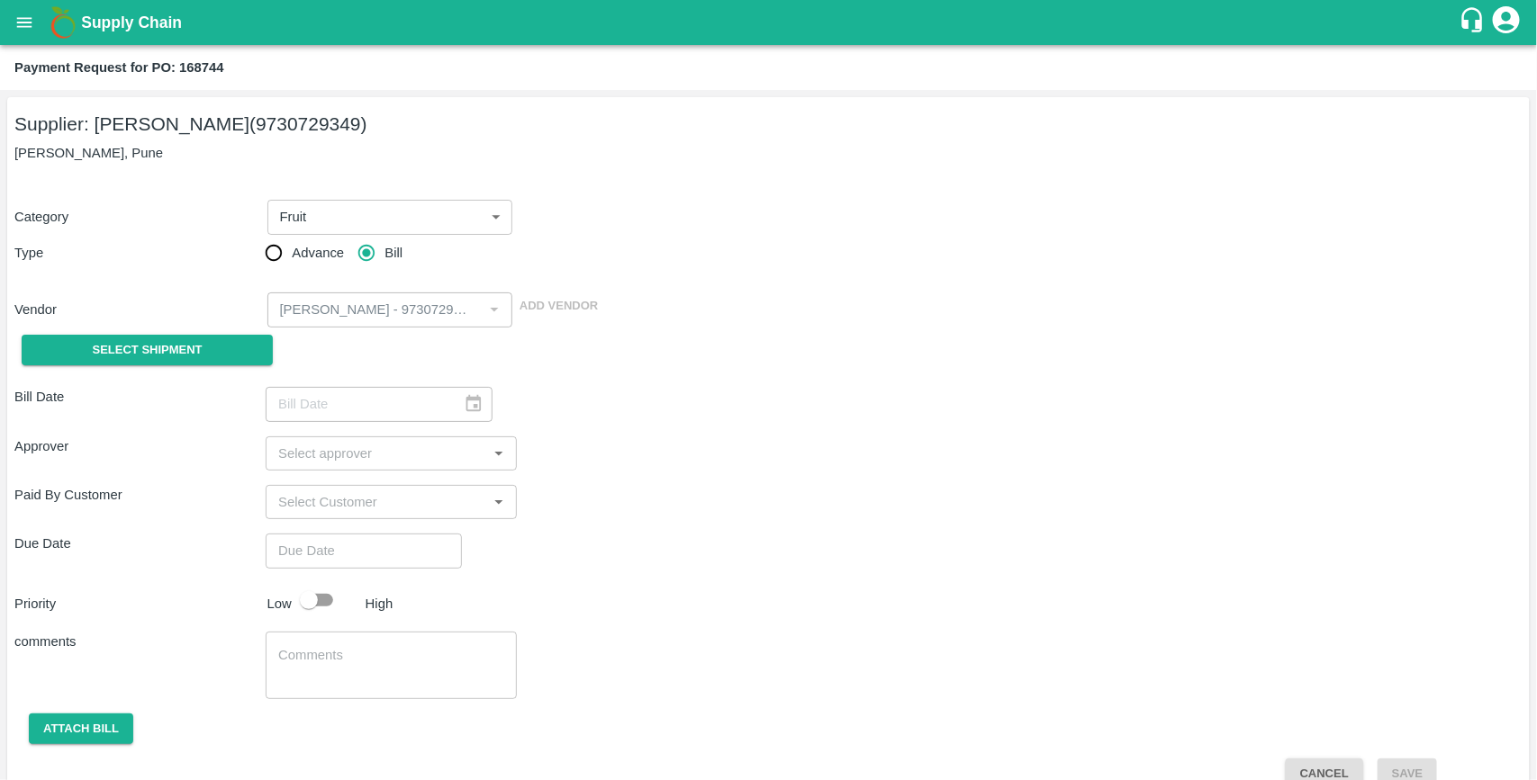
type input "13/08/2025"
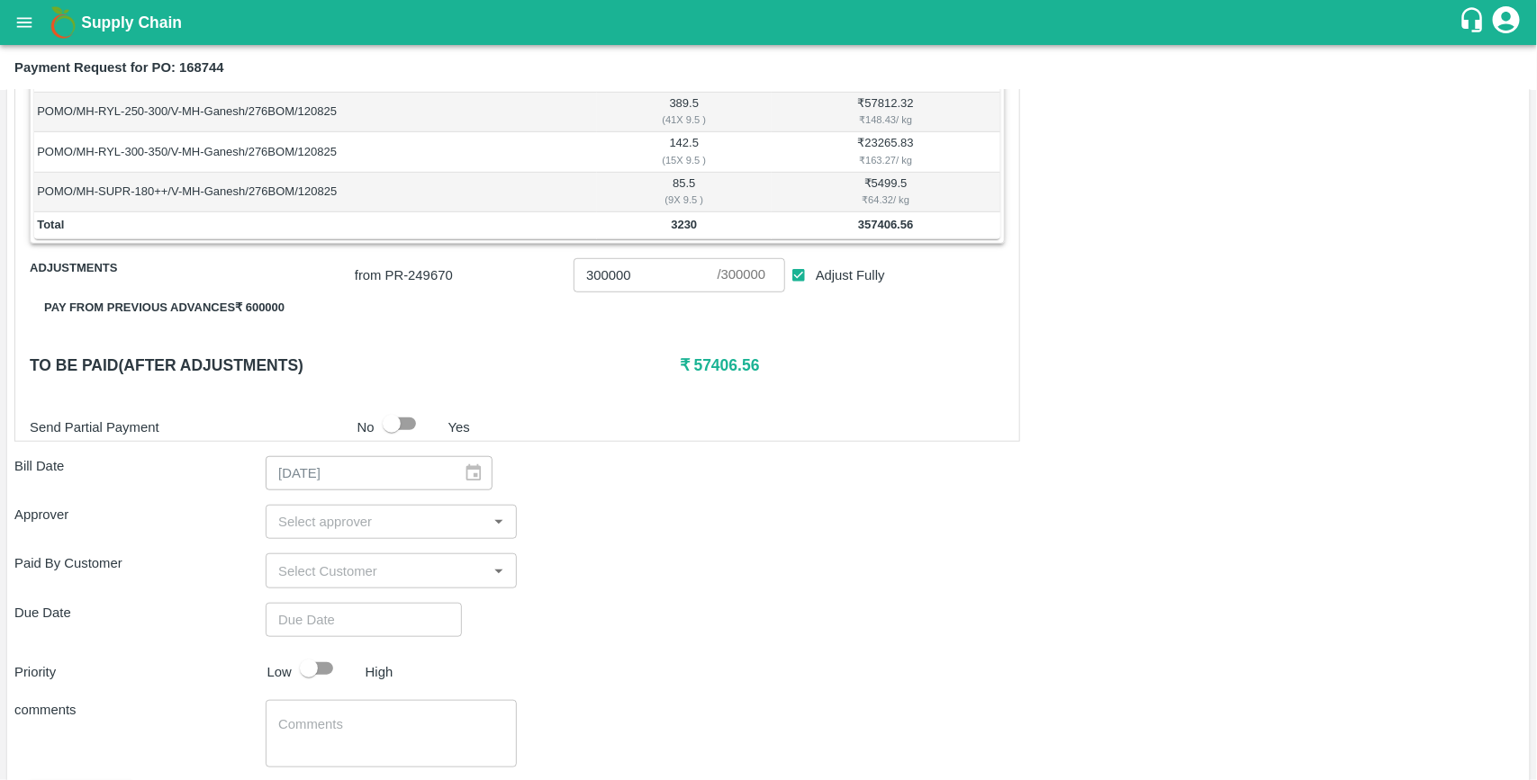
scroll to position [500, 0]
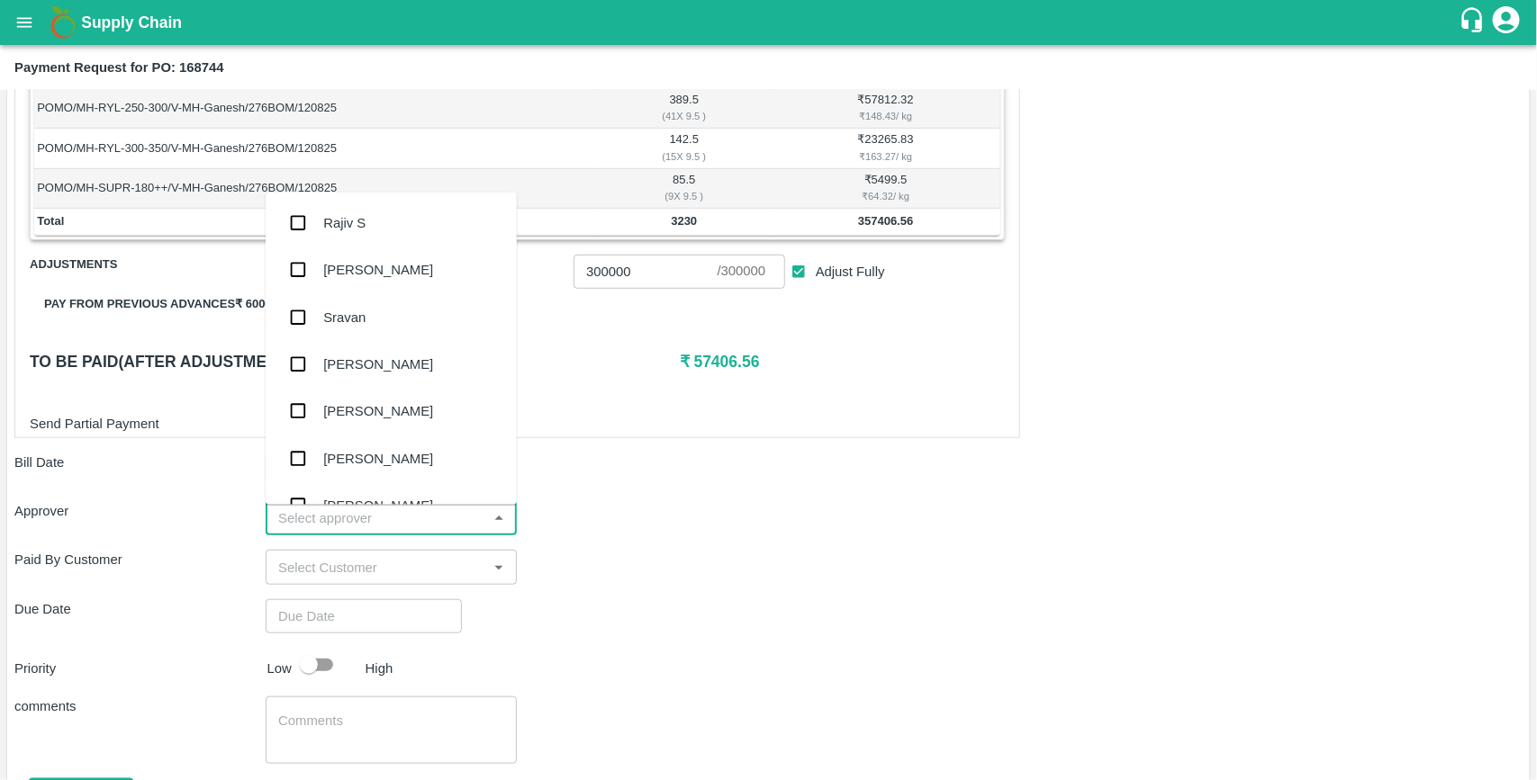
click at [303, 522] on input "input" at bounding box center [376, 518] width 211 height 23
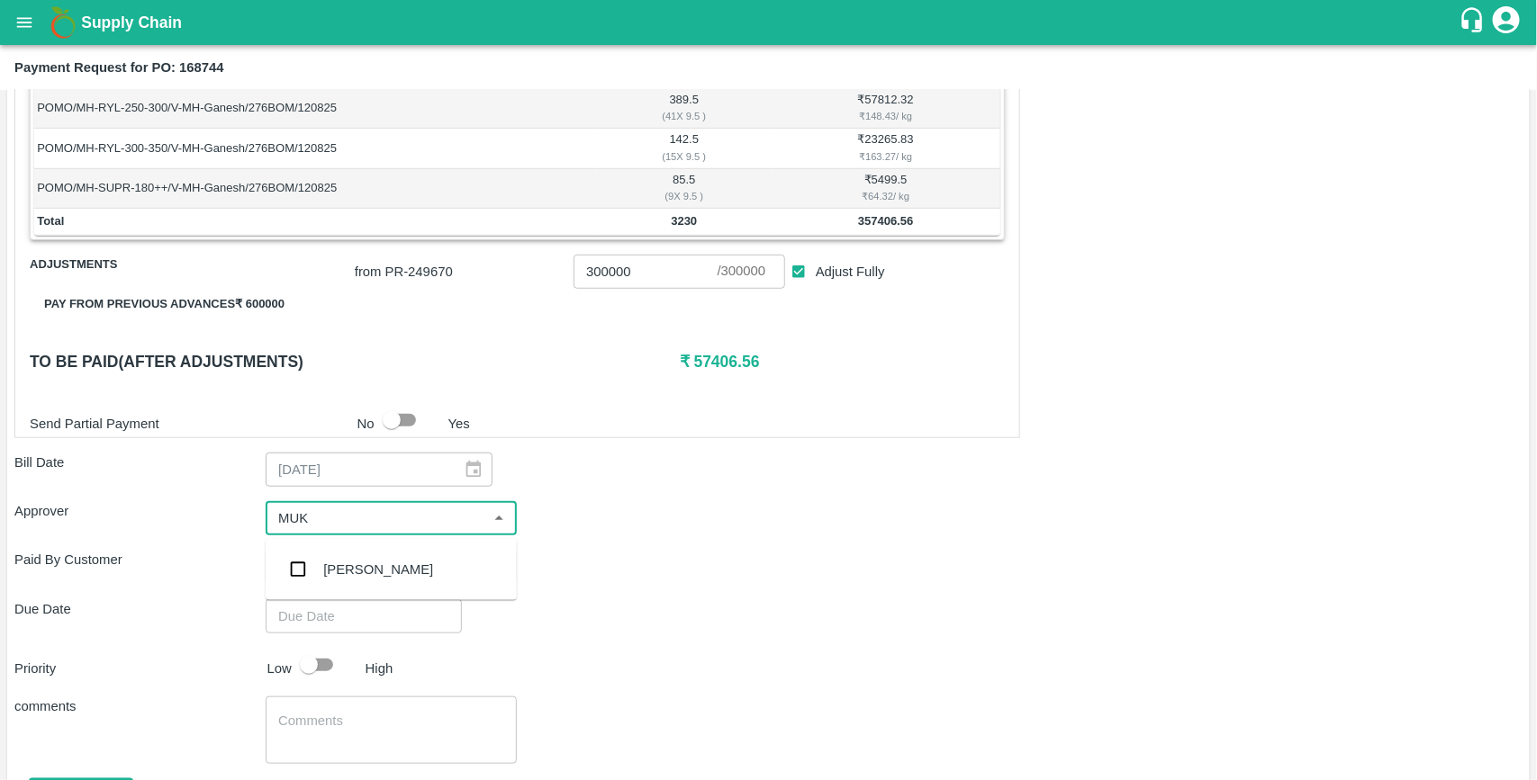
type input "MUKU"
click at [299, 563] on input "checkbox" at bounding box center [298, 570] width 36 height 36
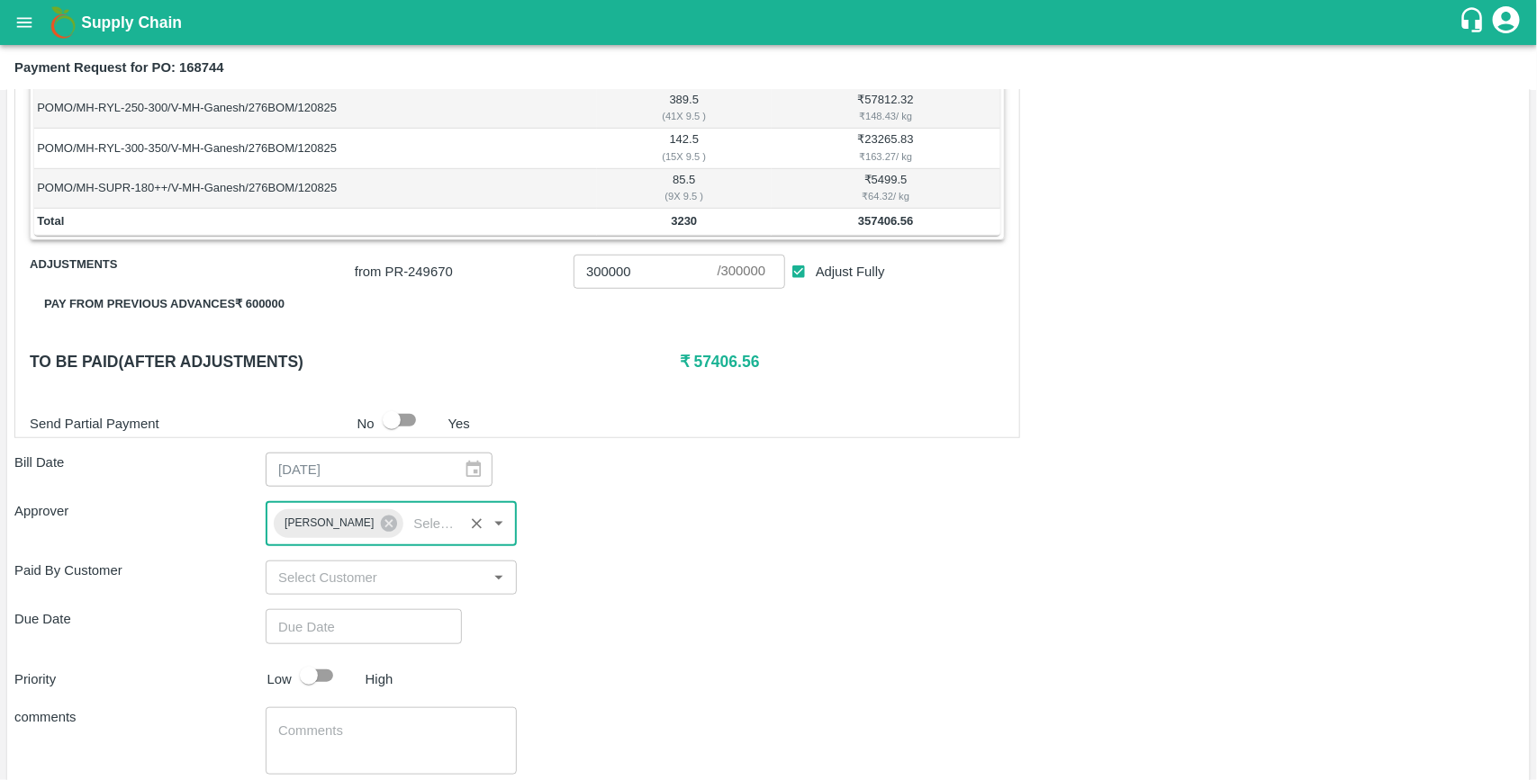
type input "DD/MM/YYYY hh:mm aa"
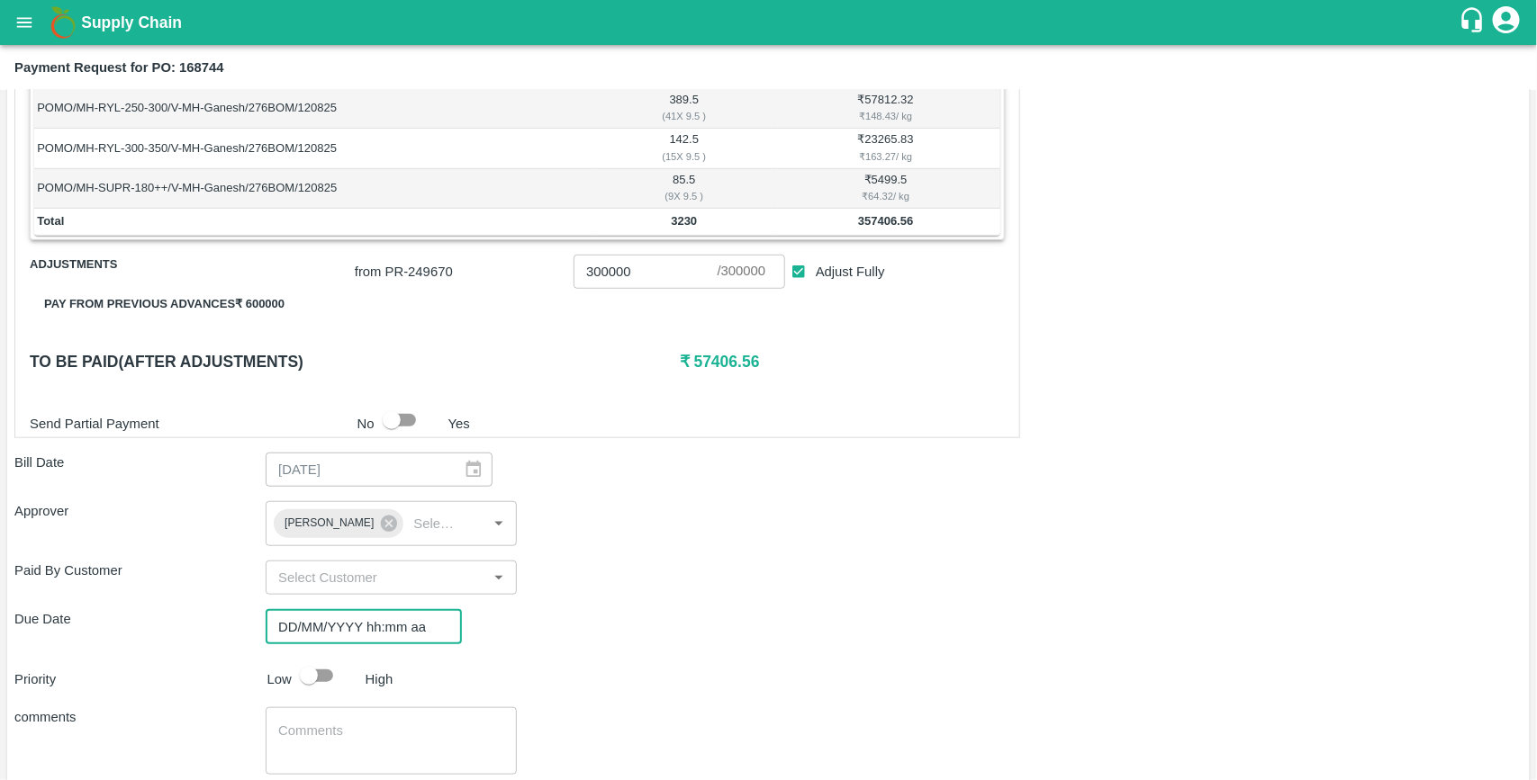
click at [303, 633] on input "DD/MM/YYYY hh:mm aa" at bounding box center [358, 626] width 184 height 34
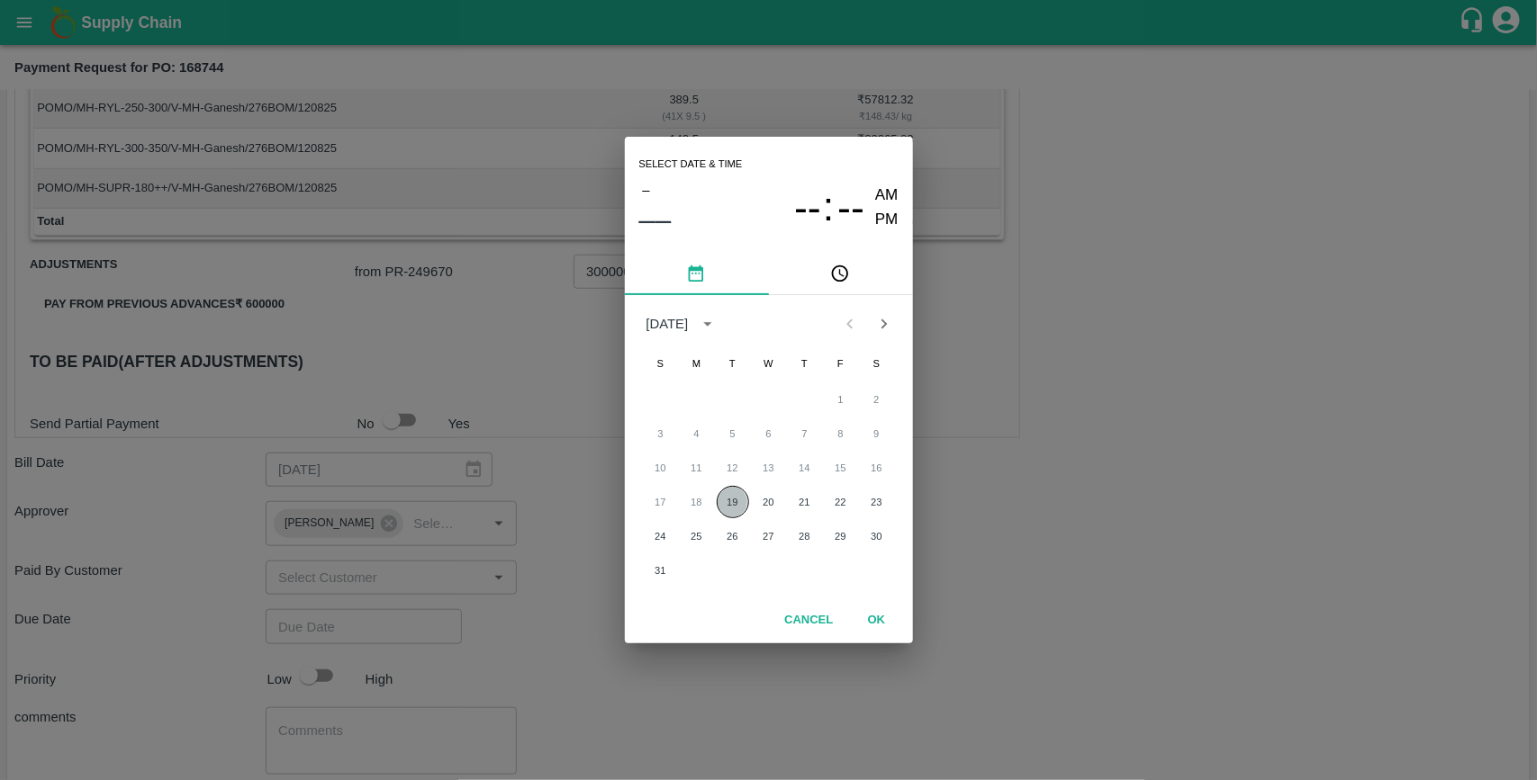
click at [734, 500] on button "19" at bounding box center [733, 502] width 32 height 32
type input "19/08/2025 12:00 AM"
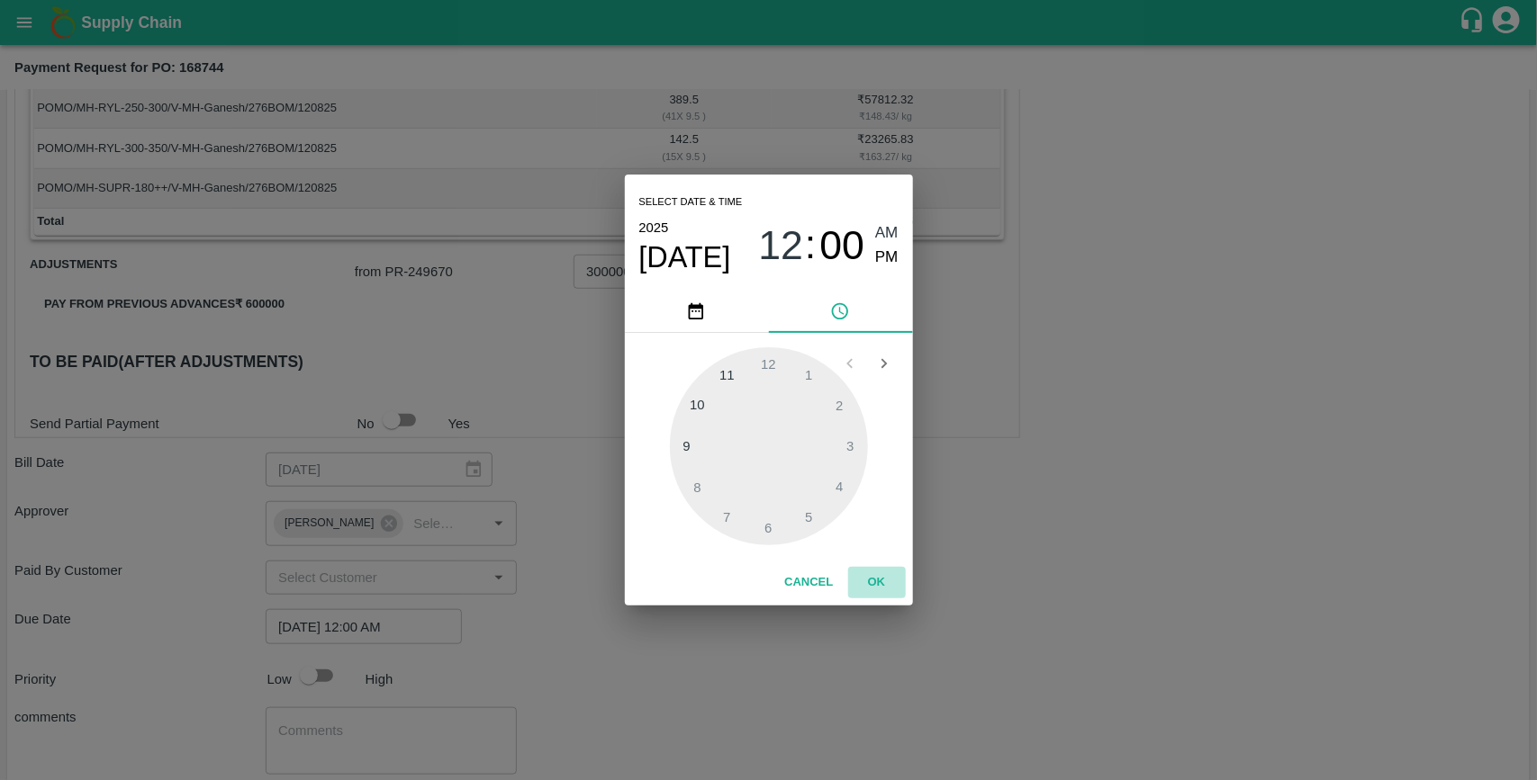
click at [876, 574] on button "OK" at bounding box center [877, 583] width 58 height 32
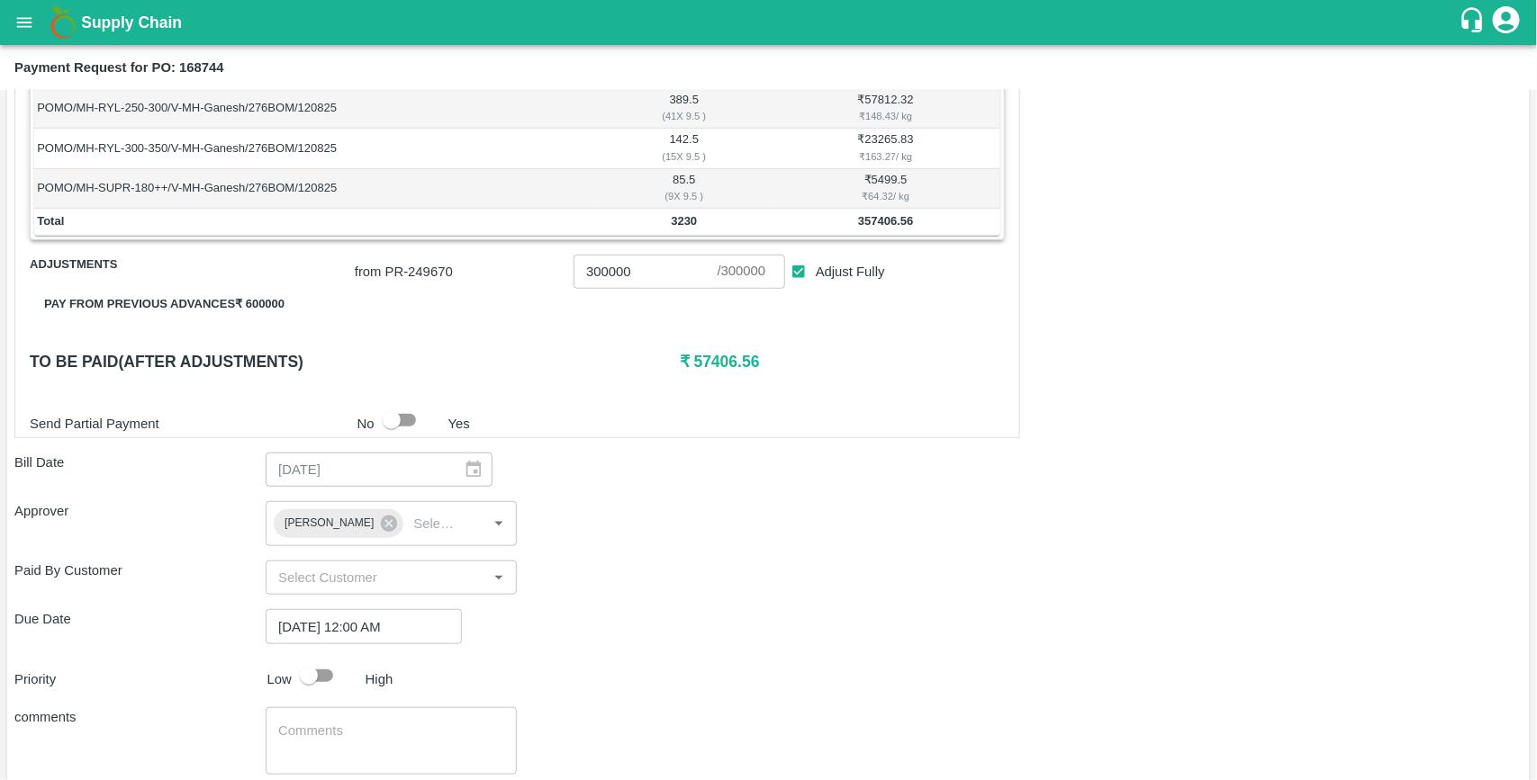
click at [718, 573] on div "Paid By Customer ​" at bounding box center [768, 578] width 1508 height 34
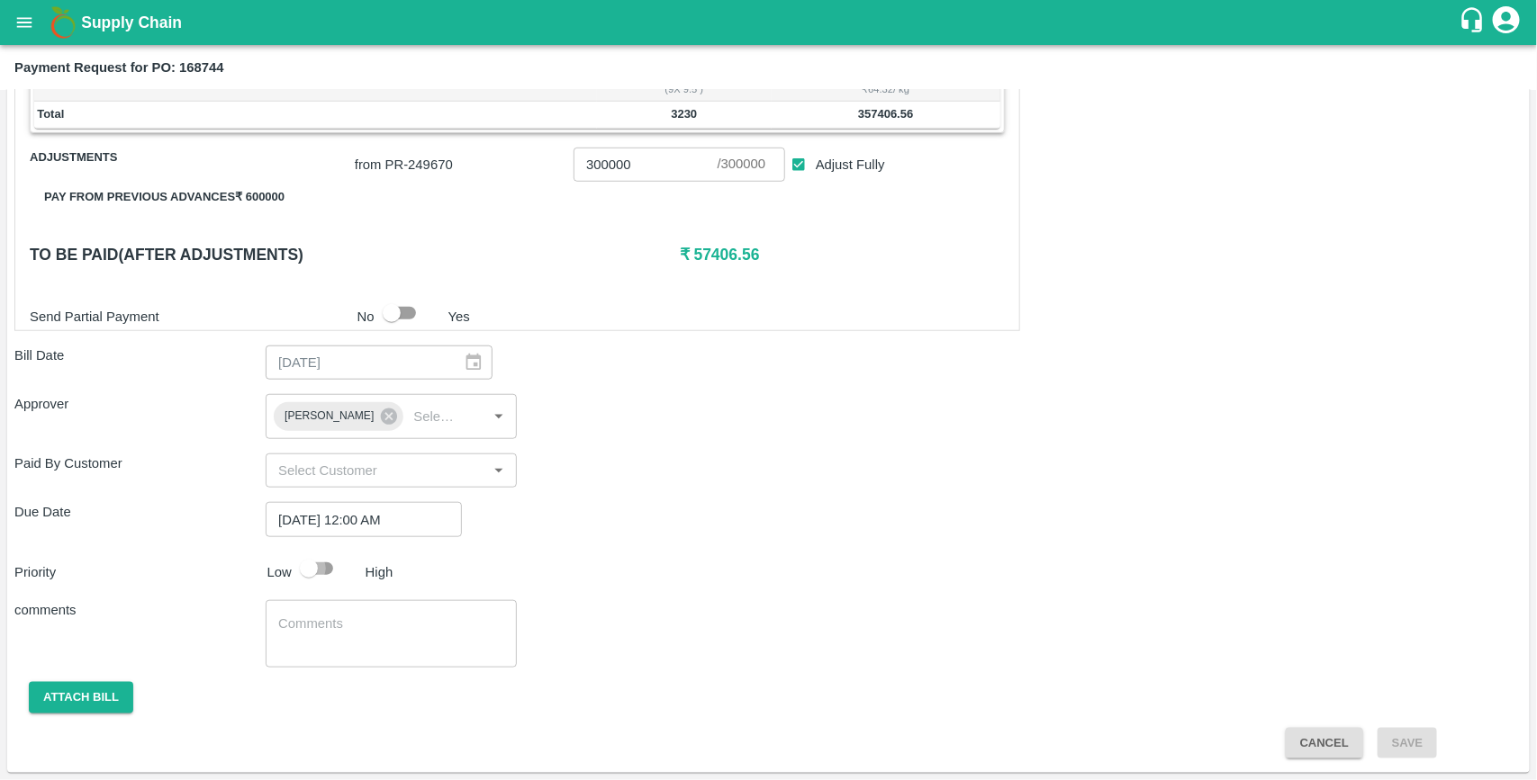
click at [326, 564] on input "checkbox" at bounding box center [308, 569] width 103 height 34
checkbox input "true"
click at [66, 702] on button "Attach bill" at bounding box center [81, 698] width 104 height 32
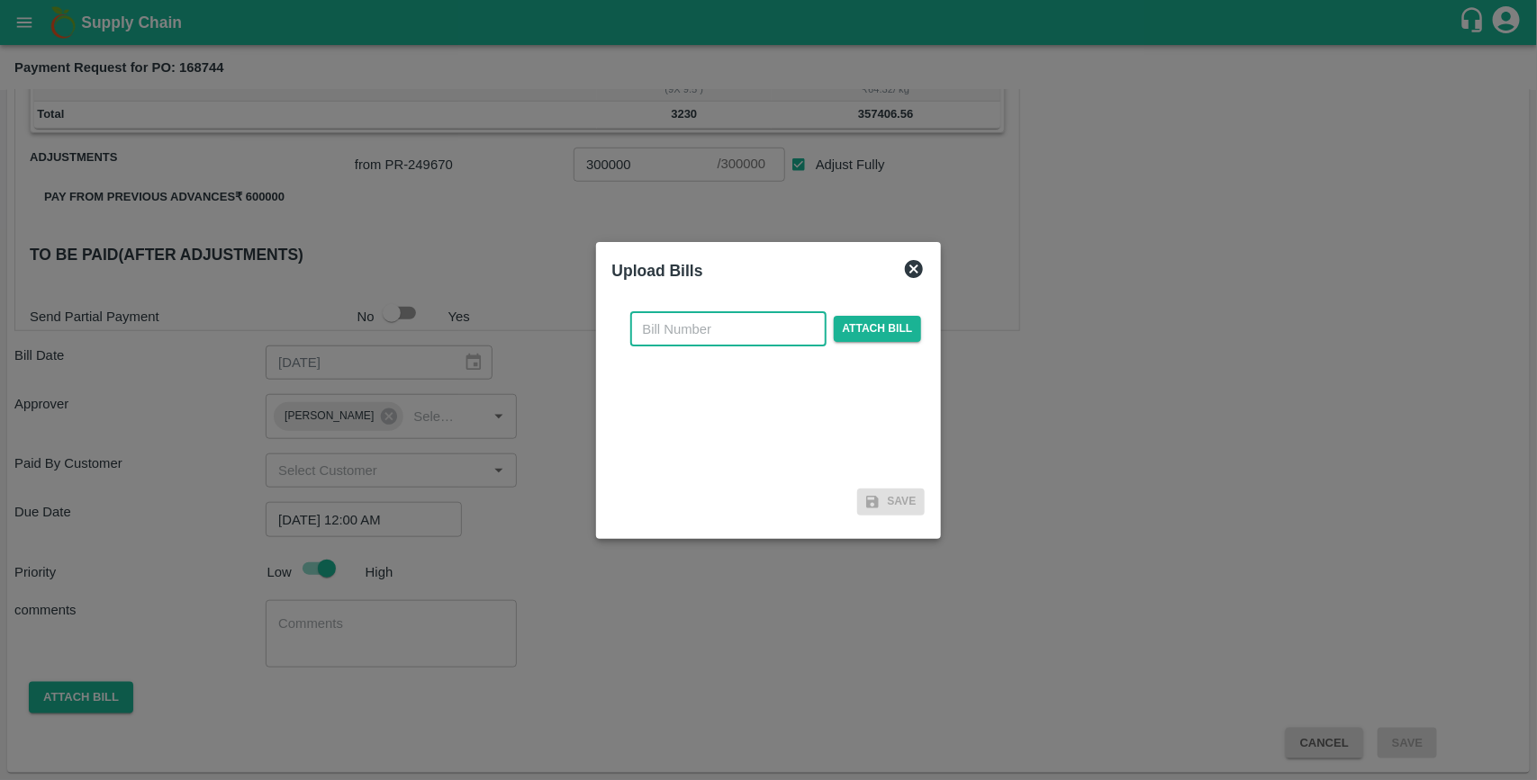
click at [671, 333] on input "text" at bounding box center [728, 329] width 196 height 34
type input "168744"
click at [862, 333] on span "Attach bill" at bounding box center [878, 329] width 88 height 26
click at [0, 0] on input "Attach bill" at bounding box center [0, 0] width 0 height 0
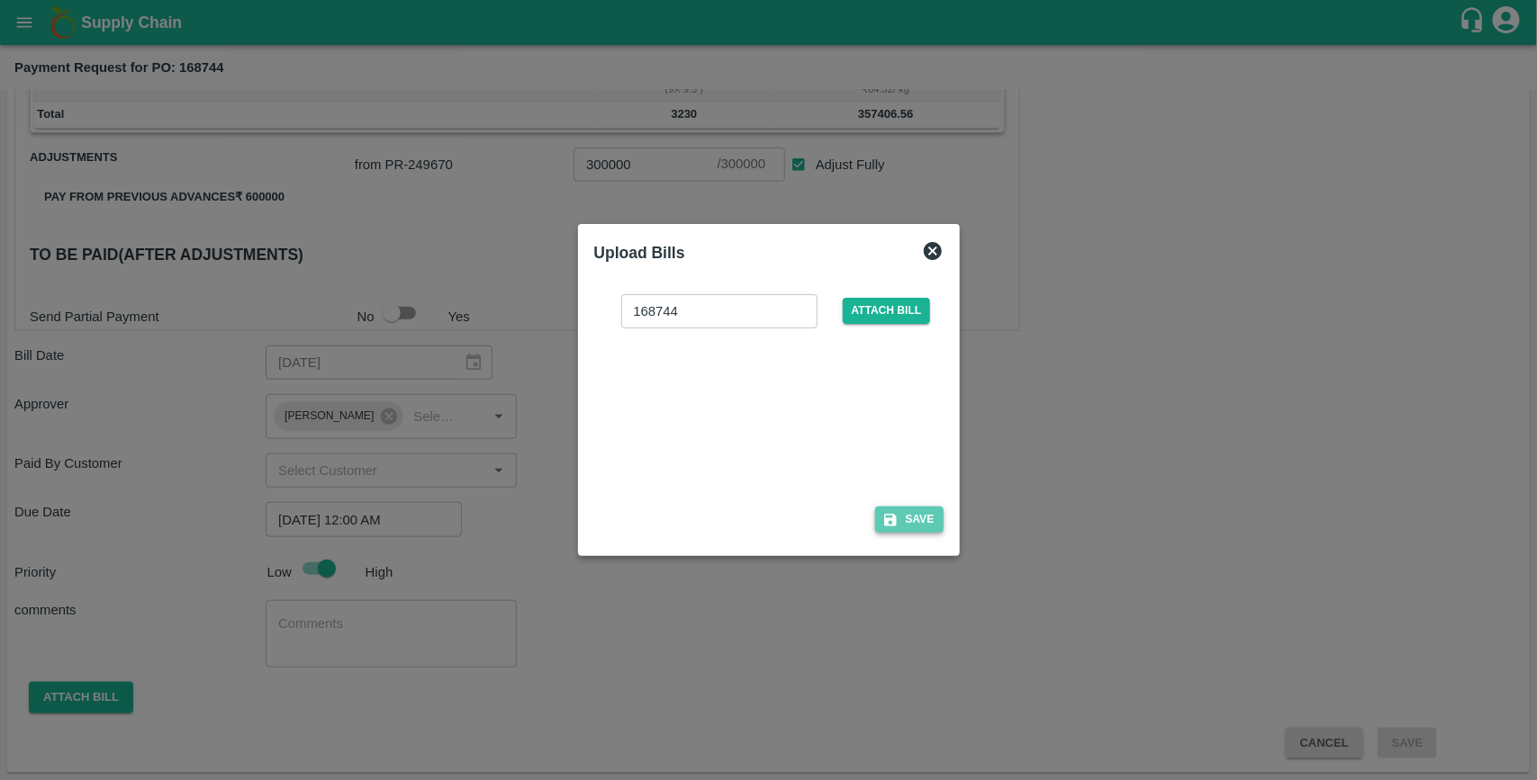
click at [925, 518] on button "Save" at bounding box center [909, 520] width 68 height 26
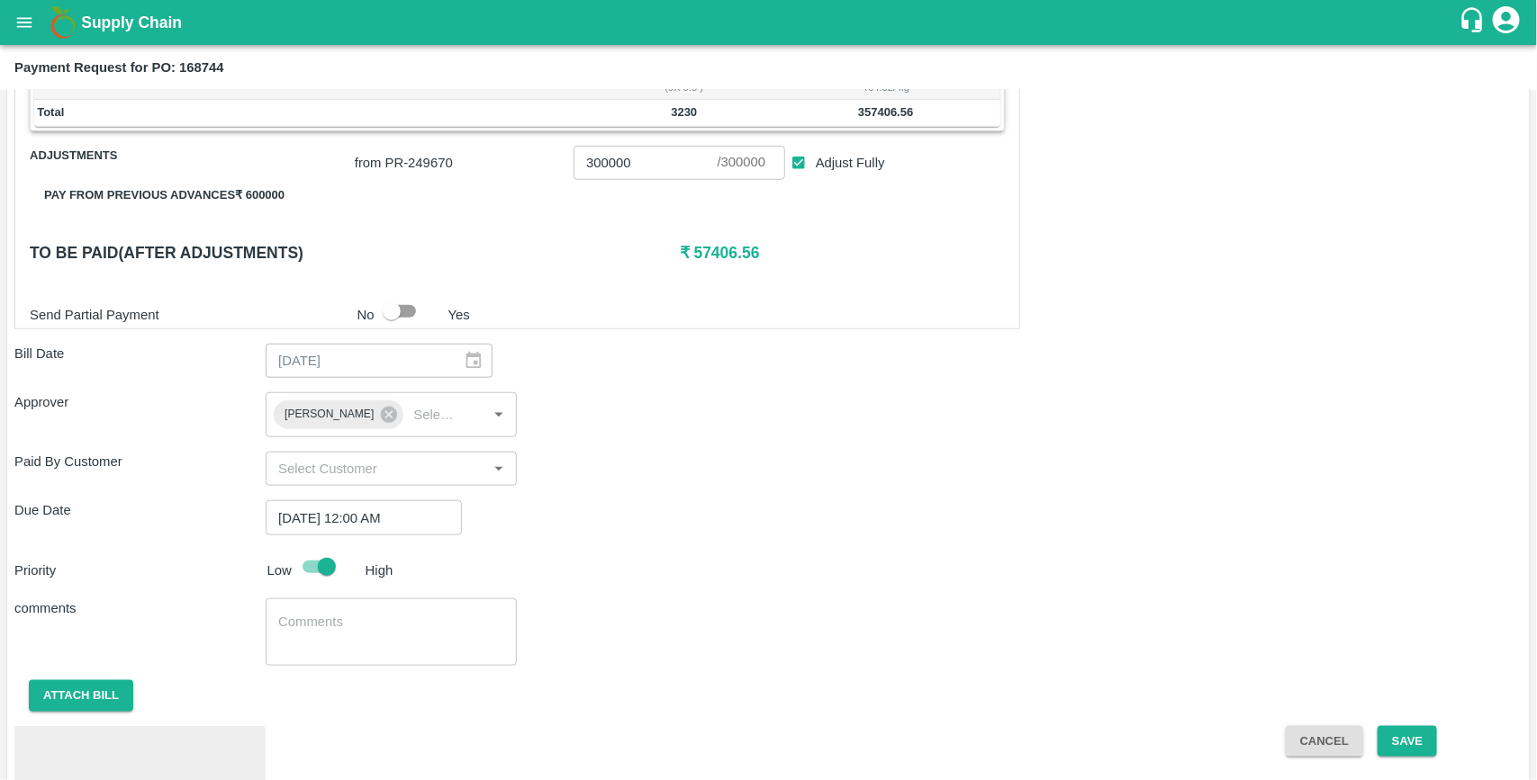
scroll to position [705, 0]
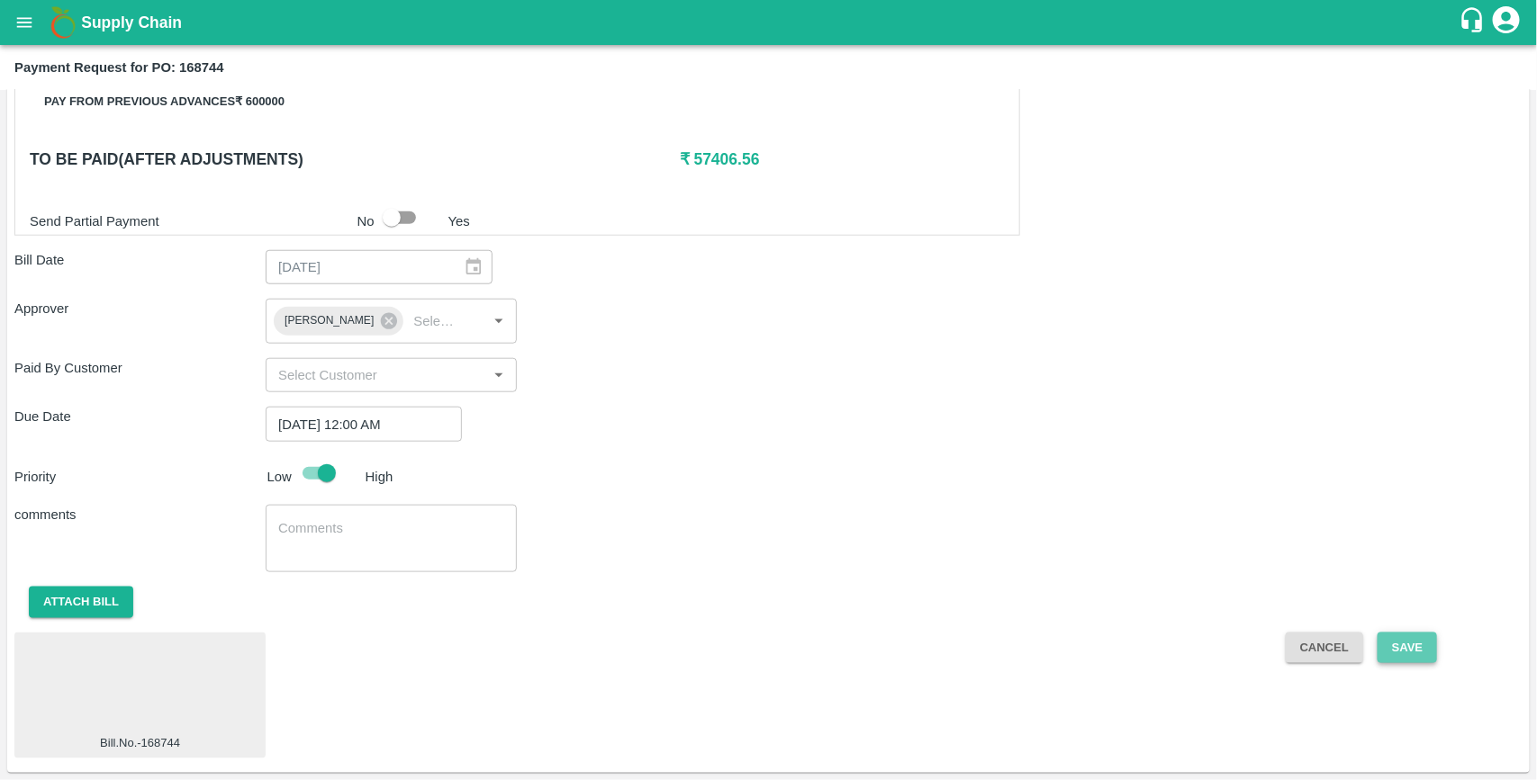
click at [1420, 648] on button "Save" at bounding box center [1406, 649] width 59 height 32
checkbox input "false"
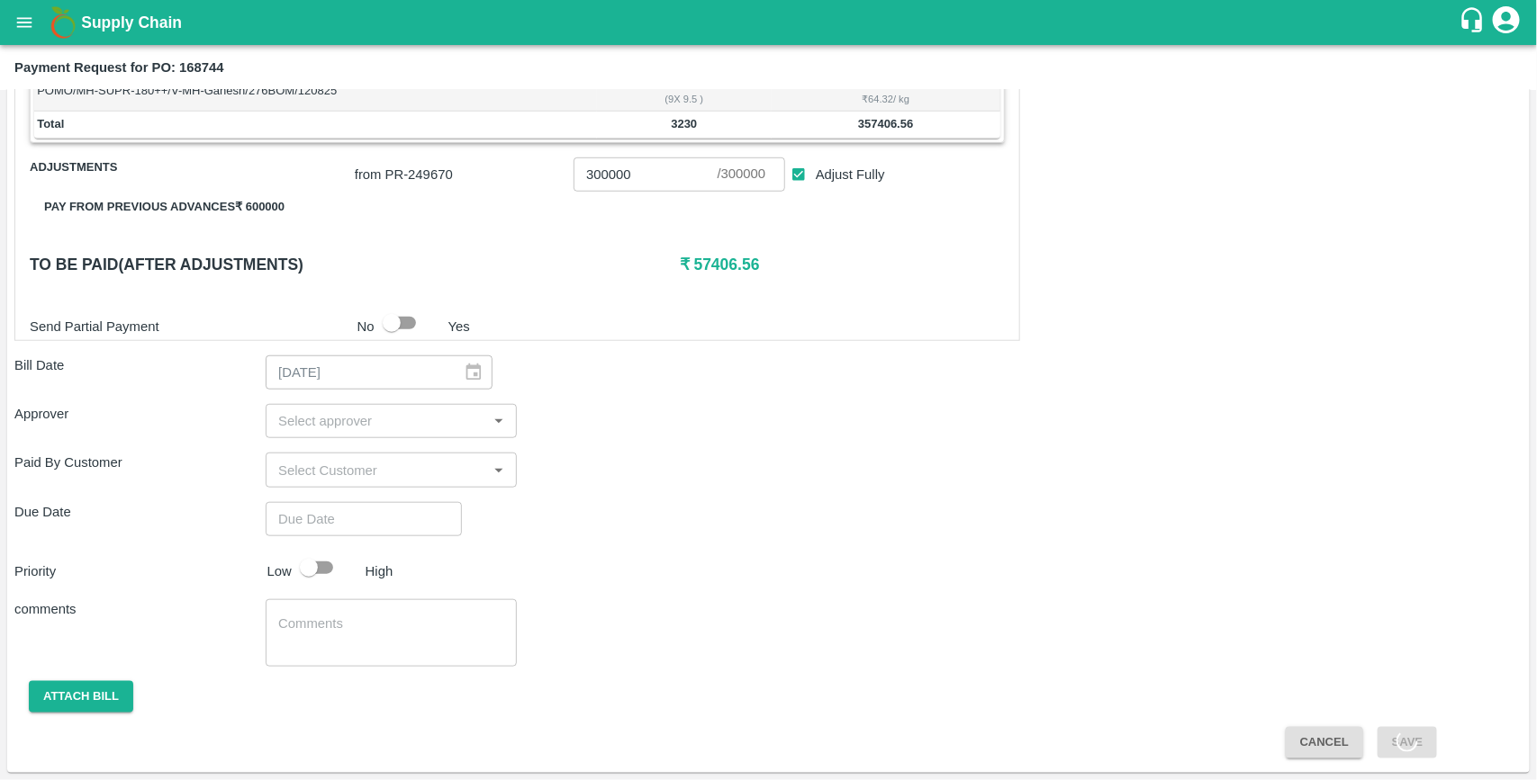
scroll to position [599, 0]
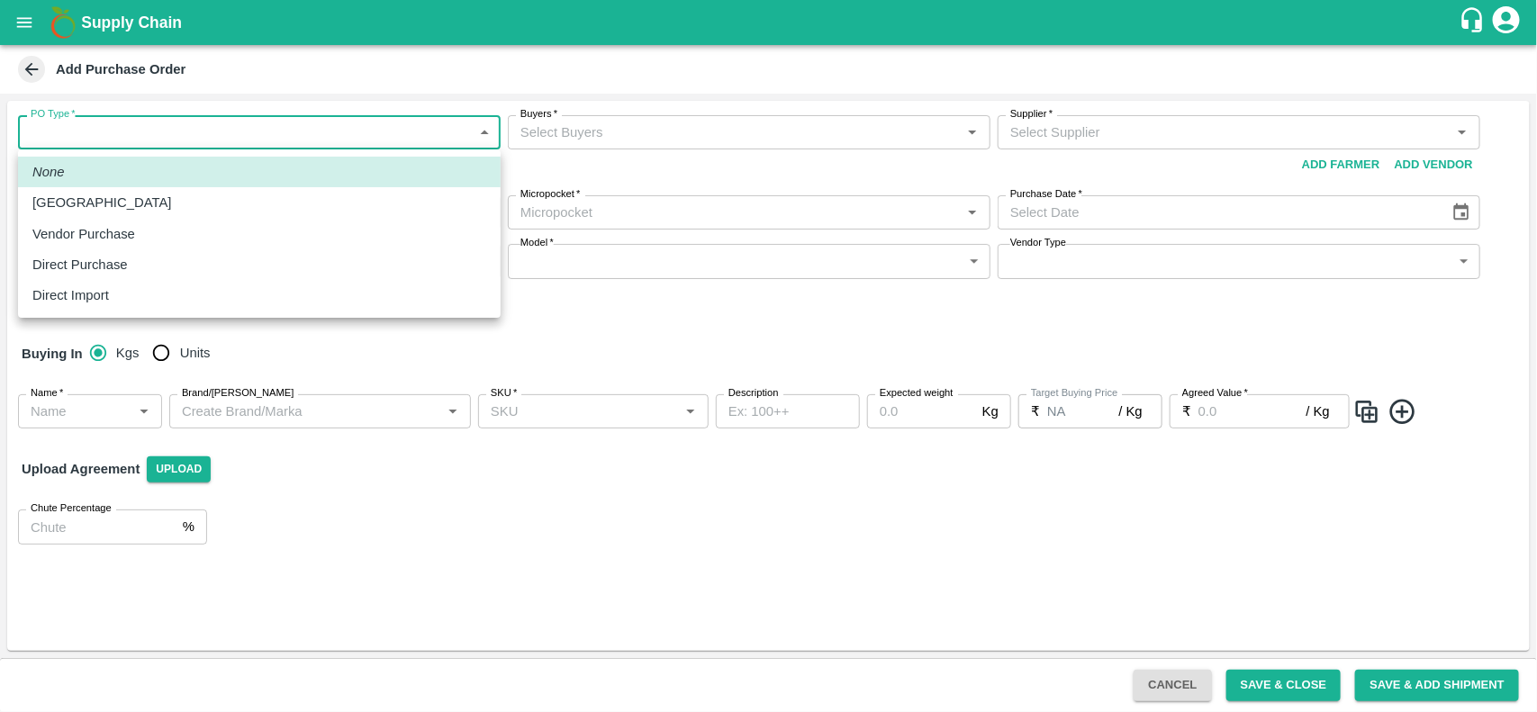
click at [356, 131] on body "Supply Chain Add Purchase Order PO Type   * ​ PO Type Buyers   * Buyers   * Sup…" at bounding box center [768, 356] width 1537 height 712
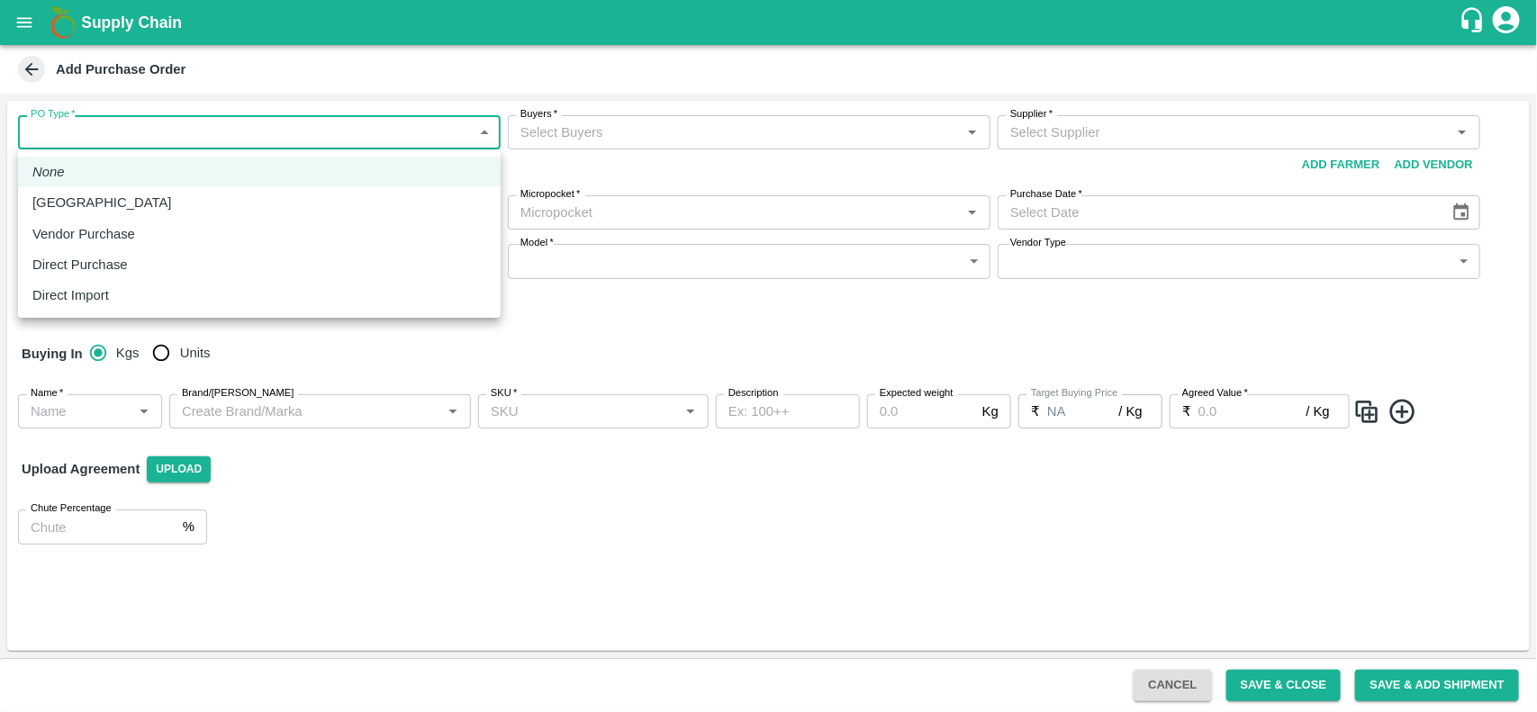
click at [705, 82] on div at bounding box center [768, 356] width 1537 height 712
